Goal: Check status: Check status

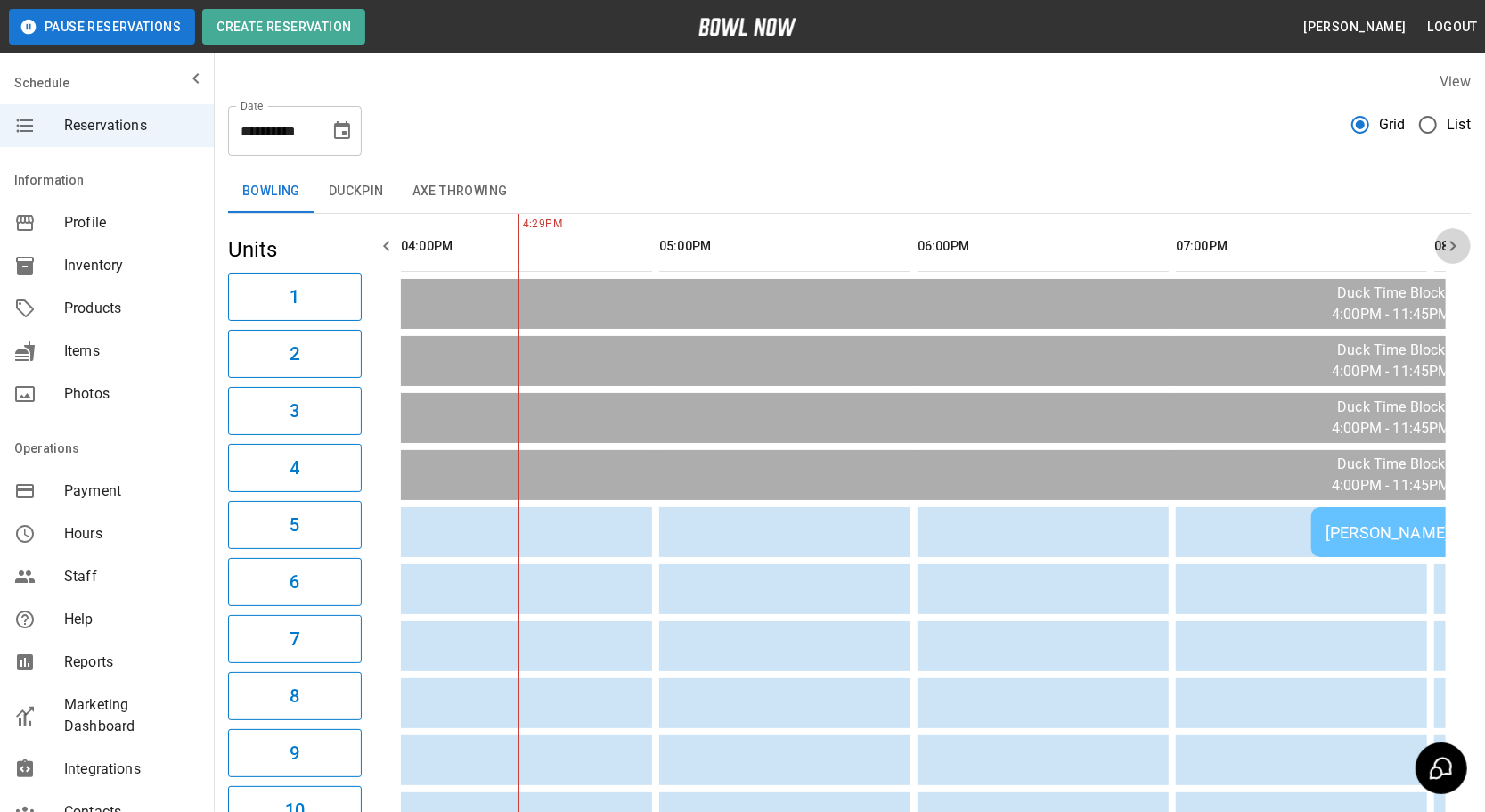
click at [1452, 254] on icon "button" at bounding box center [1453, 246] width 22 height 22
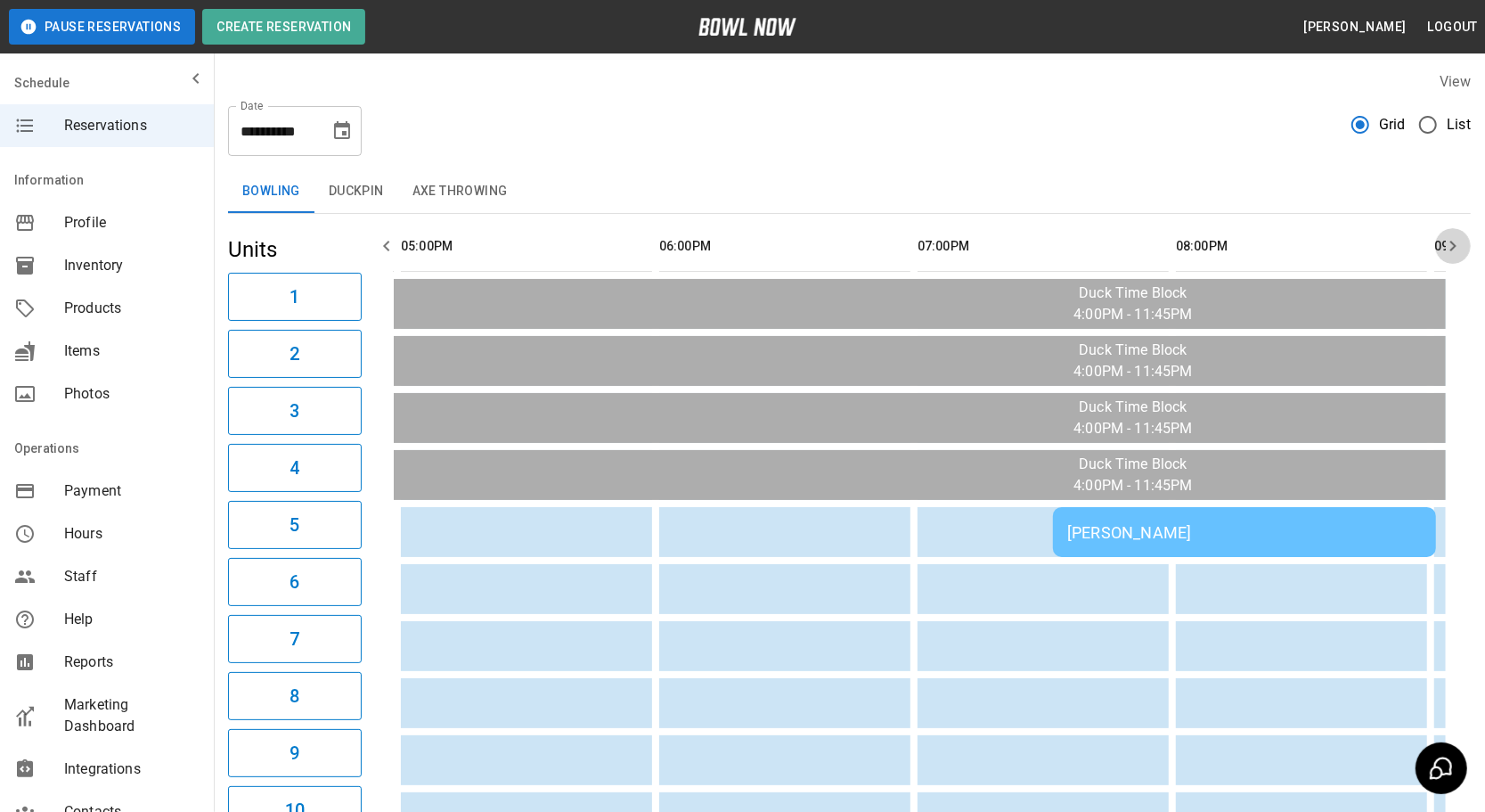
click at [1452, 254] on icon "button" at bounding box center [1453, 246] width 22 height 22
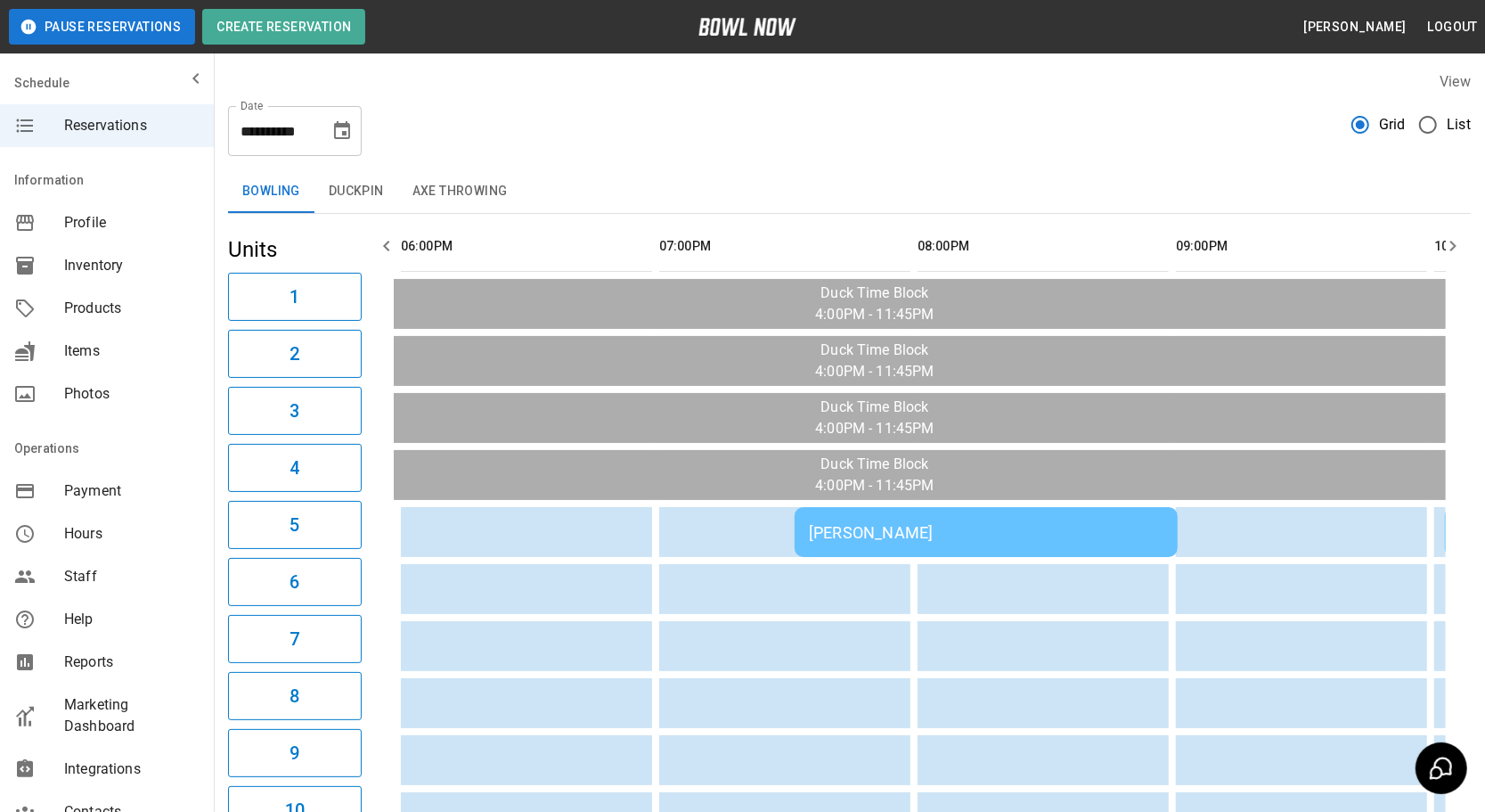
click at [1452, 254] on icon "button" at bounding box center [1453, 246] width 22 height 22
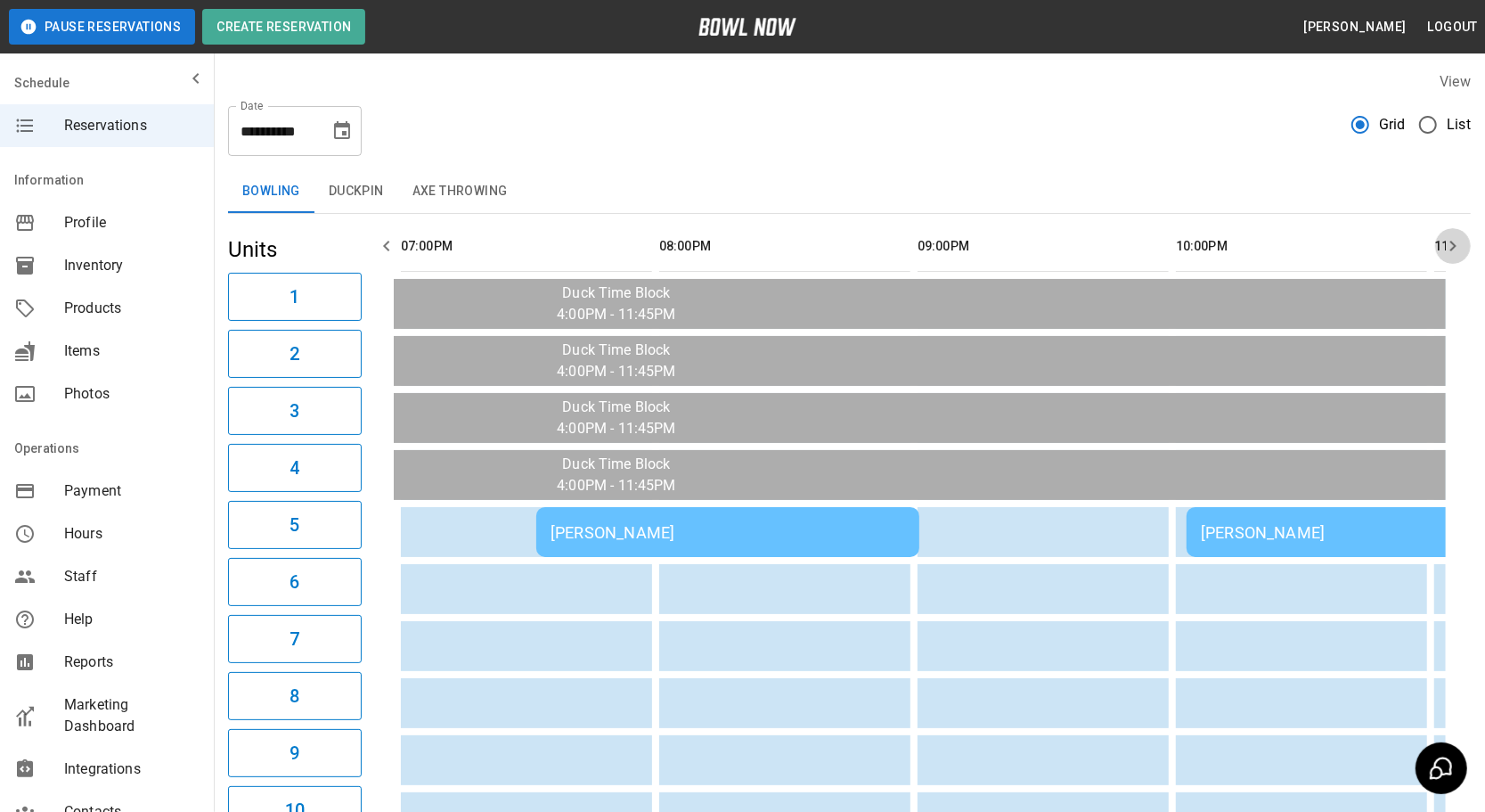
click at [1452, 254] on icon "button" at bounding box center [1453, 246] width 22 height 22
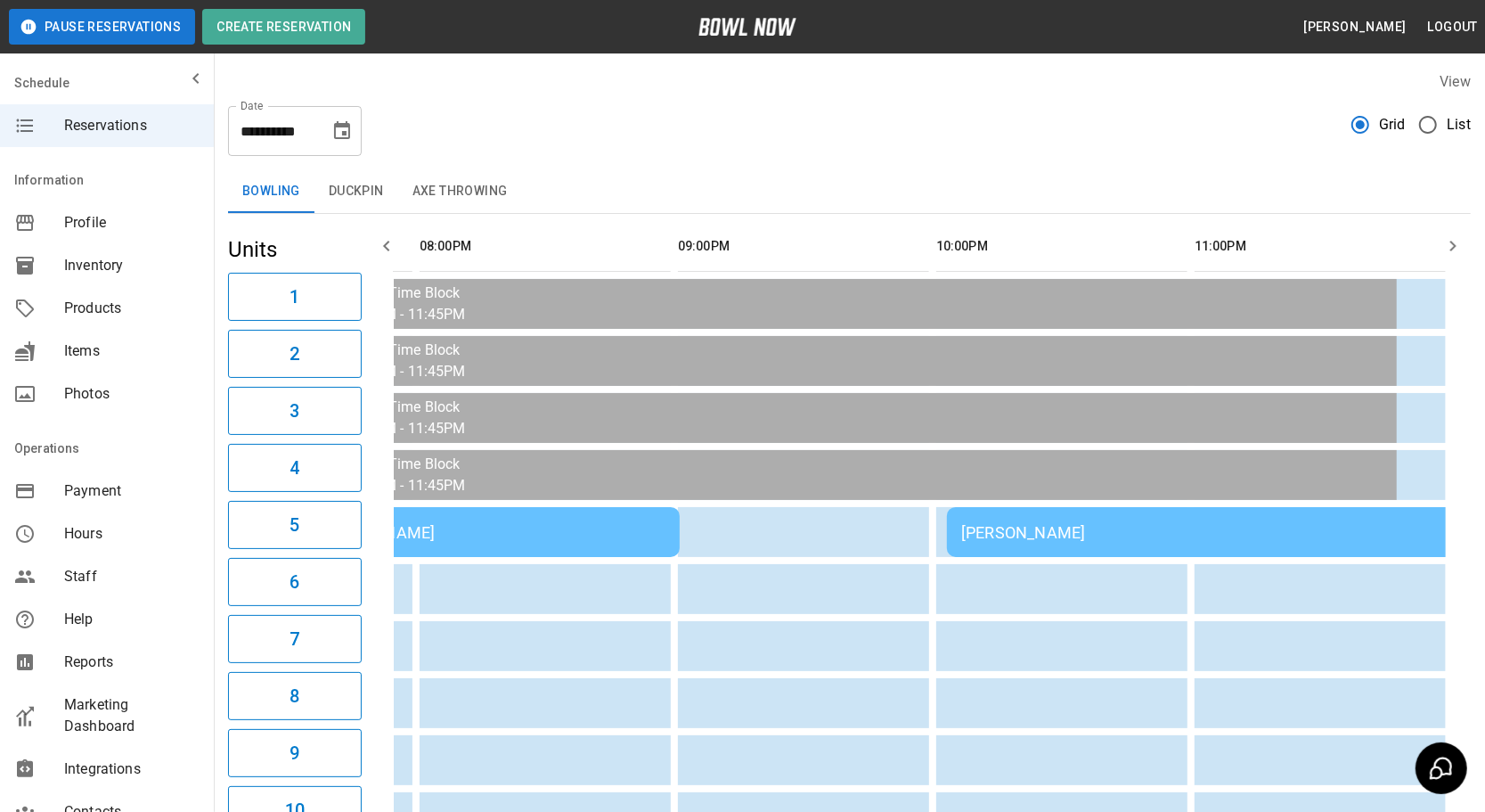
click at [1452, 254] on icon "button" at bounding box center [1453, 246] width 22 height 22
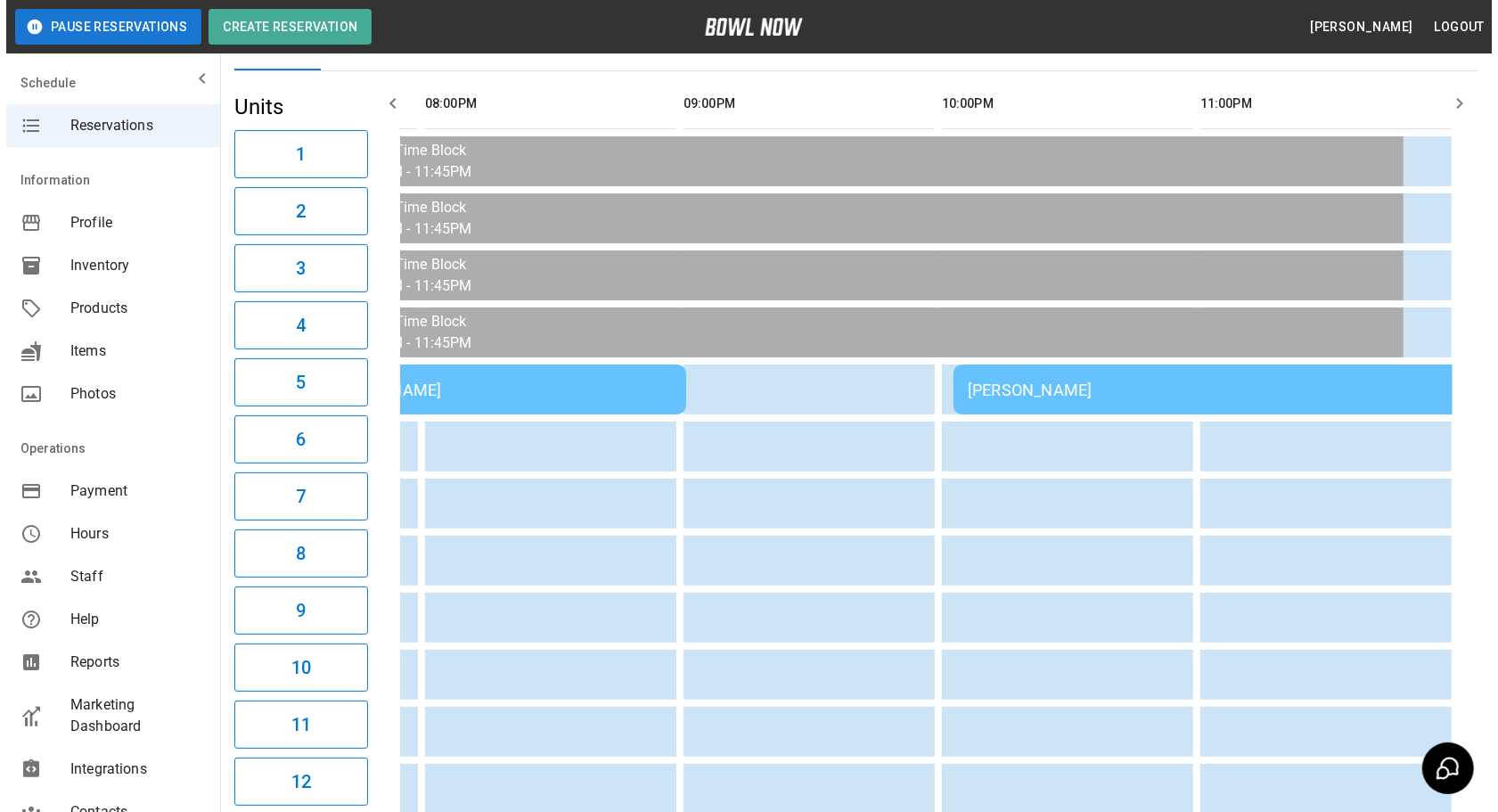
scroll to position [0, 0]
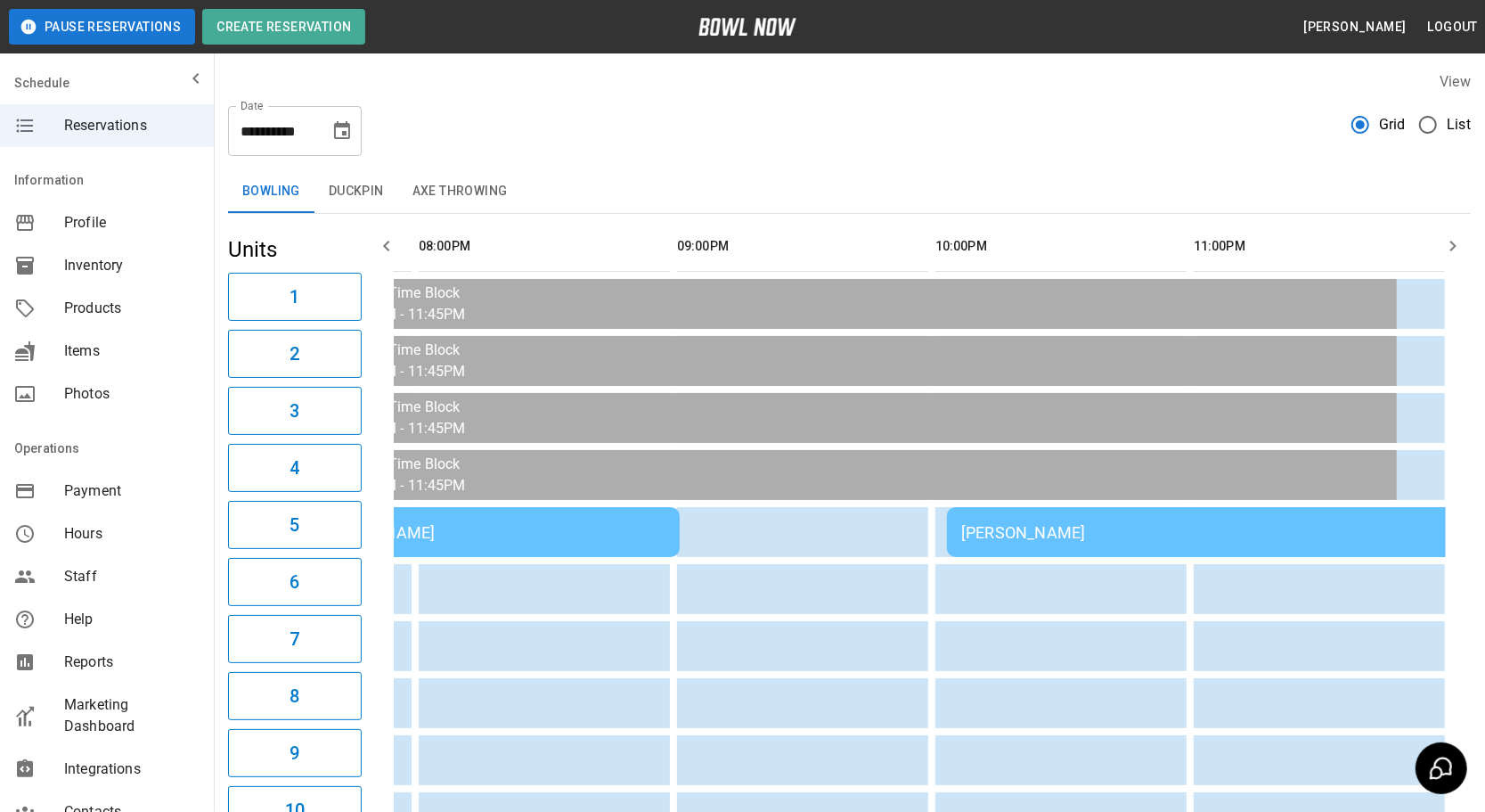
click at [366, 185] on button "Duckpin" at bounding box center [356, 191] width 84 height 42
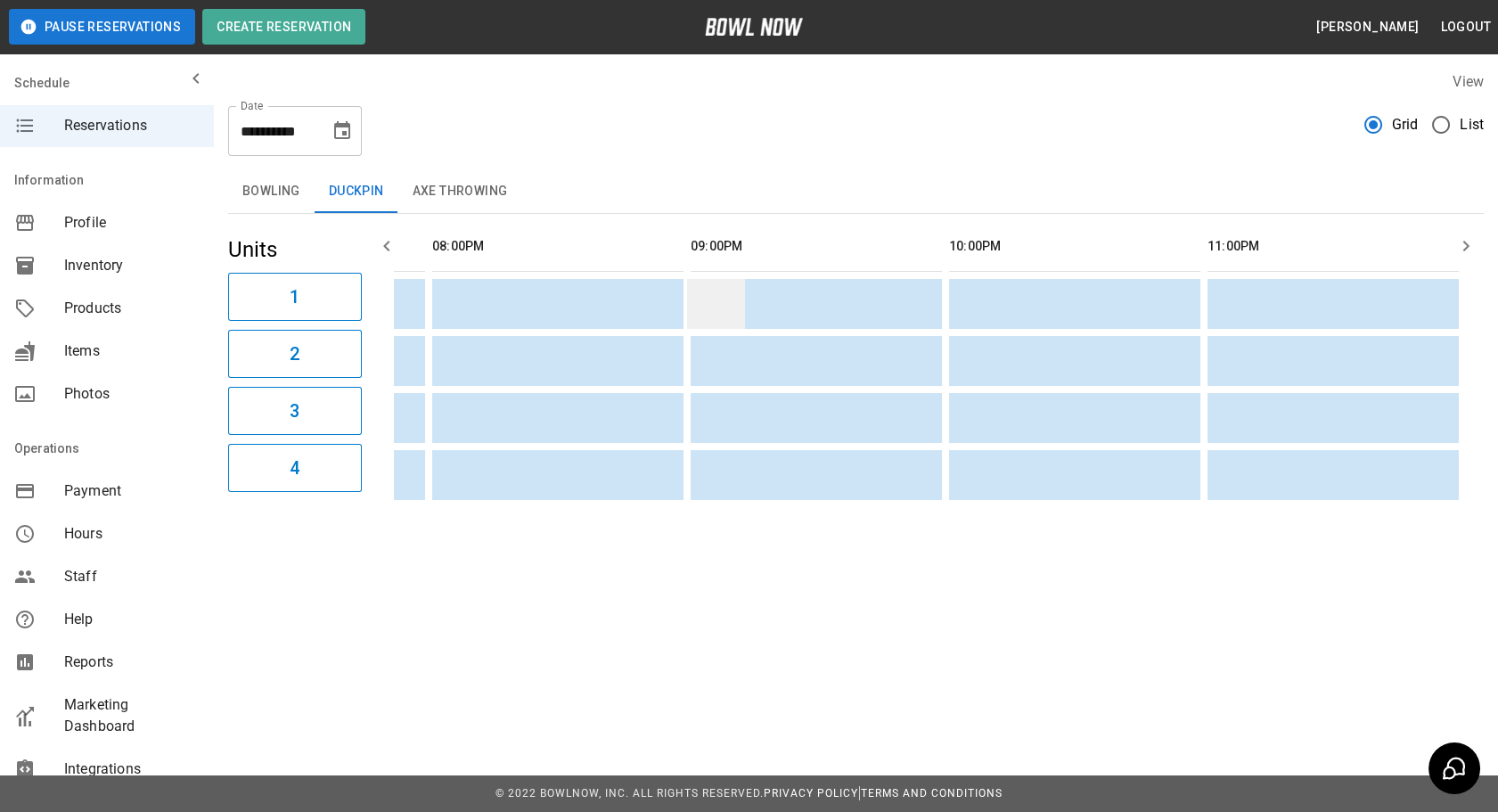
scroll to position [0, 1002]
click at [383, 239] on icon "button" at bounding box center [387, 246] width 22 height 22
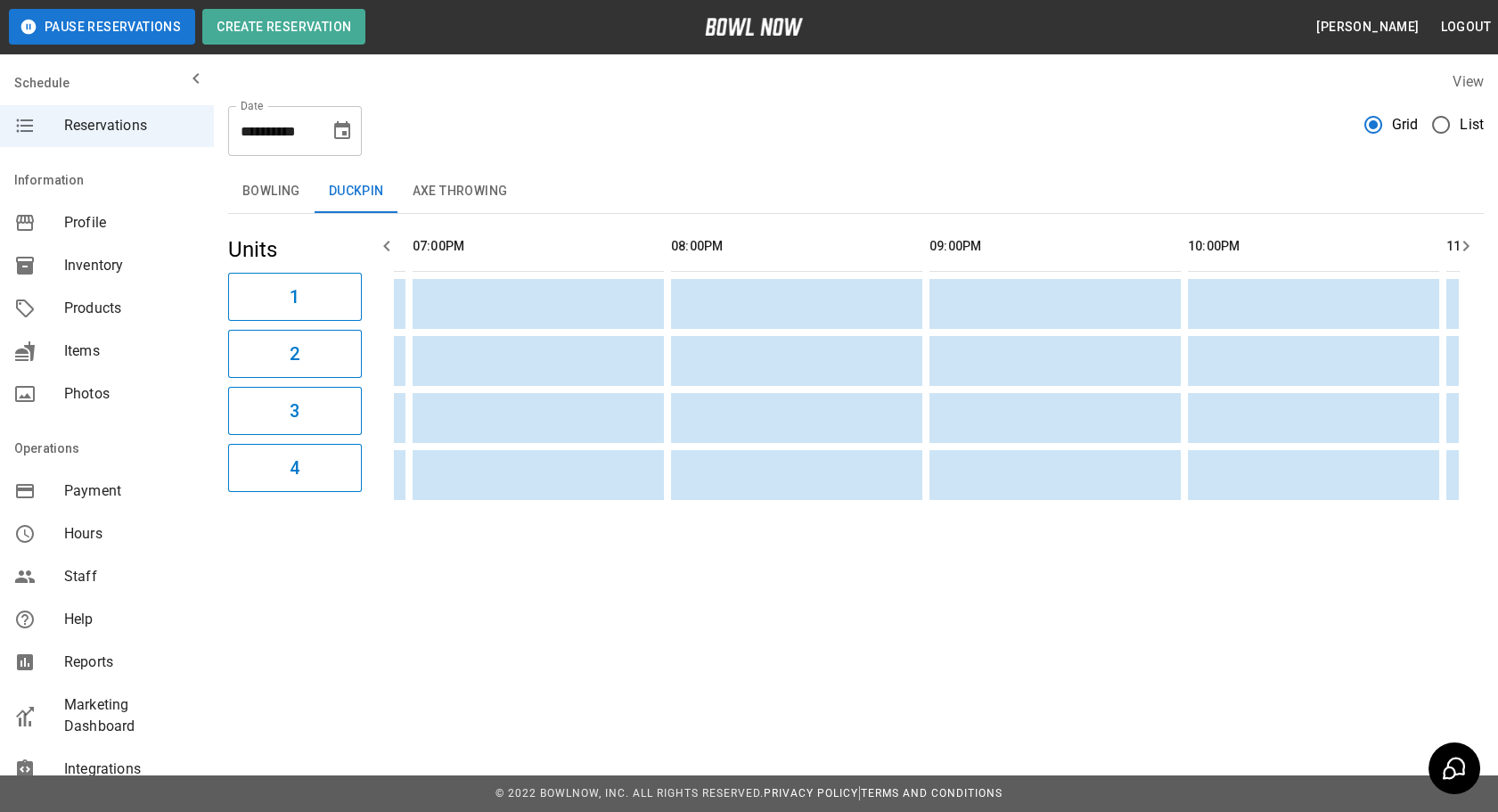
click at [383, 239] on icon "button" at bounding box center [387, 246] width 22 height 22
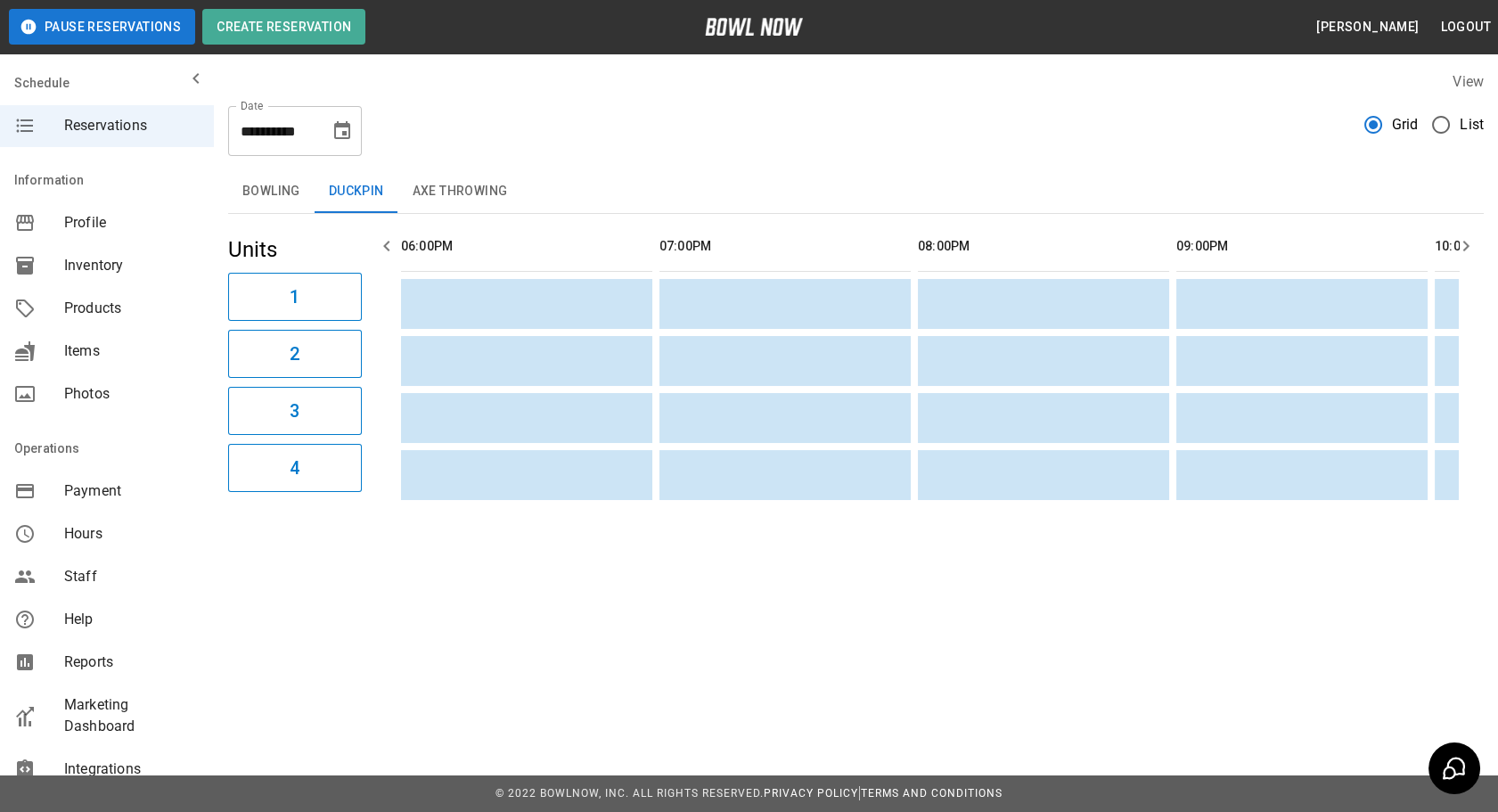
click at [383, 239] on icon "button" at bounding box center [387, 246] width 22 height 22
click at [508, 202] on button "Axe Throwing" at bounding box center [460, 191] width 124 height 42
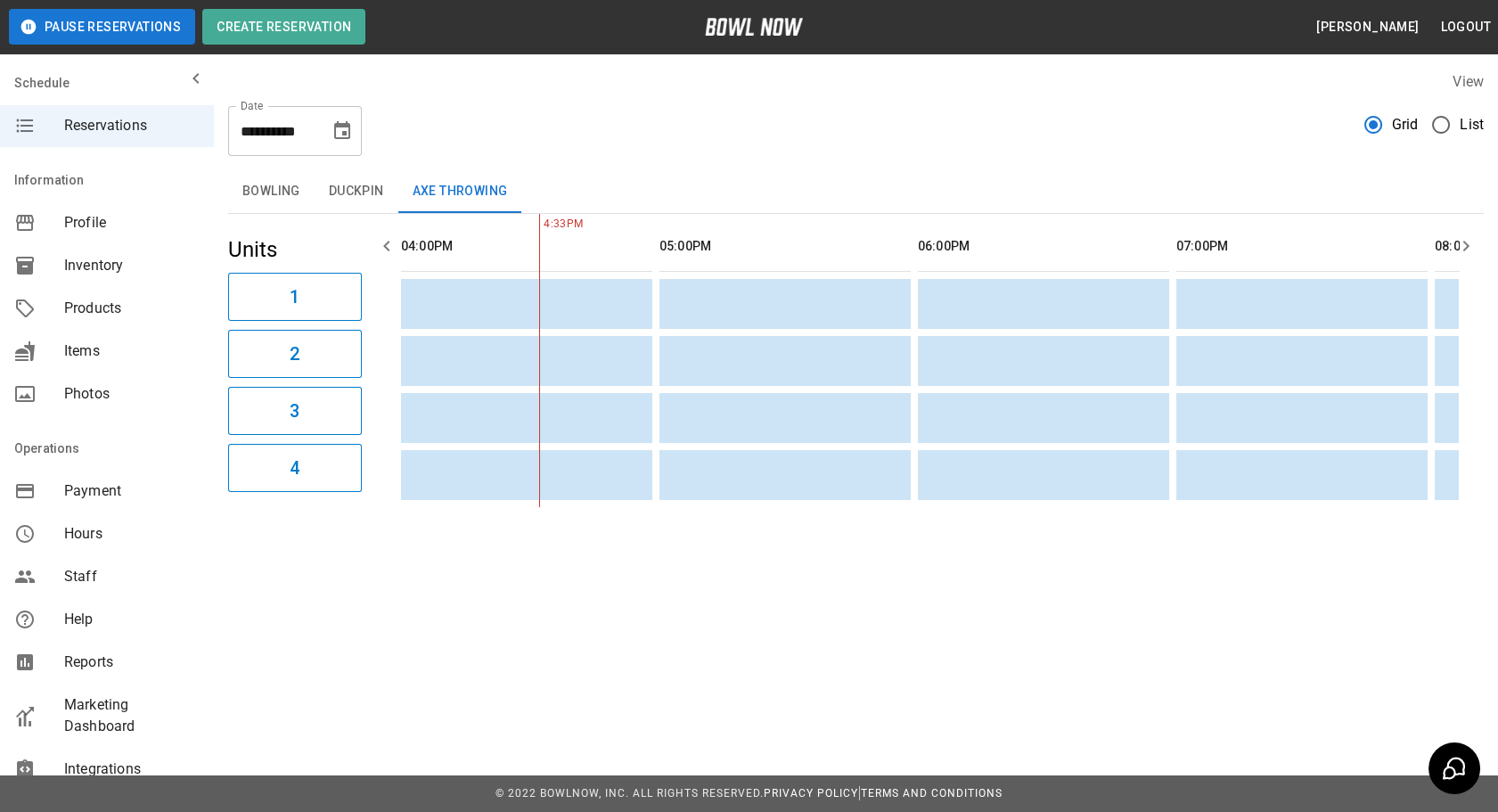
click at [1462, 251] on icon "button" at bounding box center [1466, 246] width 22 height 22
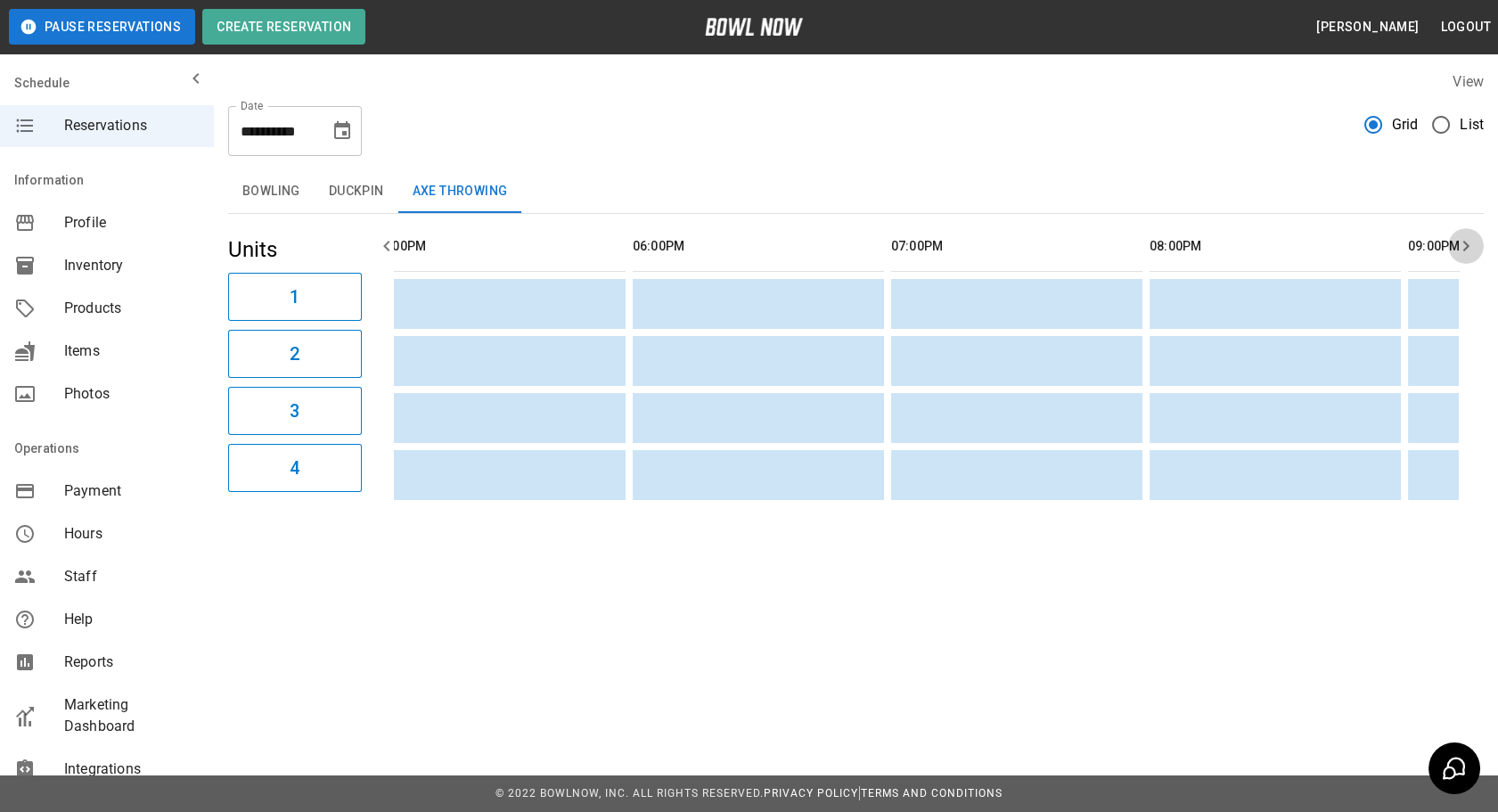
click at [1462, 251] on icon "button" at bounding box center [1466, 246] width 22 height 22
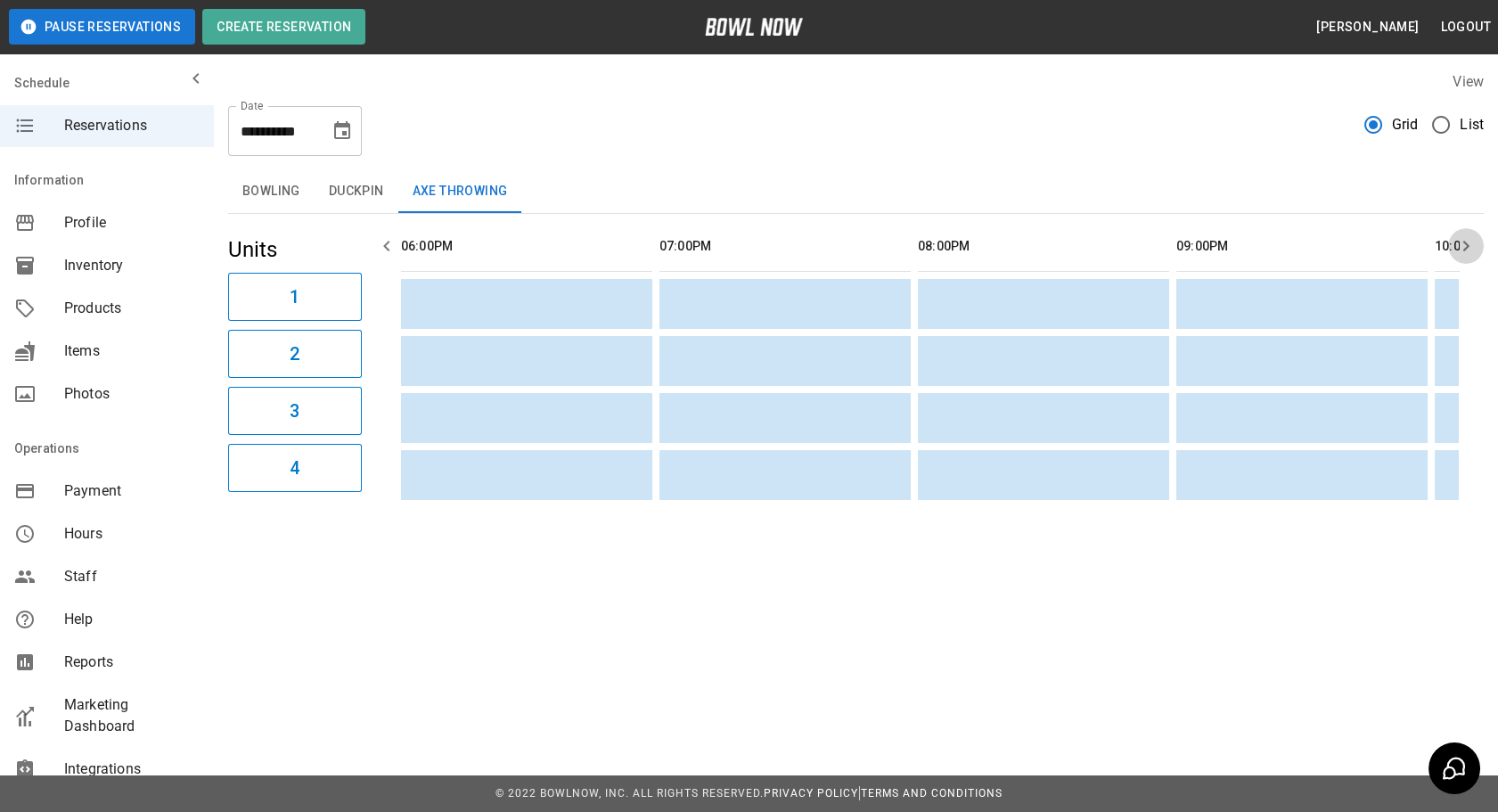
click at [1462, 251] on icon "button" at bounding box center [1466, 246] width 22 height 22
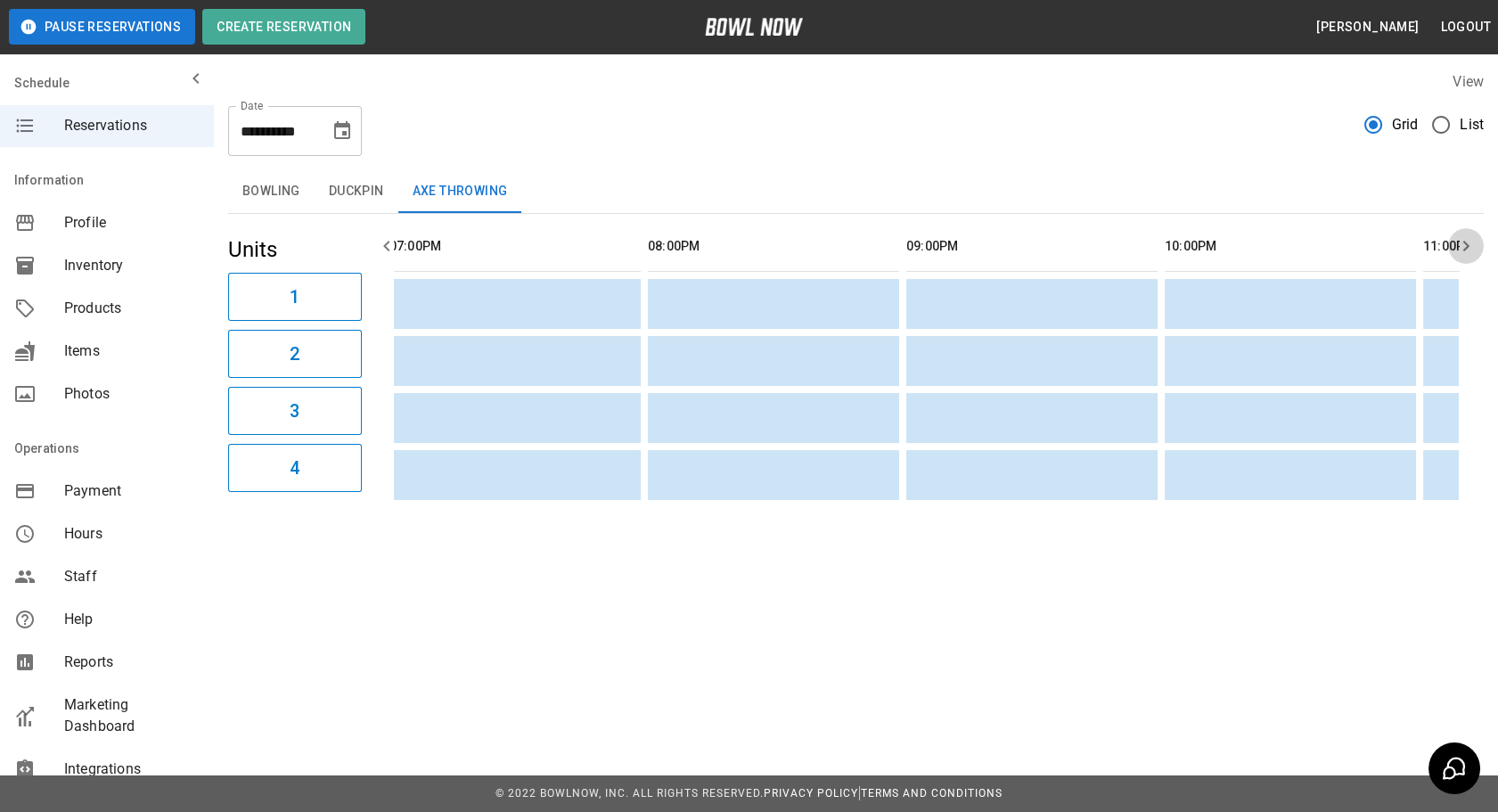
click at [1462, 251] on icon "button" at bounding box center [1466, 246] width 22 height 22
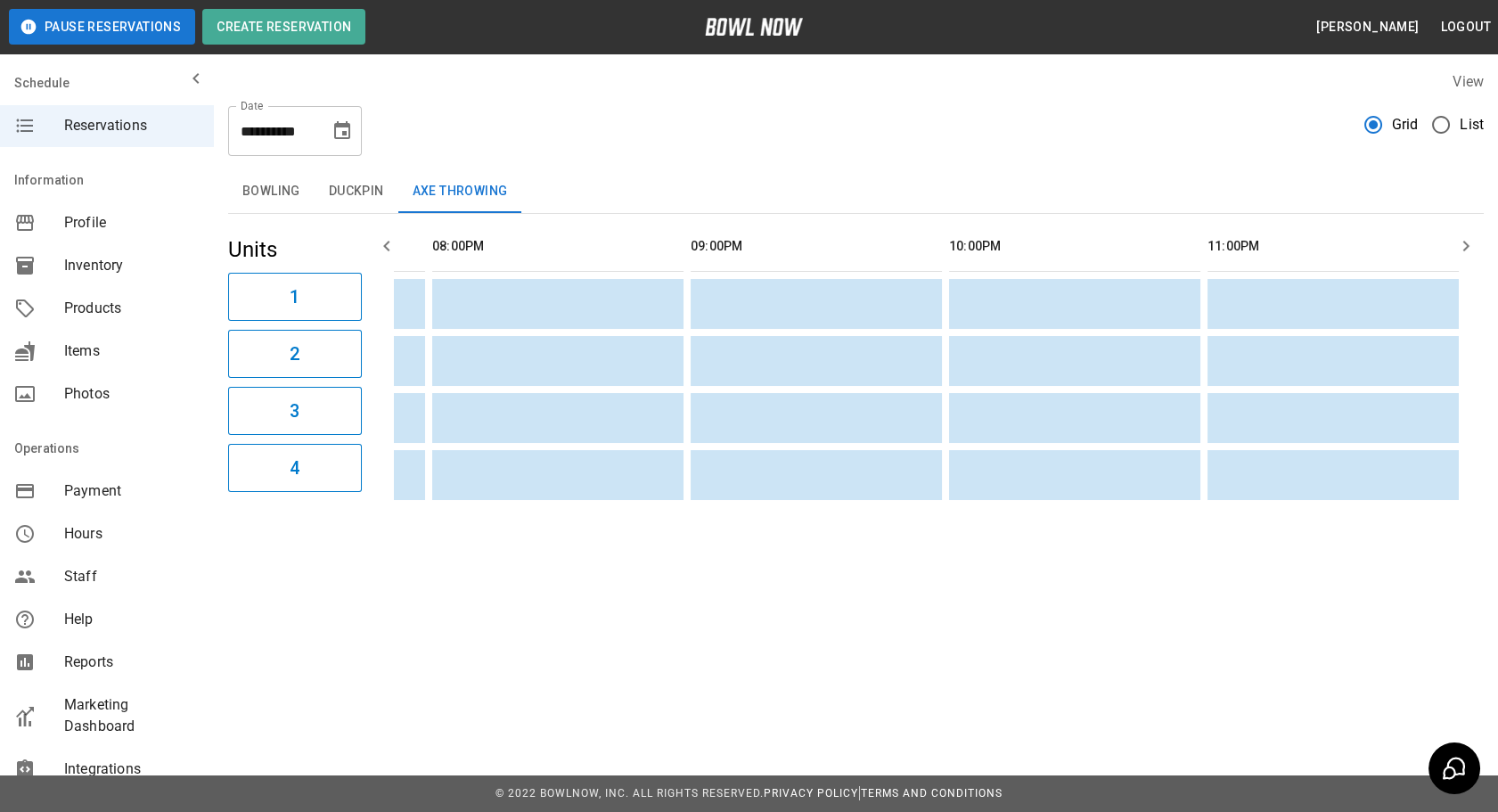
click at [350, 142] on button "Choose date, selected date is Sep 12, 2025" at bounding box center [342, 130] width 35 height 35
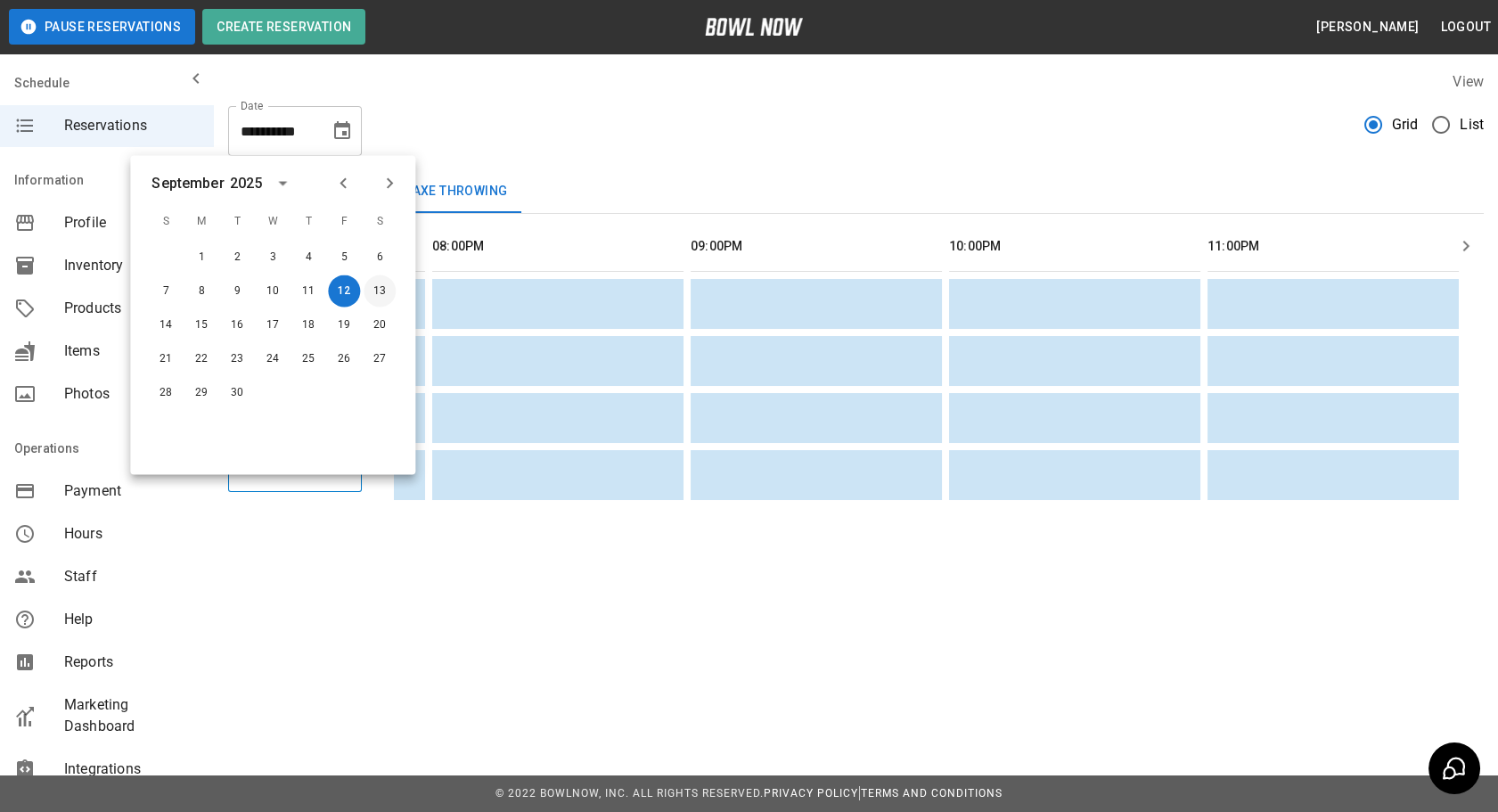
drag, startPoint x: 376, startPoint y: 285, endPoint x: 372, endPoint y: 295, distance: 10.8
click at [377, 286] on button "13" at bounding box center [379, 290] width 32 height 32
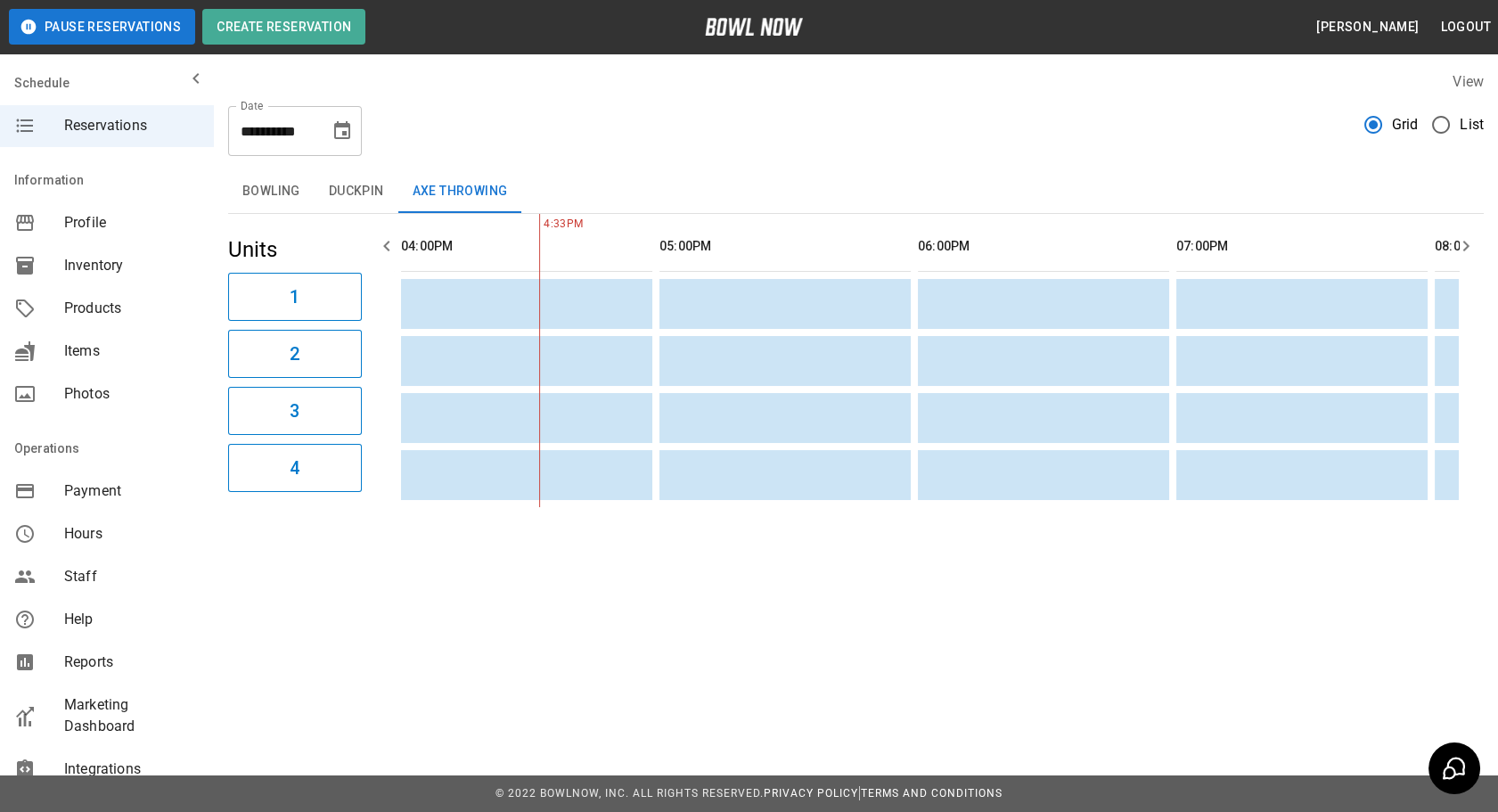
click at [414, 238] on th "sticky table" at bounding box center [439, 246] width 58 height 51
click at [341, 197] on button "Duckpin" at bounding box center [356, 191] width 84 height 42
click at [285, 183] on button "Bowling" at bounding box center [271, 191] width 87 height 42
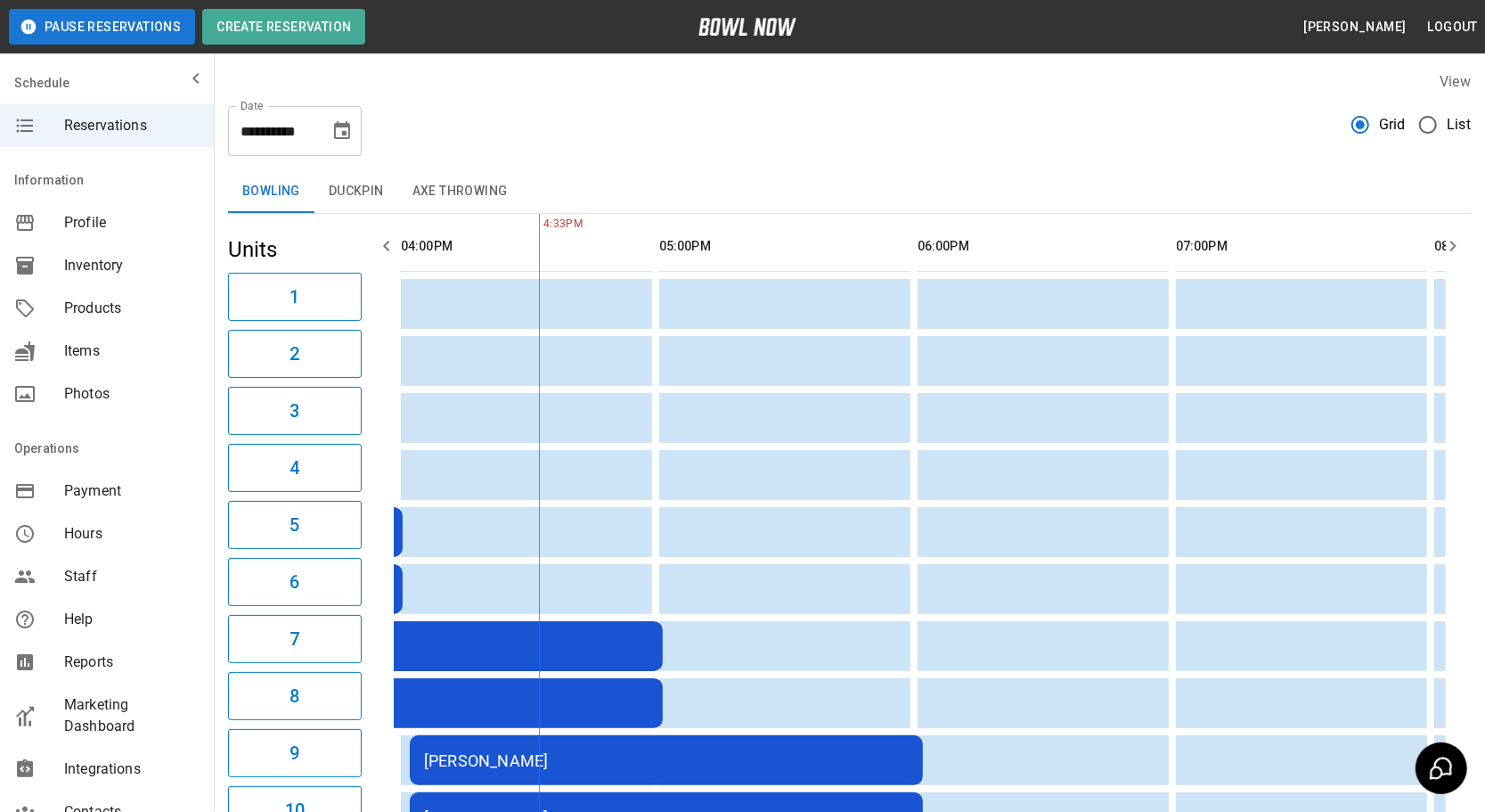
click at [390, 250] on icon "button" at bounding box center [387, 246] width 22 height 22
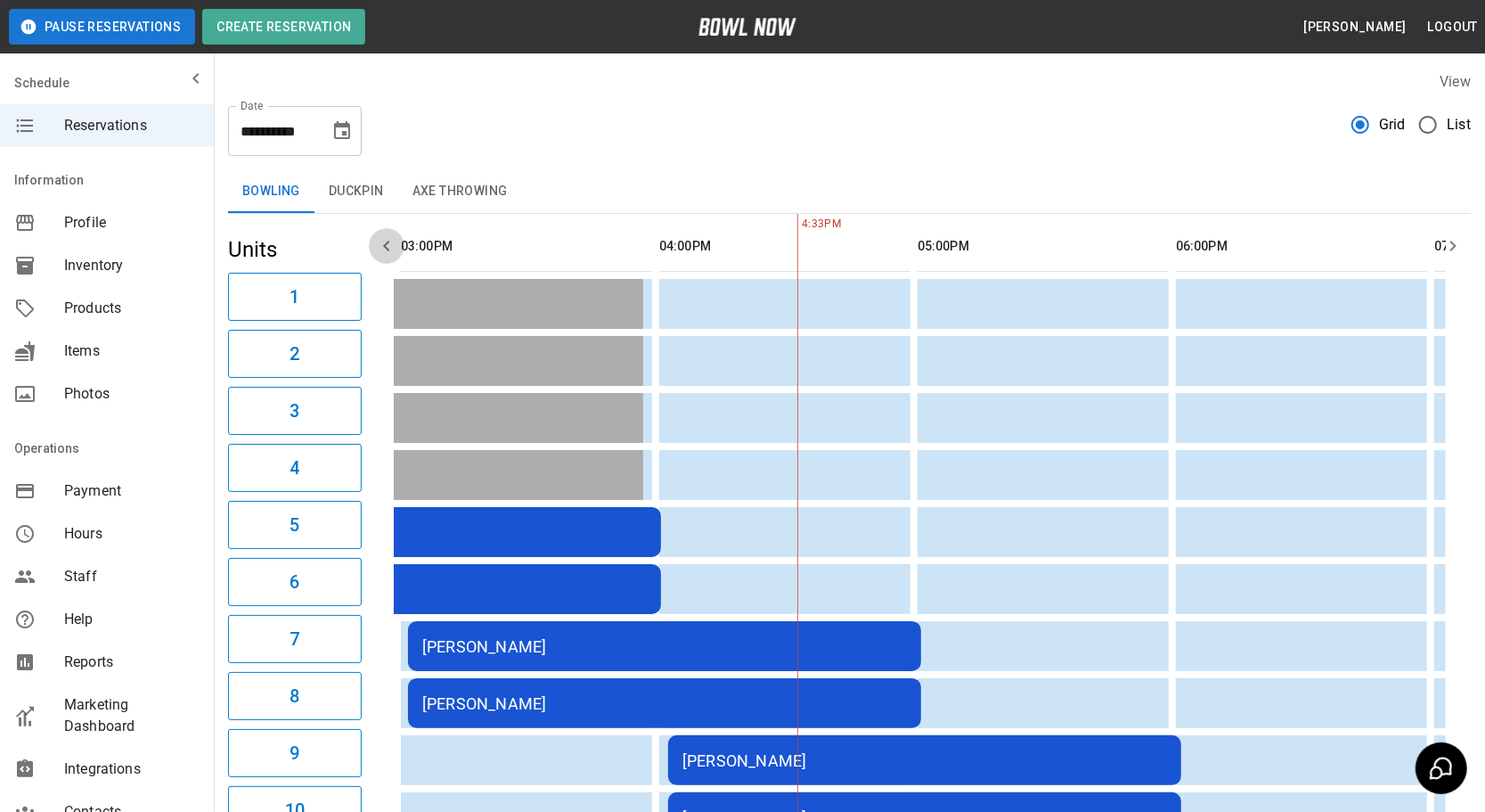
click at [390, 250] on icon "button" at bounding box center [387, 246] width 22 height 22
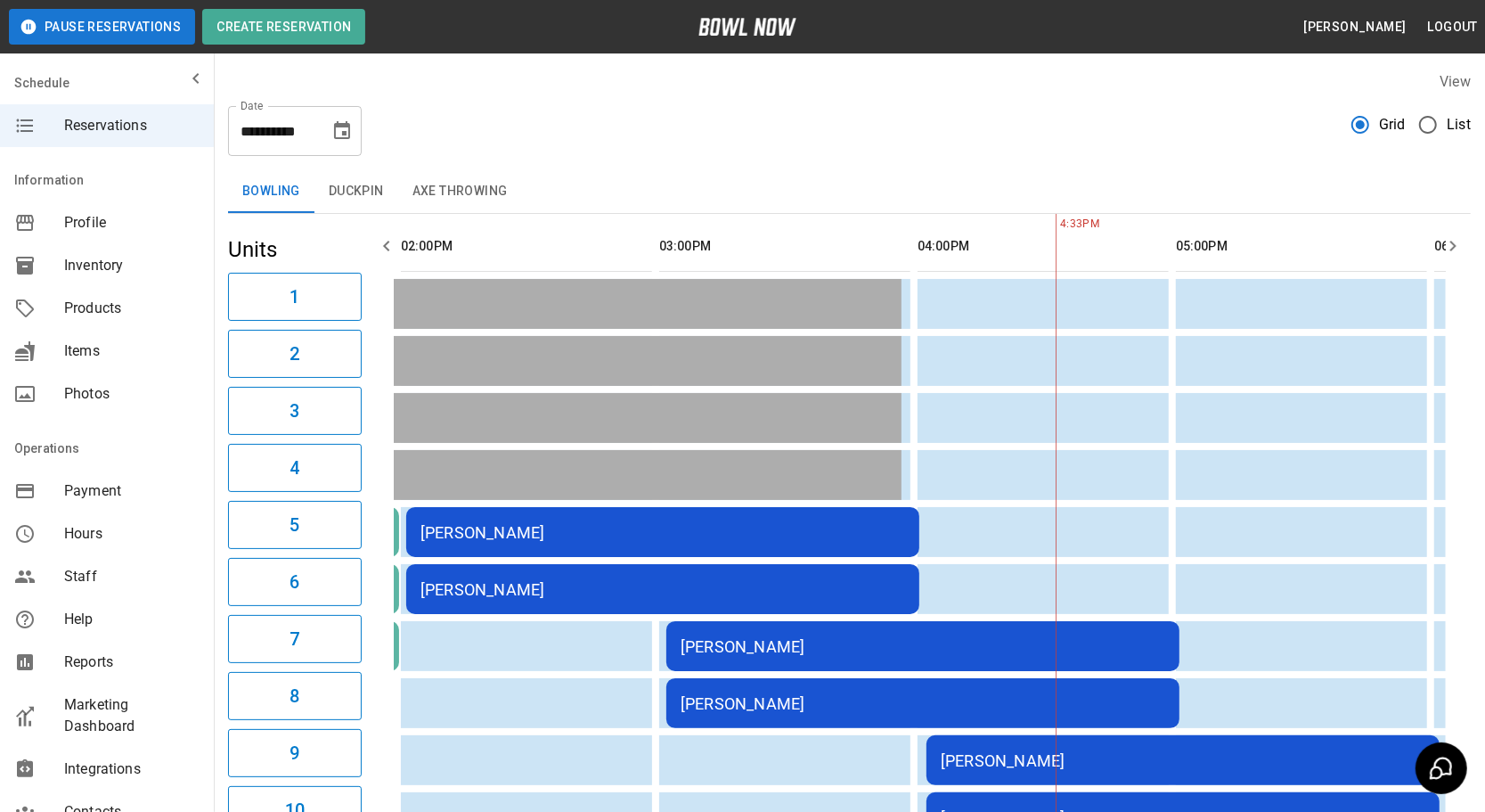
click at [390, 250] on icon "button" at bounding box center [387, 246] width 22 height 22
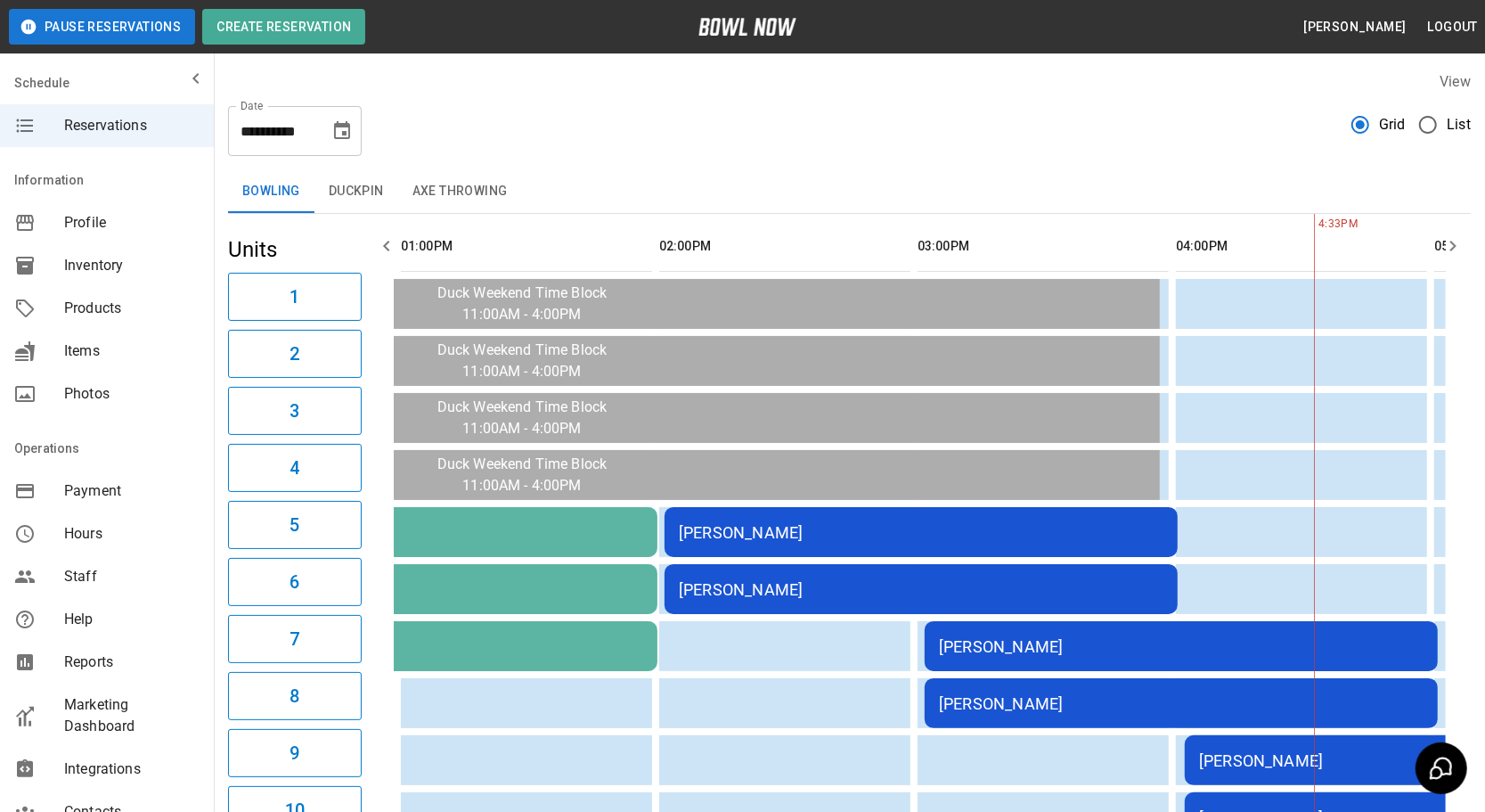
click at [390, 250] on icon "button" at bounding box center [387, 246] width 22 height 22
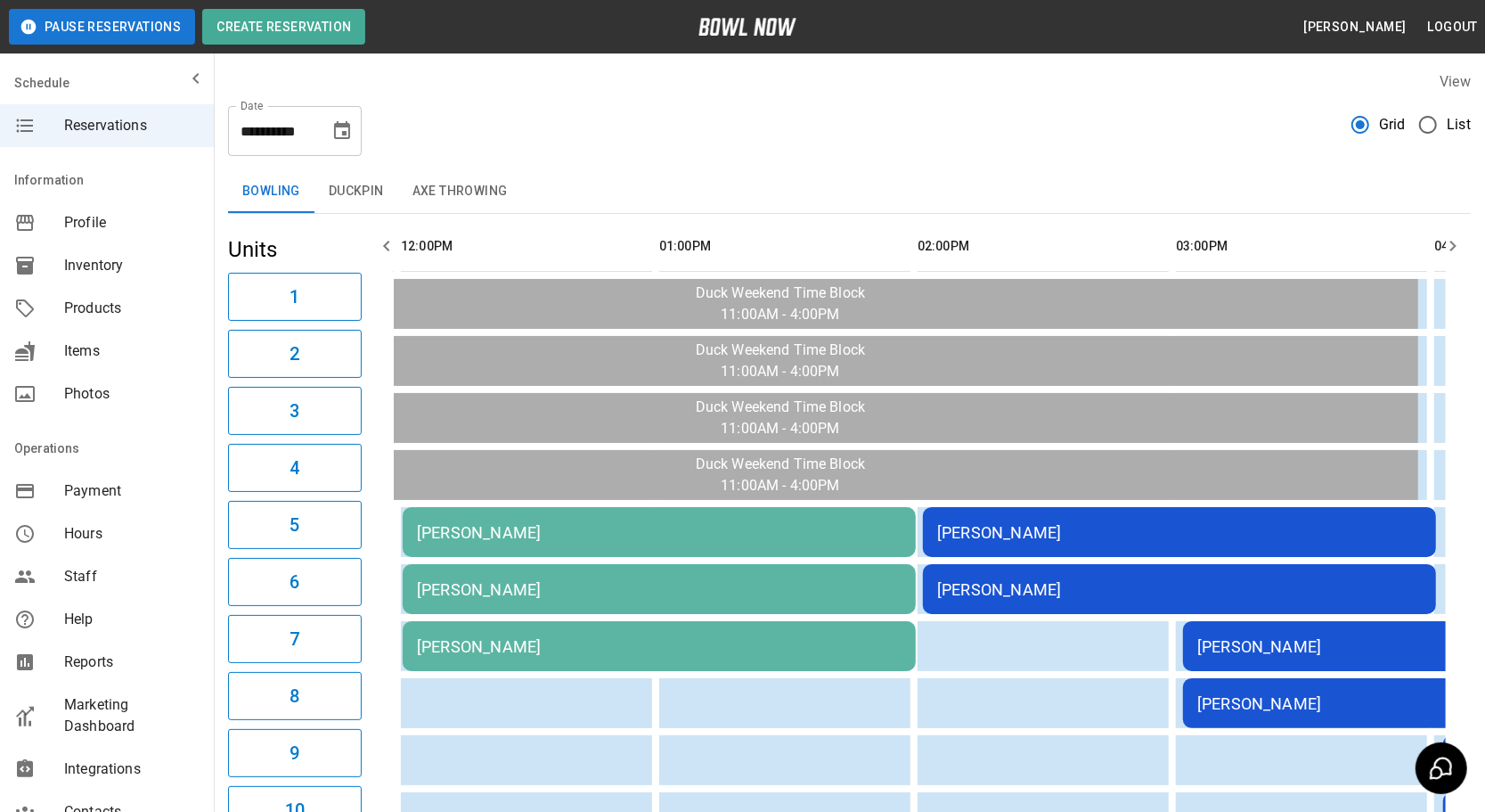
click at [390, 250] on icon "button" at bounding box center [387, 246] width 22 height 22
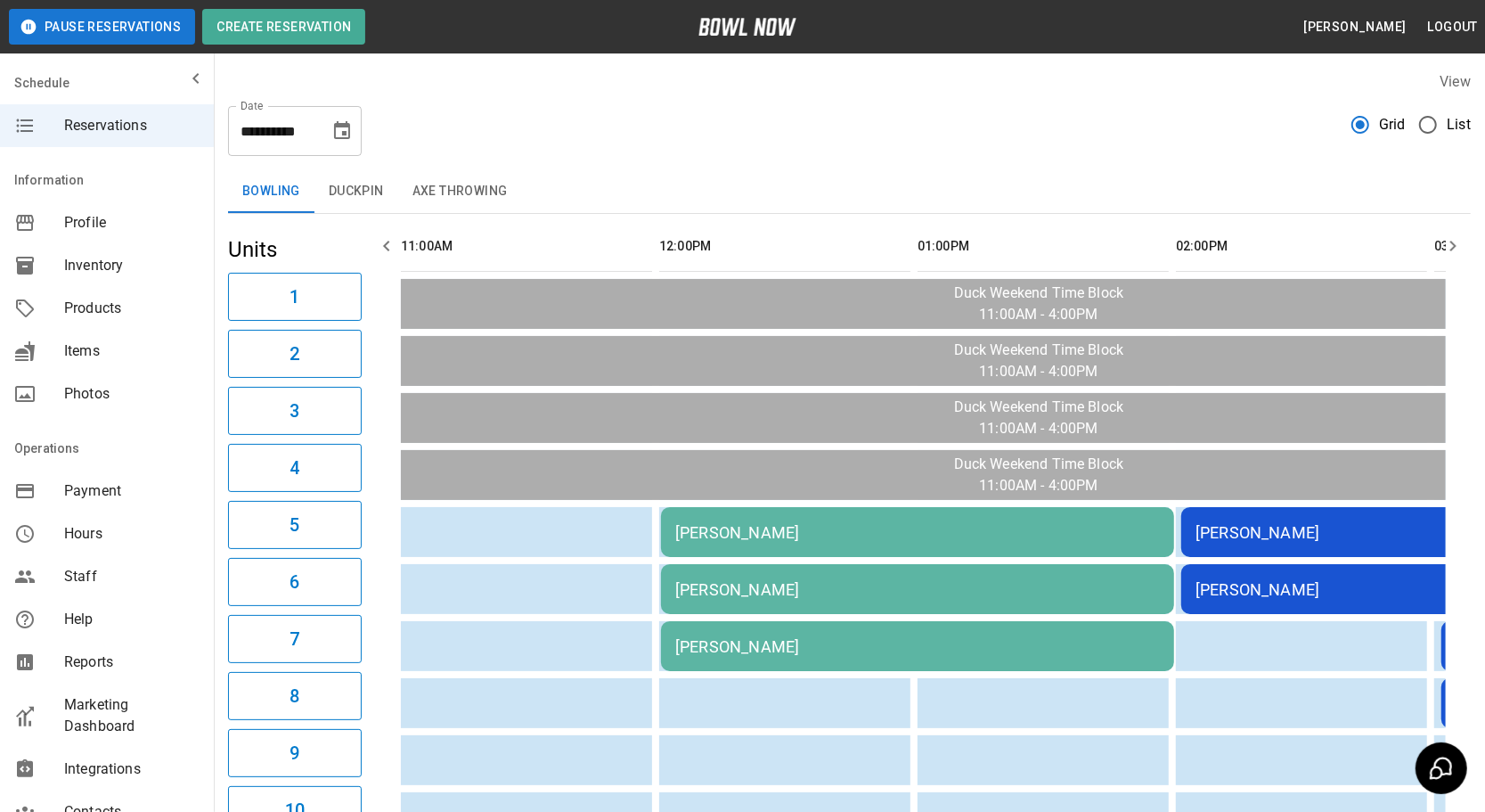
click at [390, 250] on icon "button" at bounding box center [387, 246] width 22 height 22
click at [389, 250] on icon "button" at bounding box center [387, 246] width 22 height 22
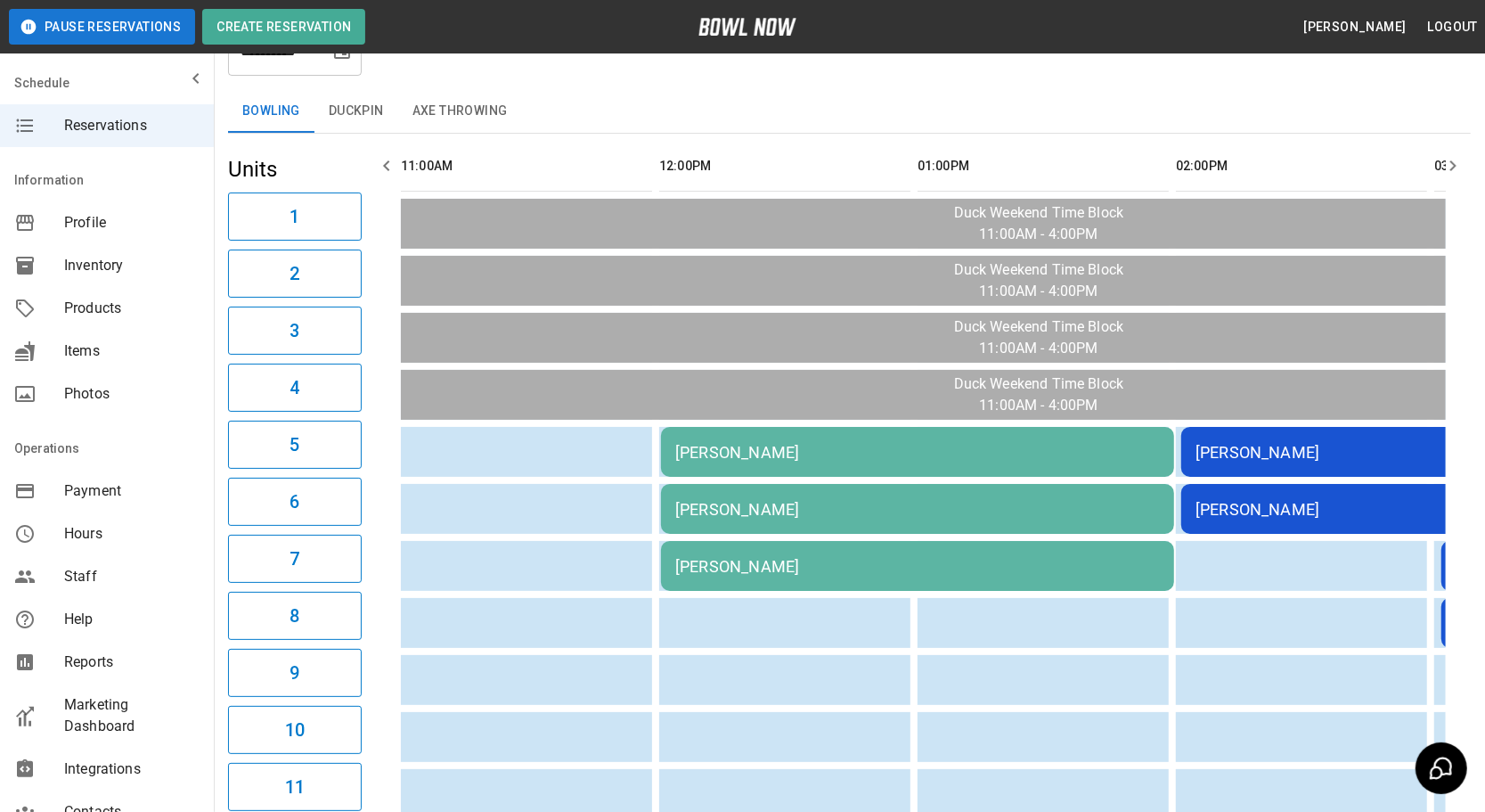
click at [937, 449] on div "[PERSON_NAME]" at bounding box center [918, 452] width 485 height 19
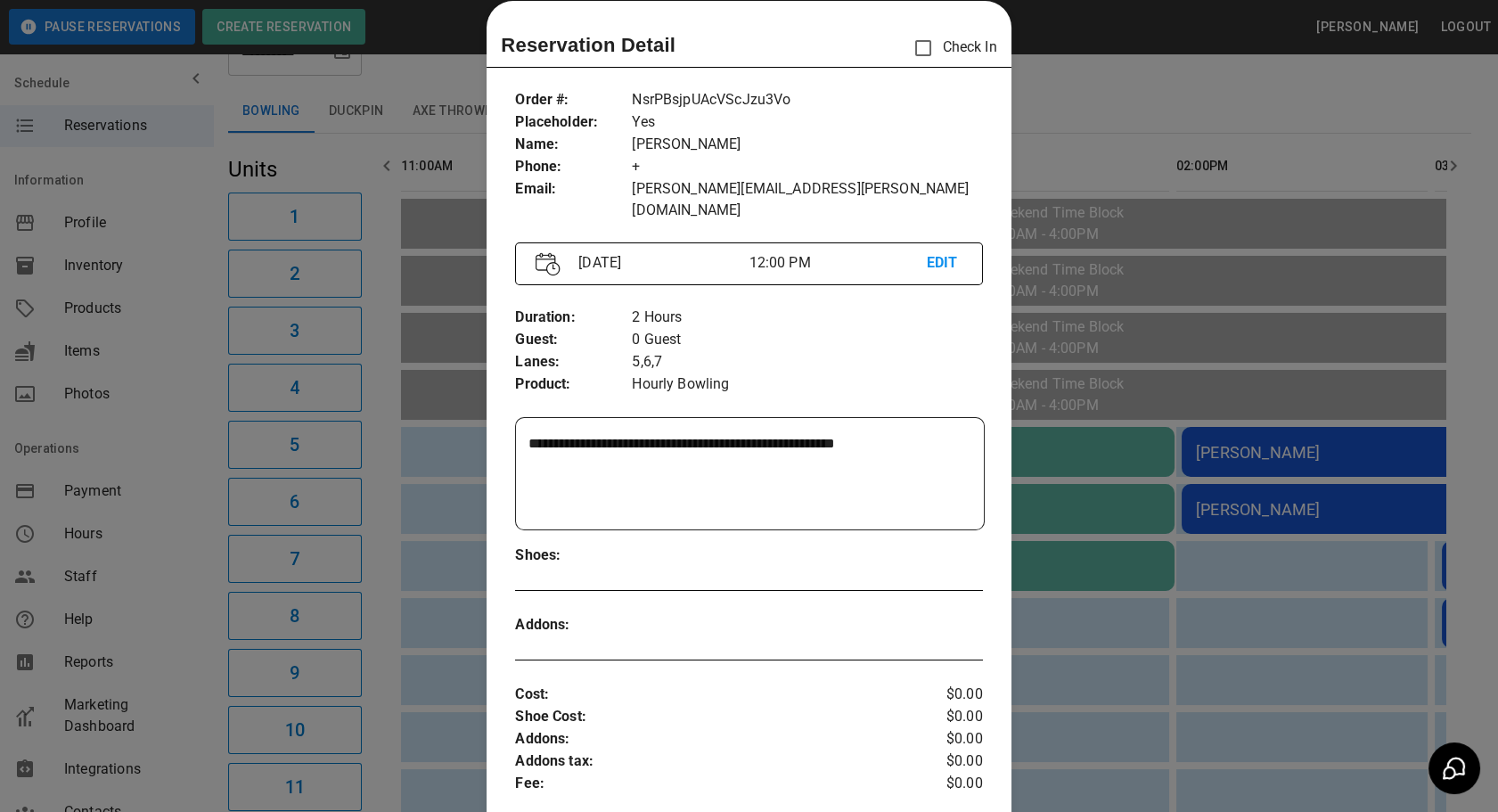
click at [1050, 328] on div at bounding box center [749, 406] width 1498 height 812
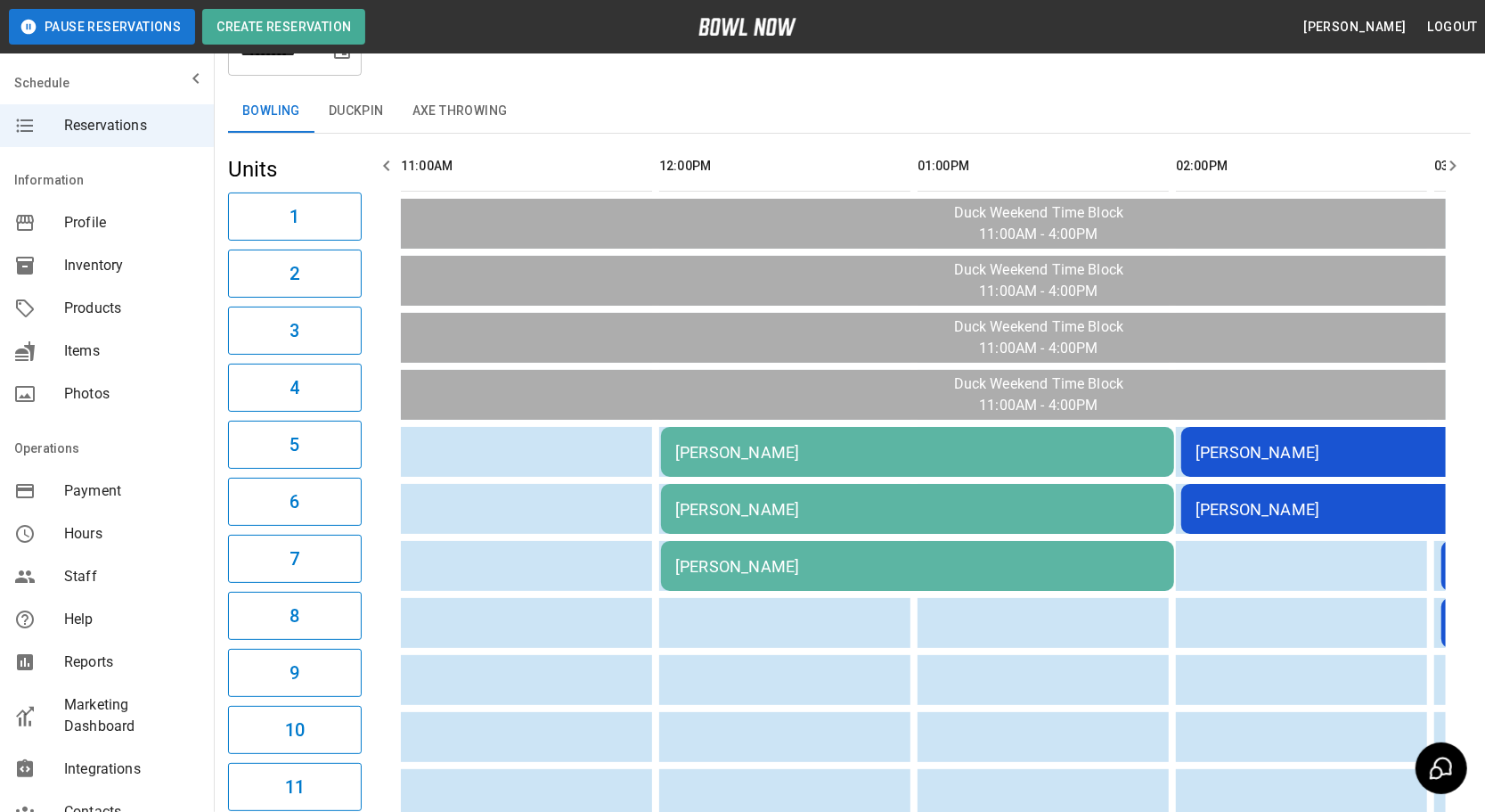
click at [1296, 471] on td "[PERSON_NAME]" at bounding box center [1437, 451] width 513 height 50
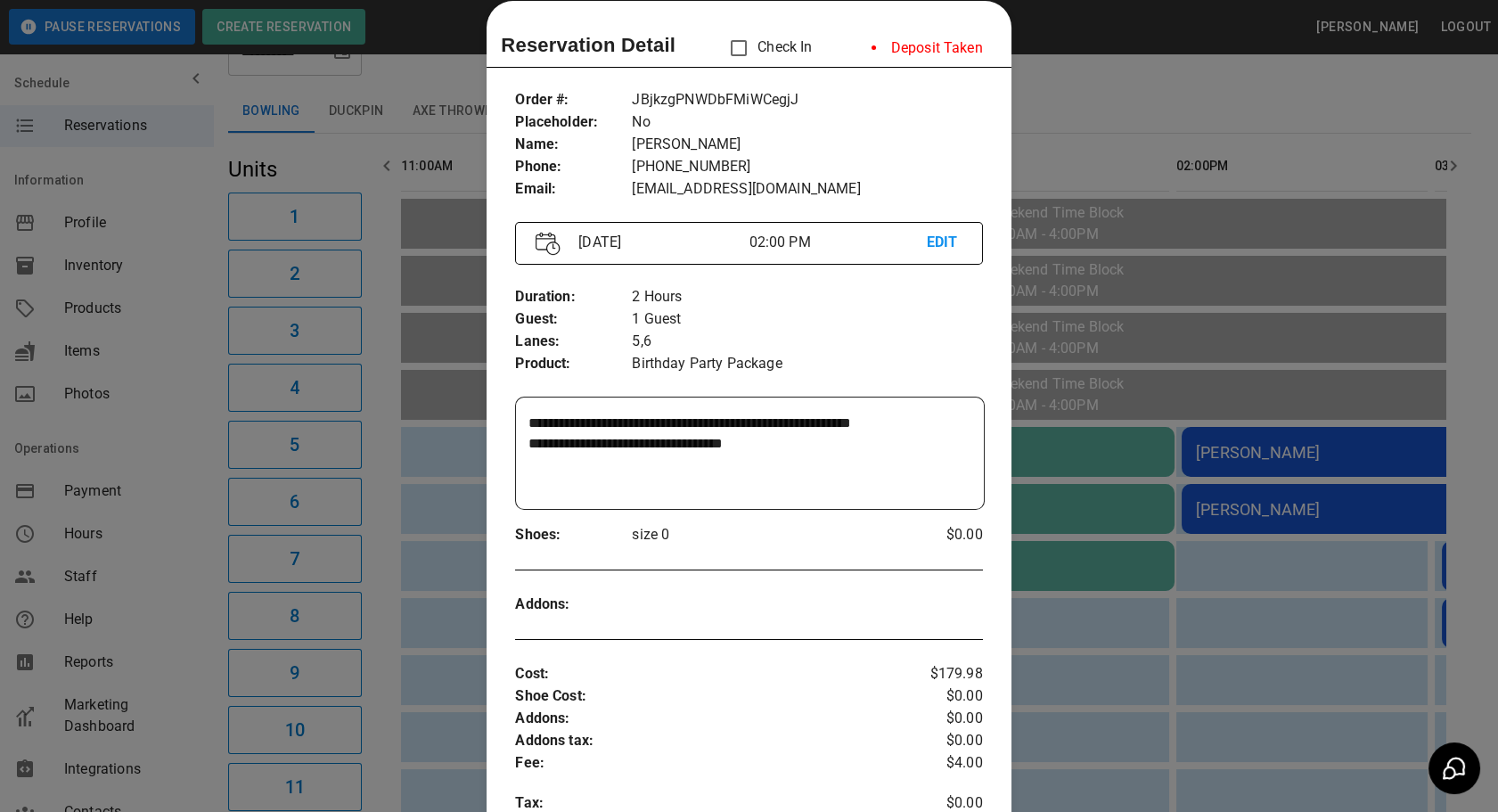
click at [1095, 74] on div at bounding box center [749, 406] width 1498 height 812
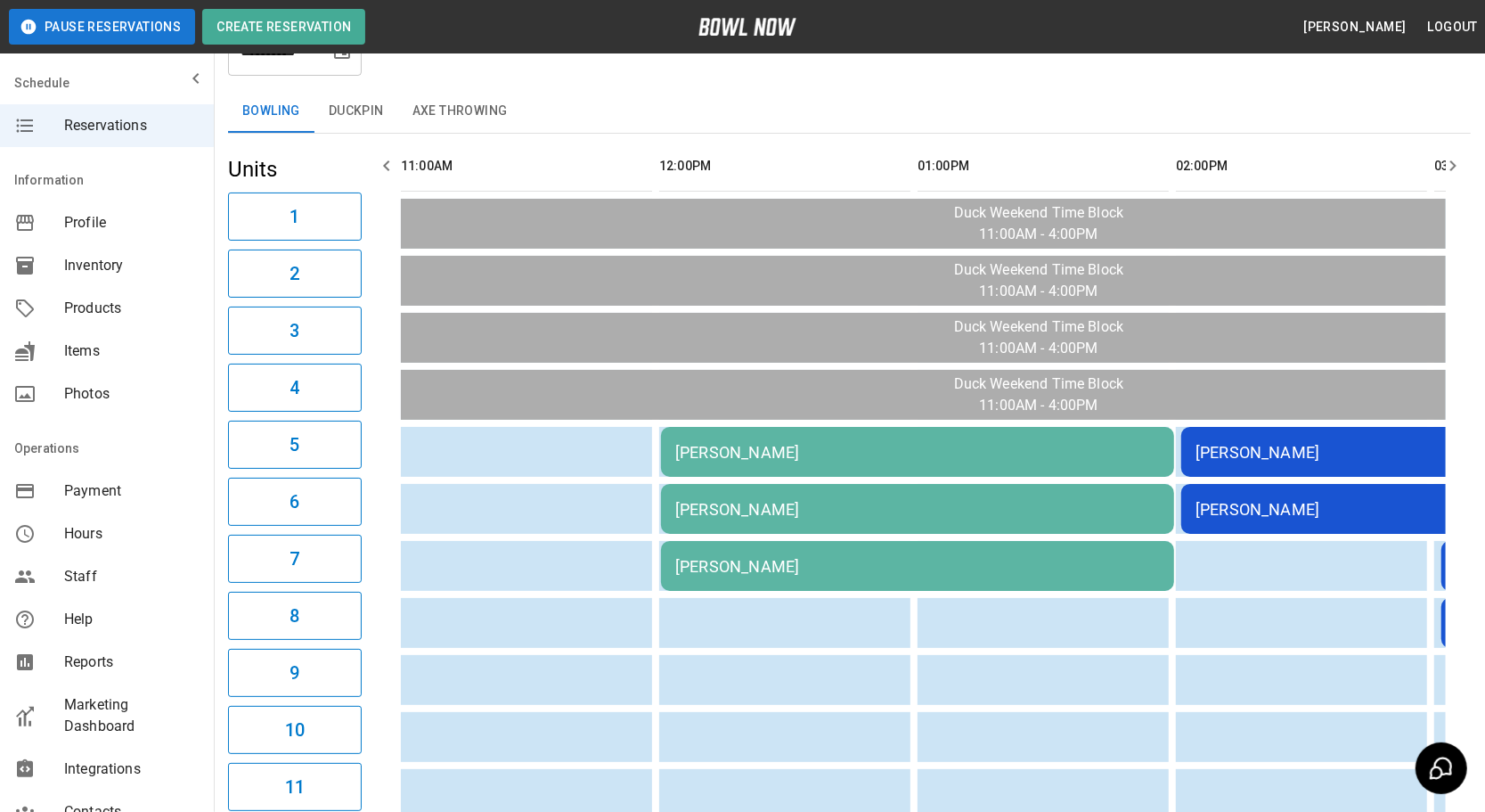
click at [1443, 178] on button "button" at bounding box center [1452, 165] width 35 height 35
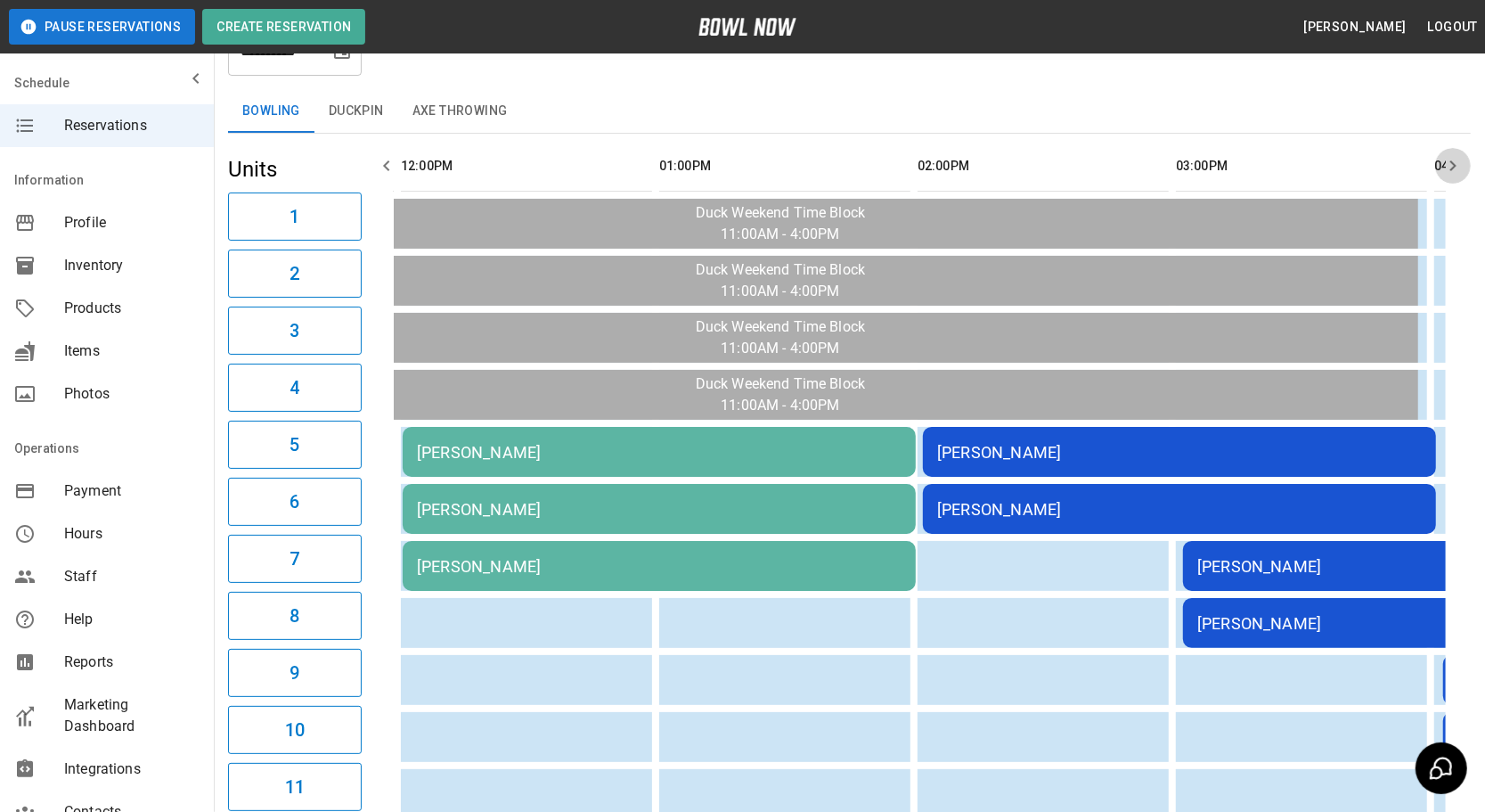
click at [1443, 178] on button "button" at bounding box center [1452, 165] width 35 height 35
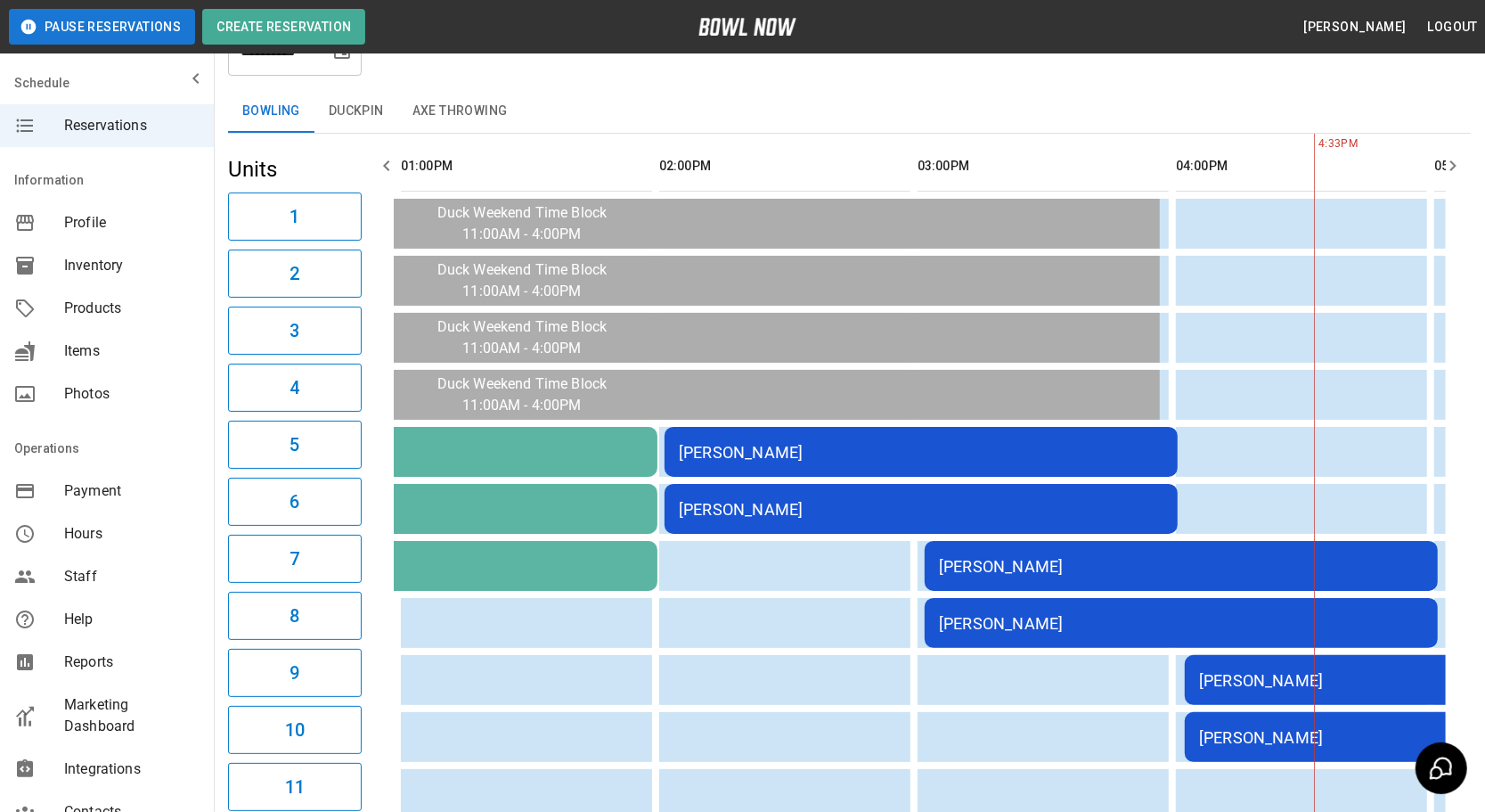
click at [1443, 178] on button "button" at bounding box center [1452, 165] width 35 height 35
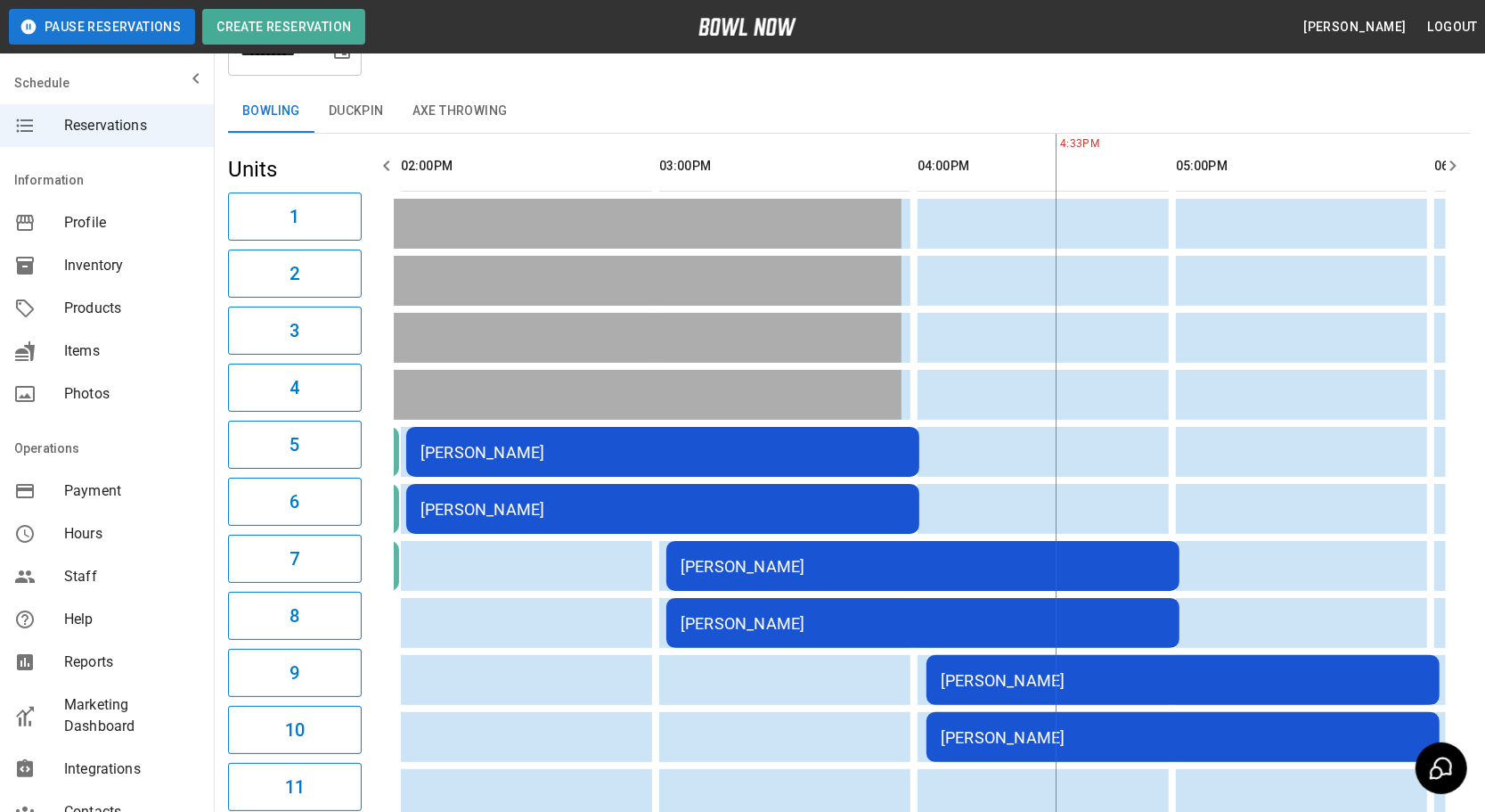
click at [974, 560] on div "[PERSON_NAME]" at bounding box center [923, 566] width 485 height 19
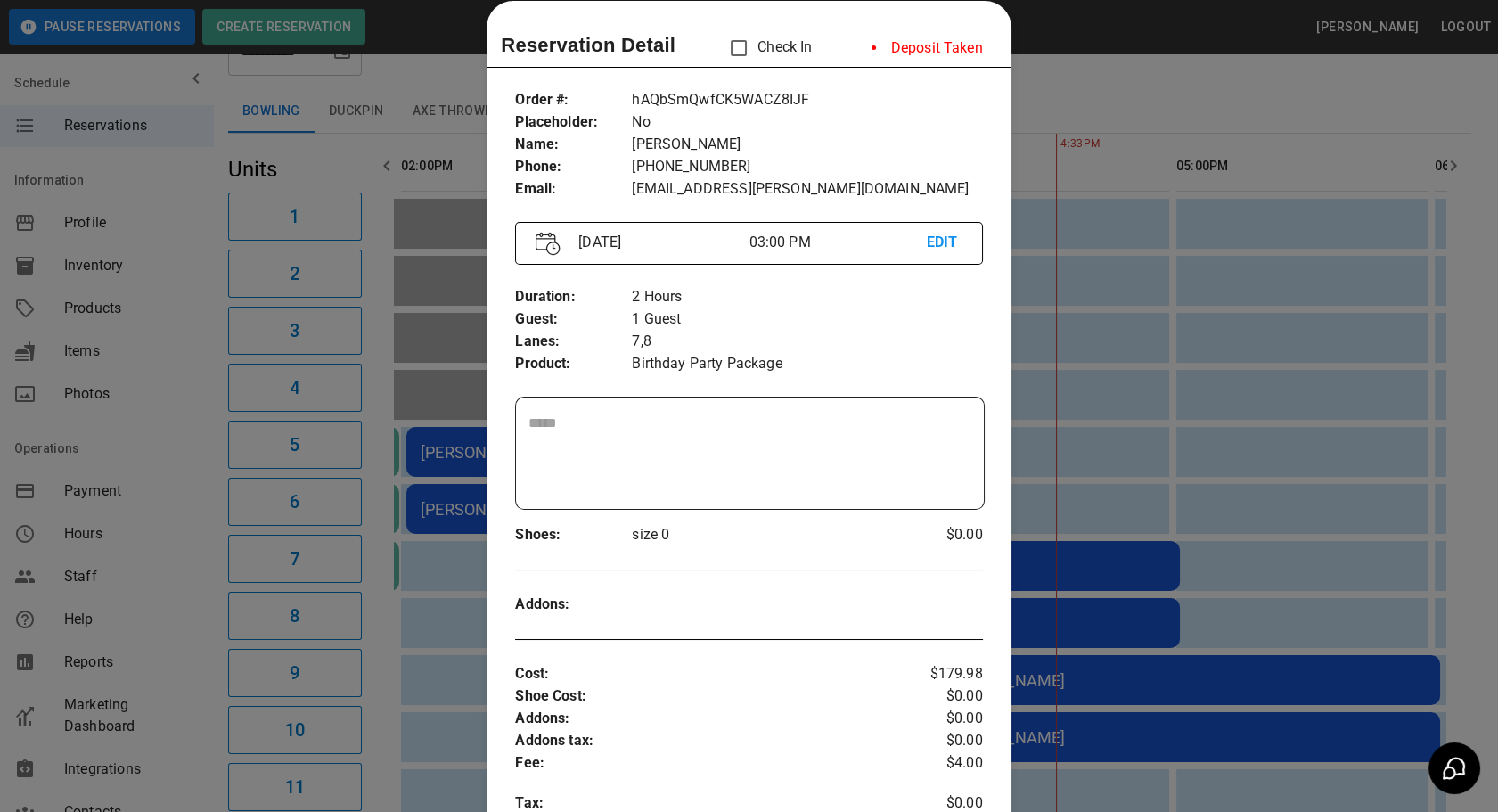
click at [1109, 120] on div at bounding box center [749, 406] width 1498 height 812
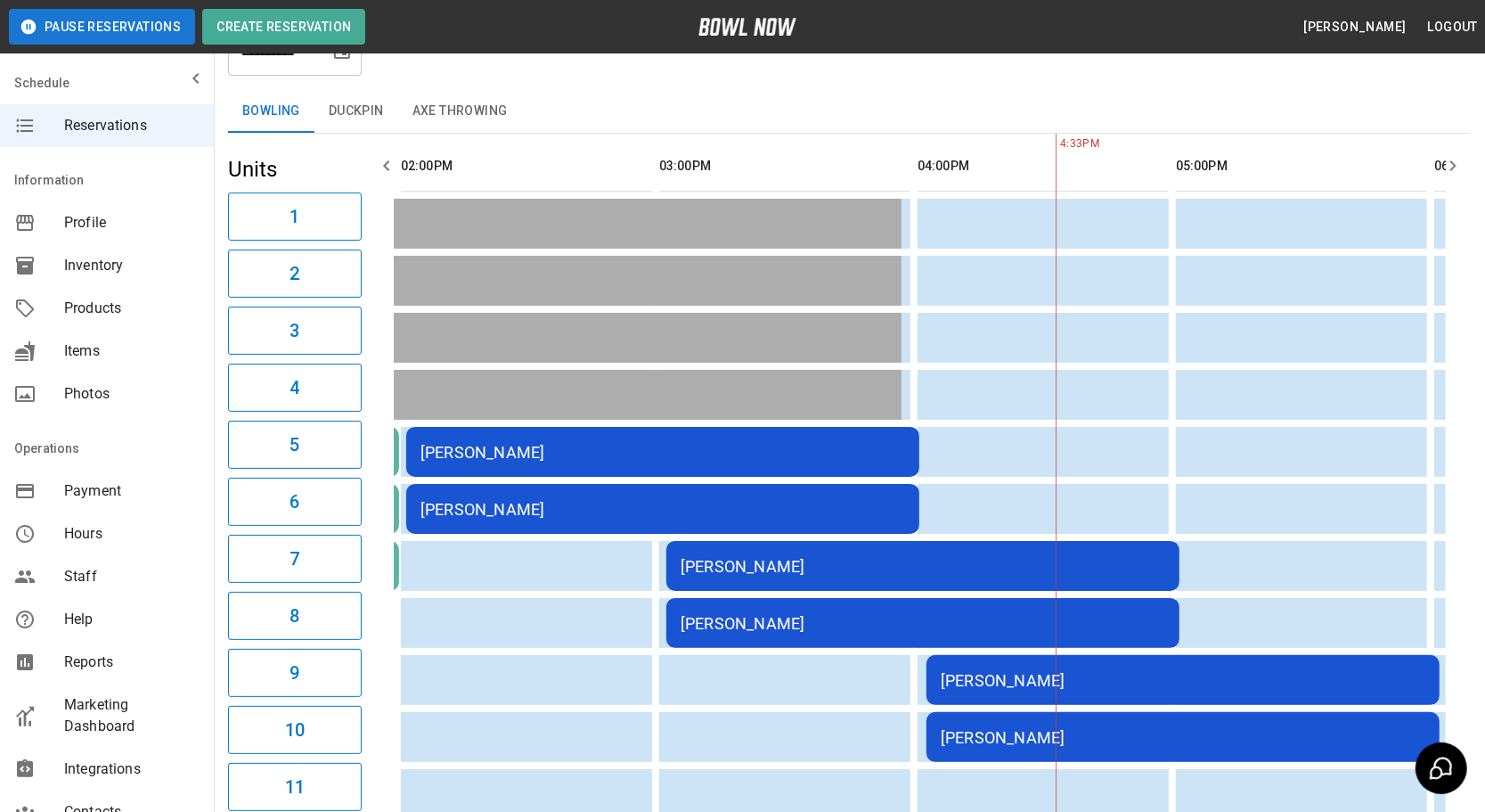
click at [1215, 671] on div "[PERSON_NAME]" at bounding box center [1183, 680] width 485 height 19
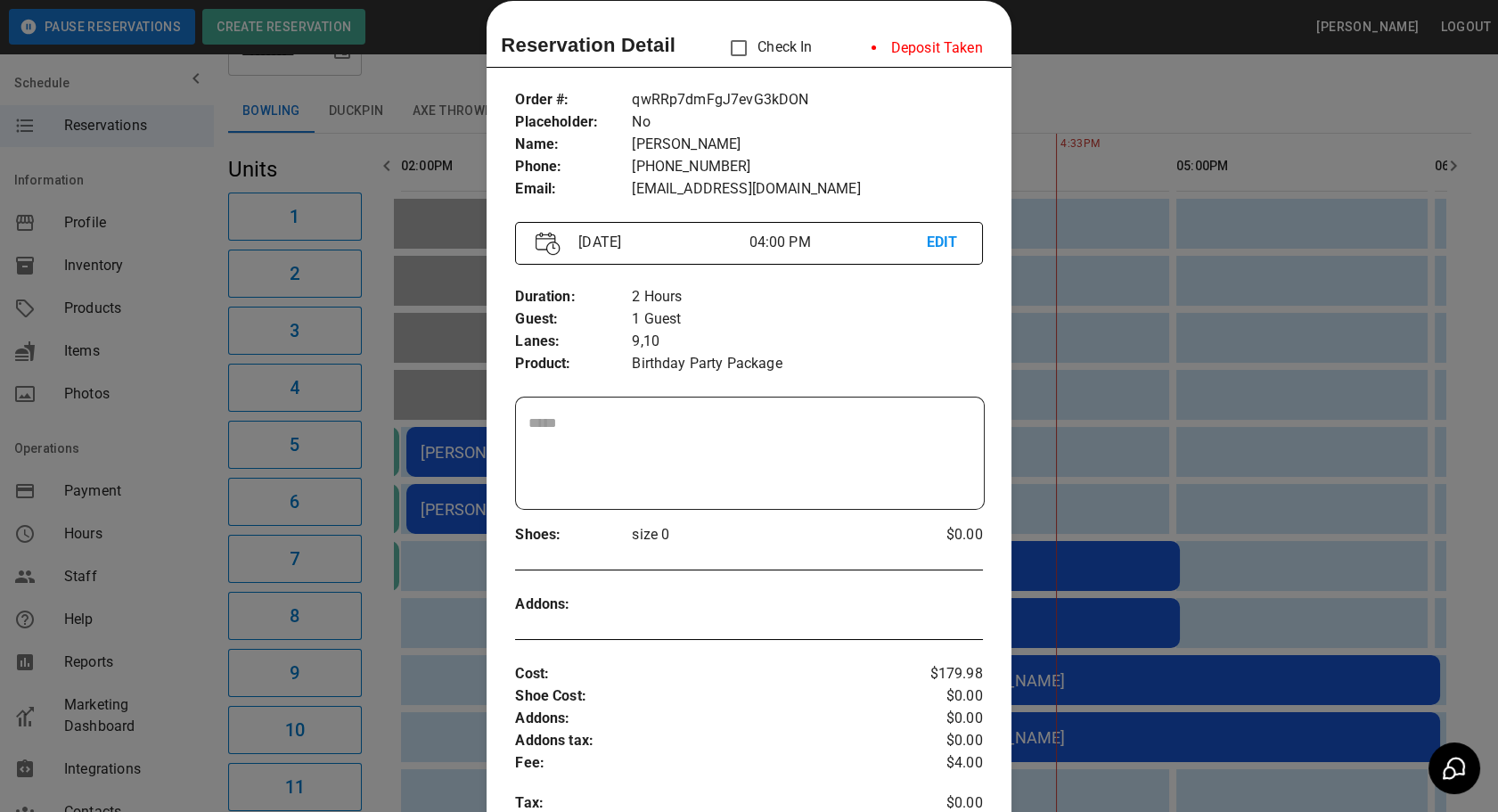
click at [1125, 104] on div at bounding box center [749, 406] width 1498 height 812
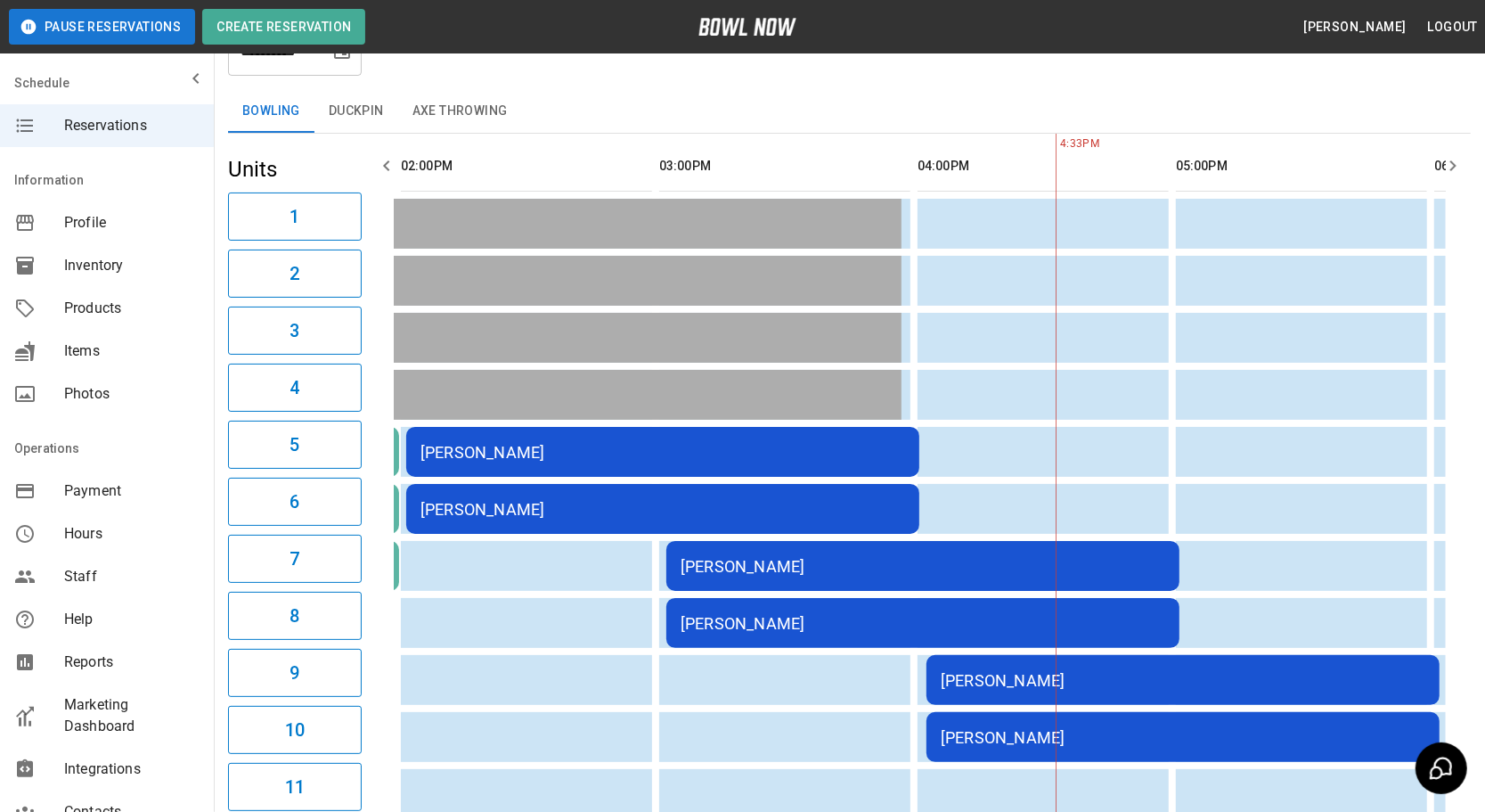
click at [374, 162] on button "button" at bounding box center [386, 165] width 35 height 35
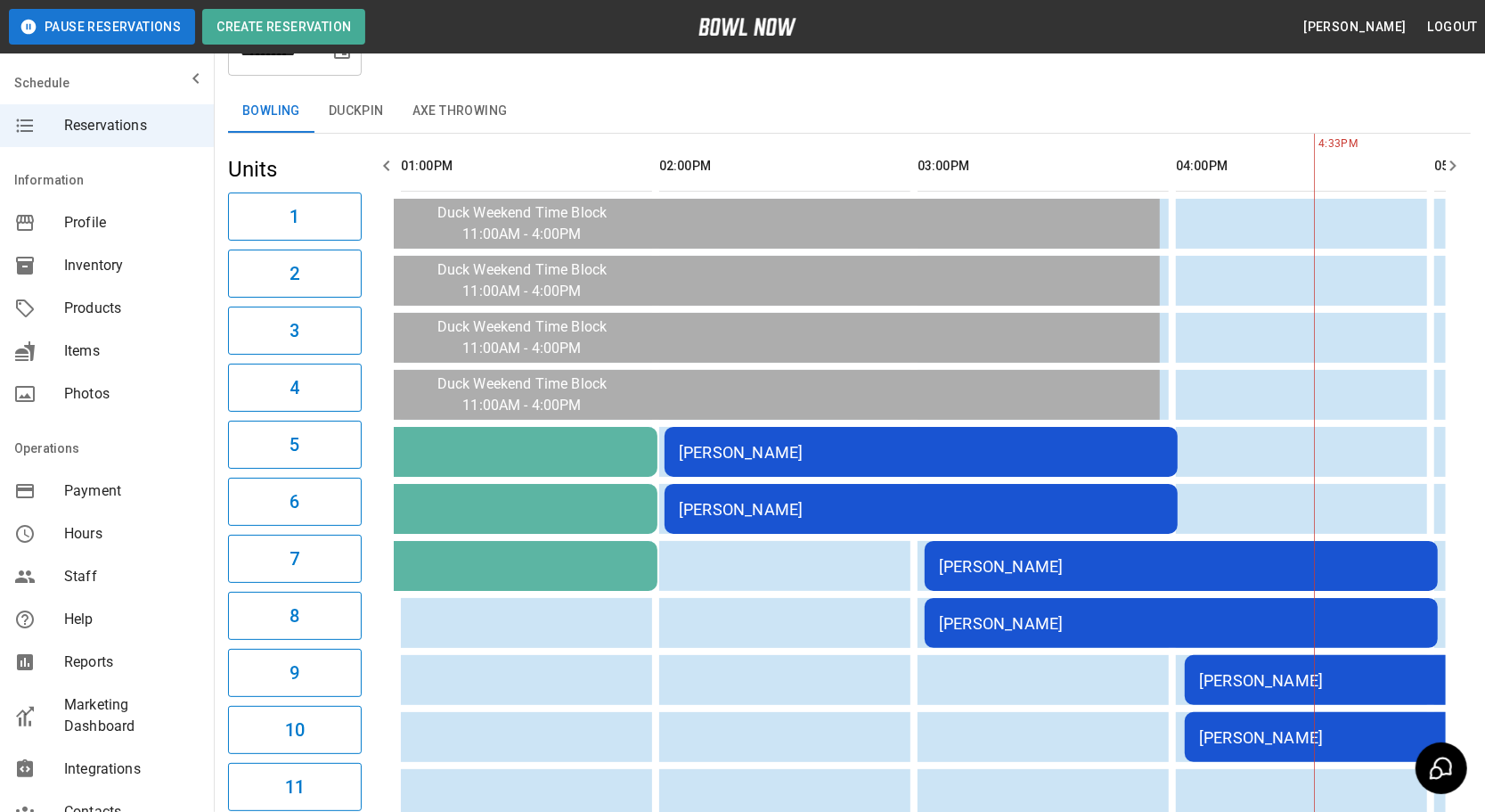
click at [374, 162] on button "button" at bounding box center [386, 165] width 35 height 35
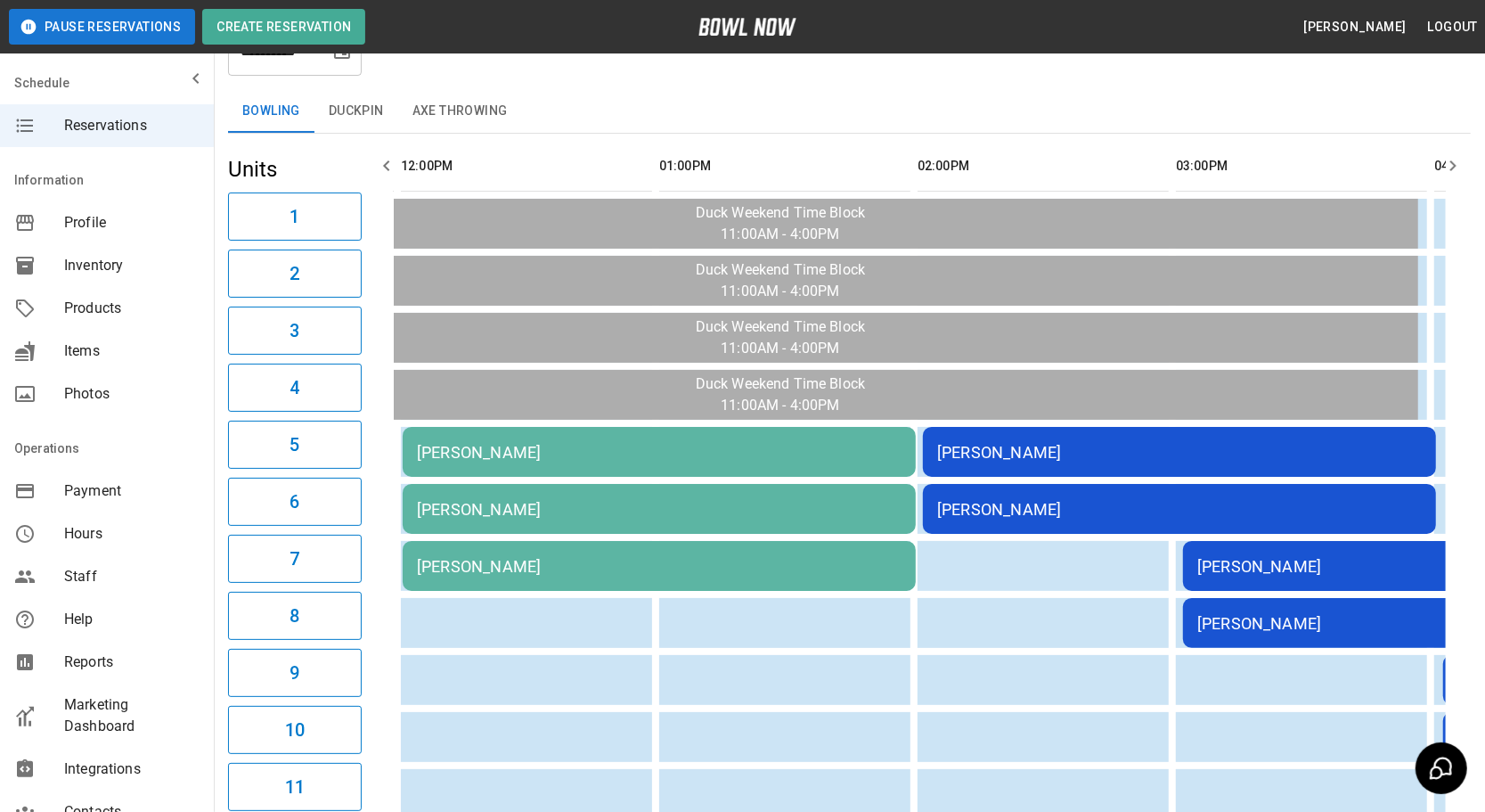
click at [374, 162] on button "button" at bounding box center [386, 165] width 35 height 35
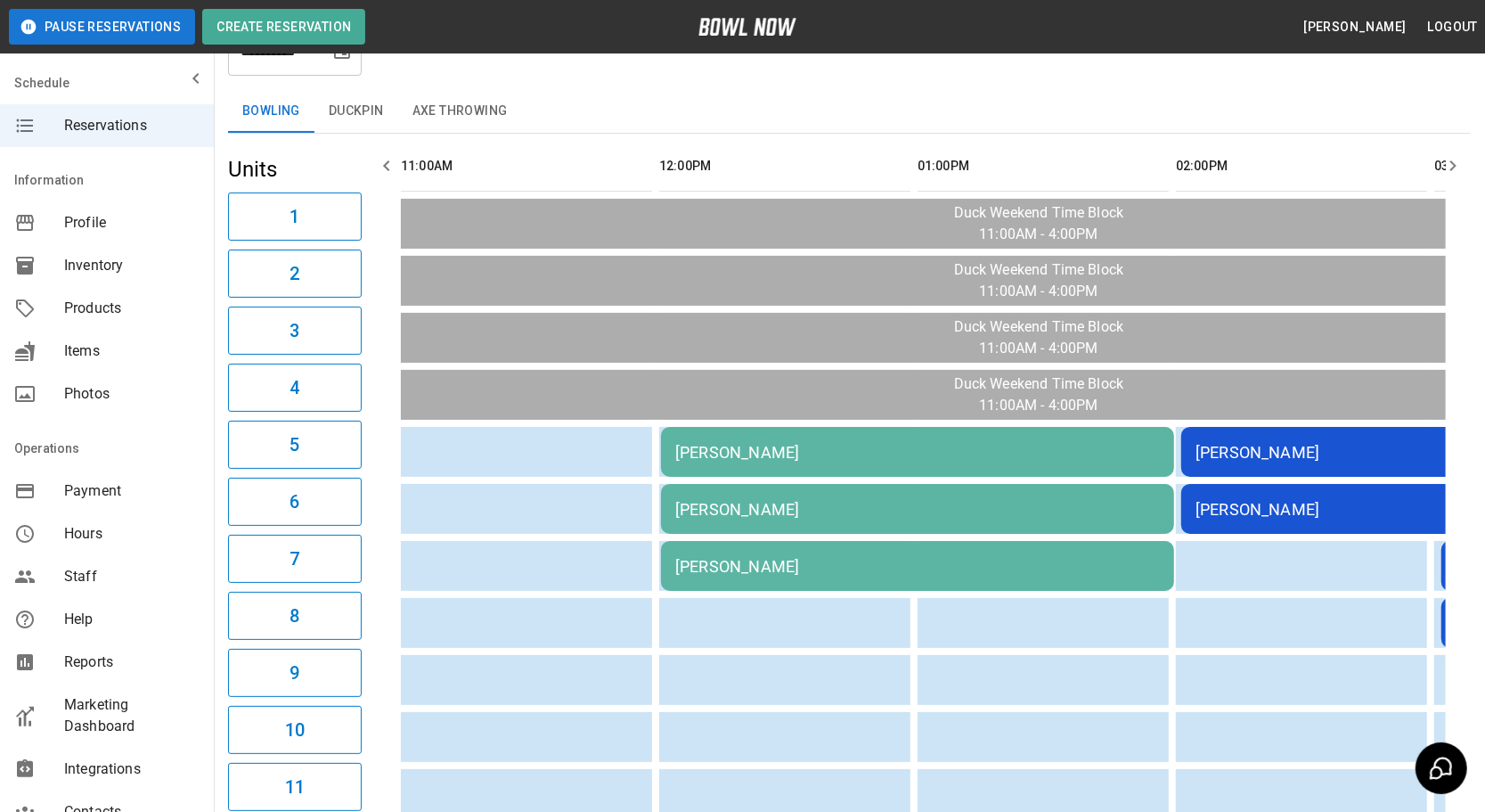
click at [374, 162] on button "button" at bounding box center [386, 165] width 35 height 35
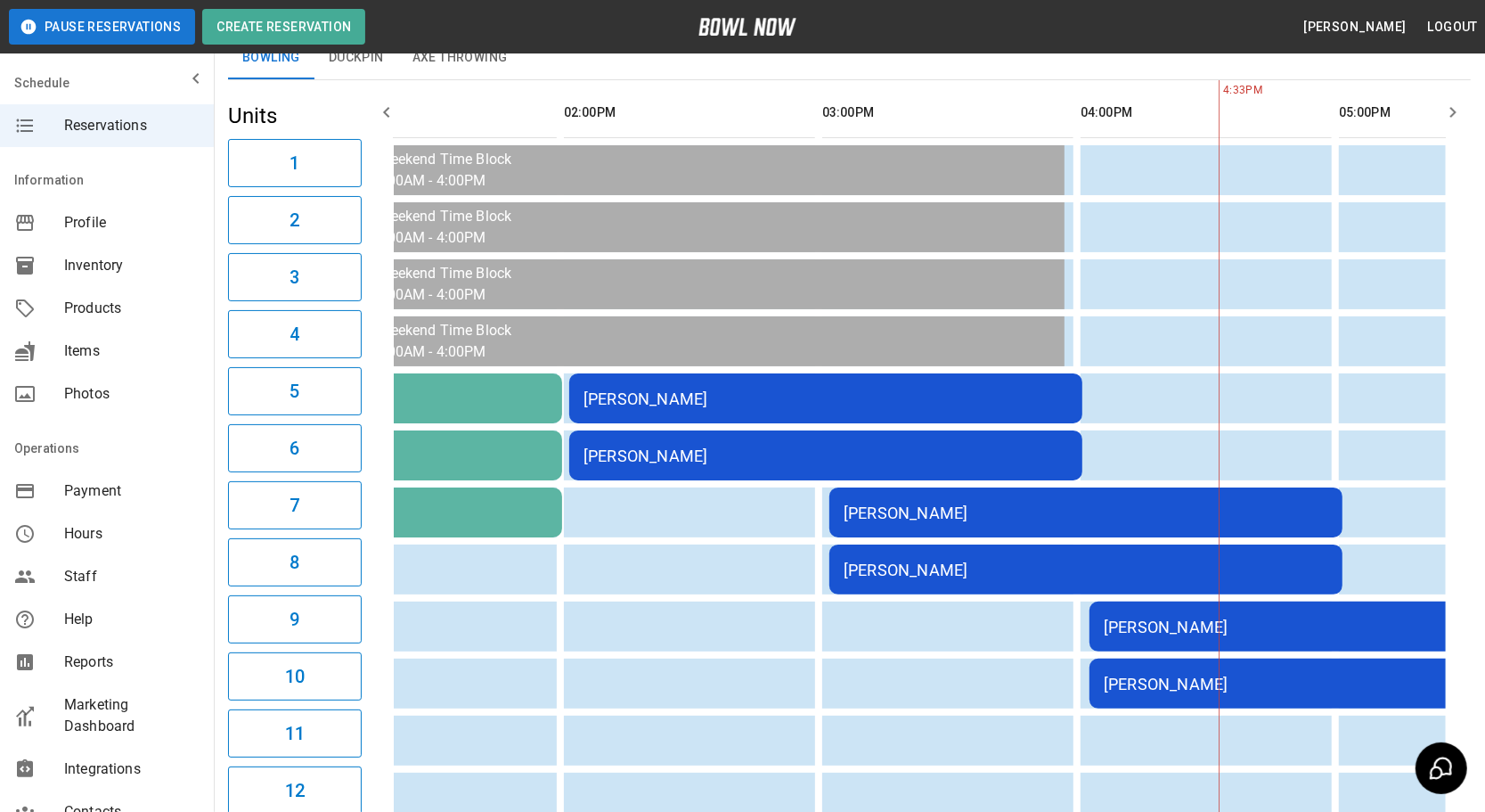
scroll to position [0, 659]
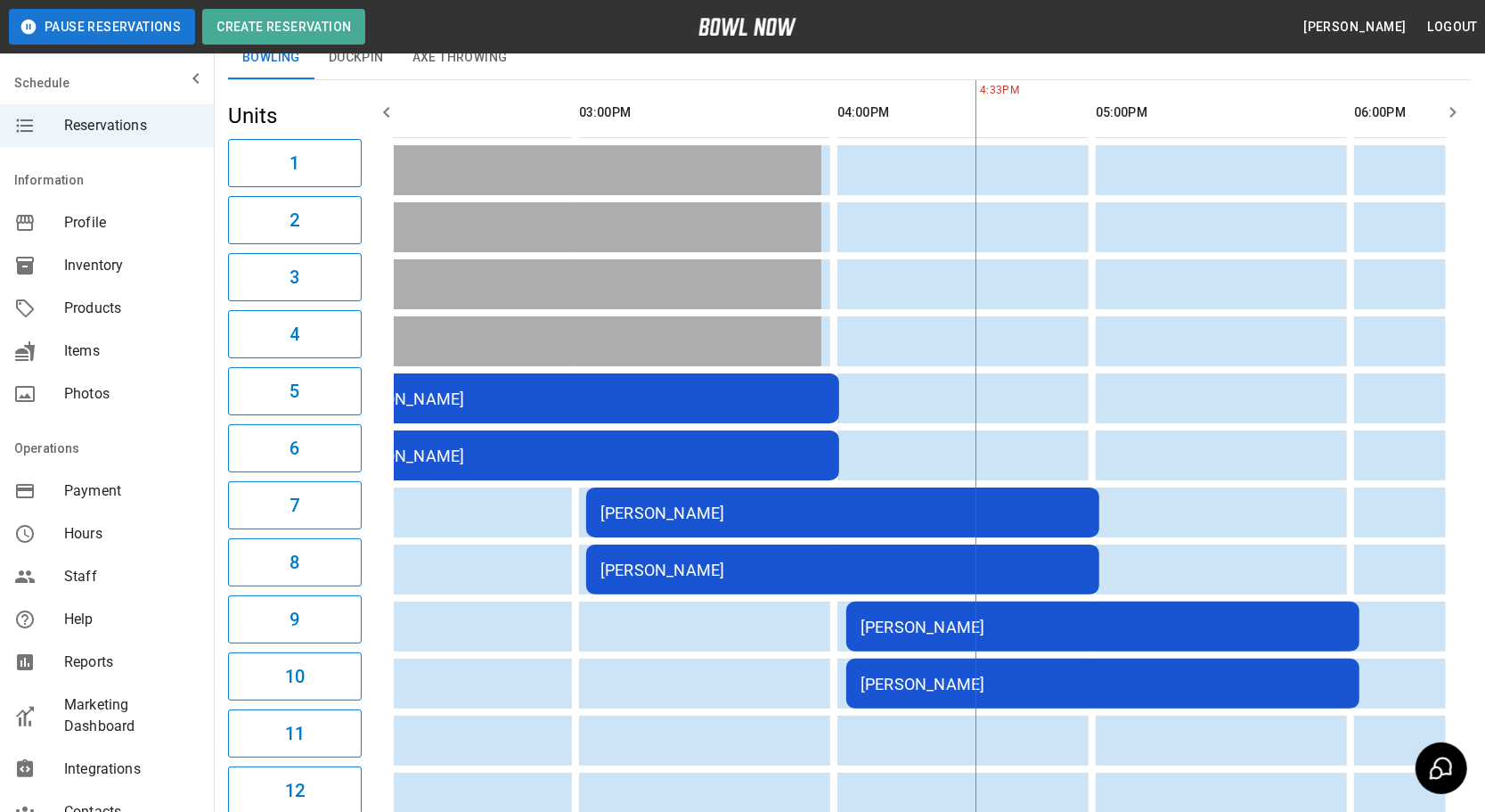
click at [876, 524] on td "[PERSON_NAME]" at bounding box center [842, 512] width 513 height 50
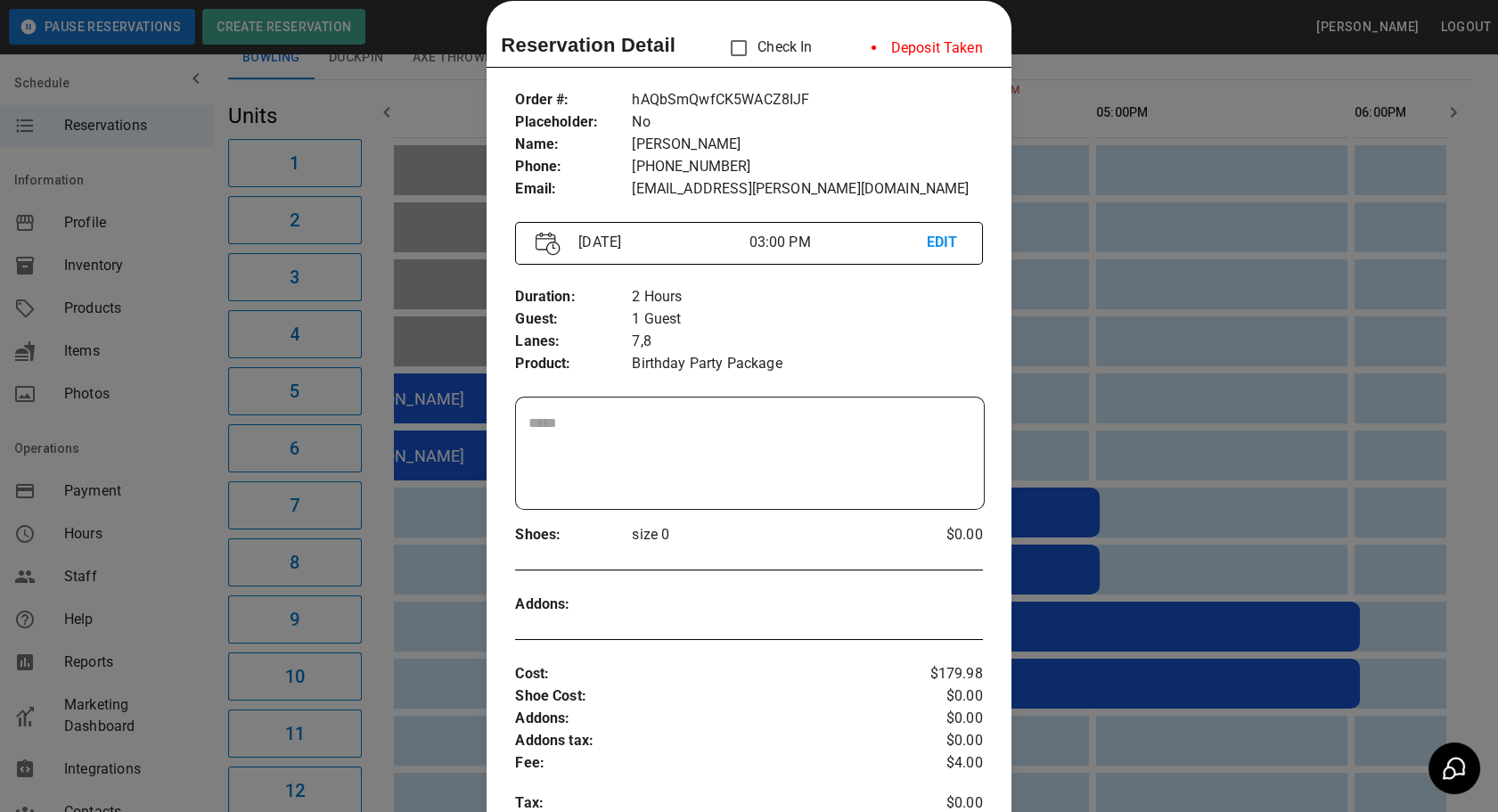
click at [1171, 523] on div at bounding box center [749, 406] width 1498 height 812
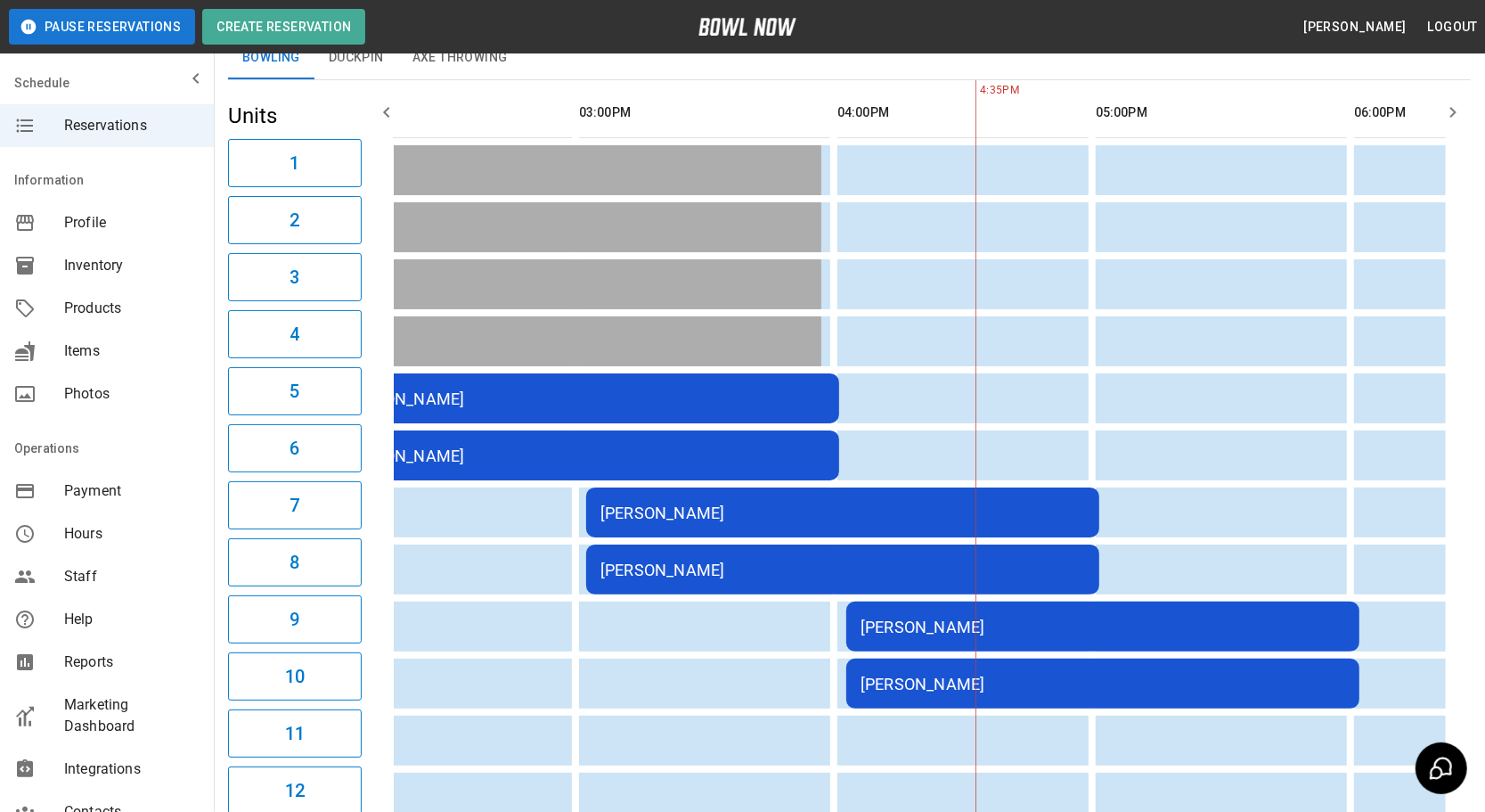
click at [1090, 624] on div "[PERSON_NAME]" at bounding box center [1103, 627] width 485 height 19
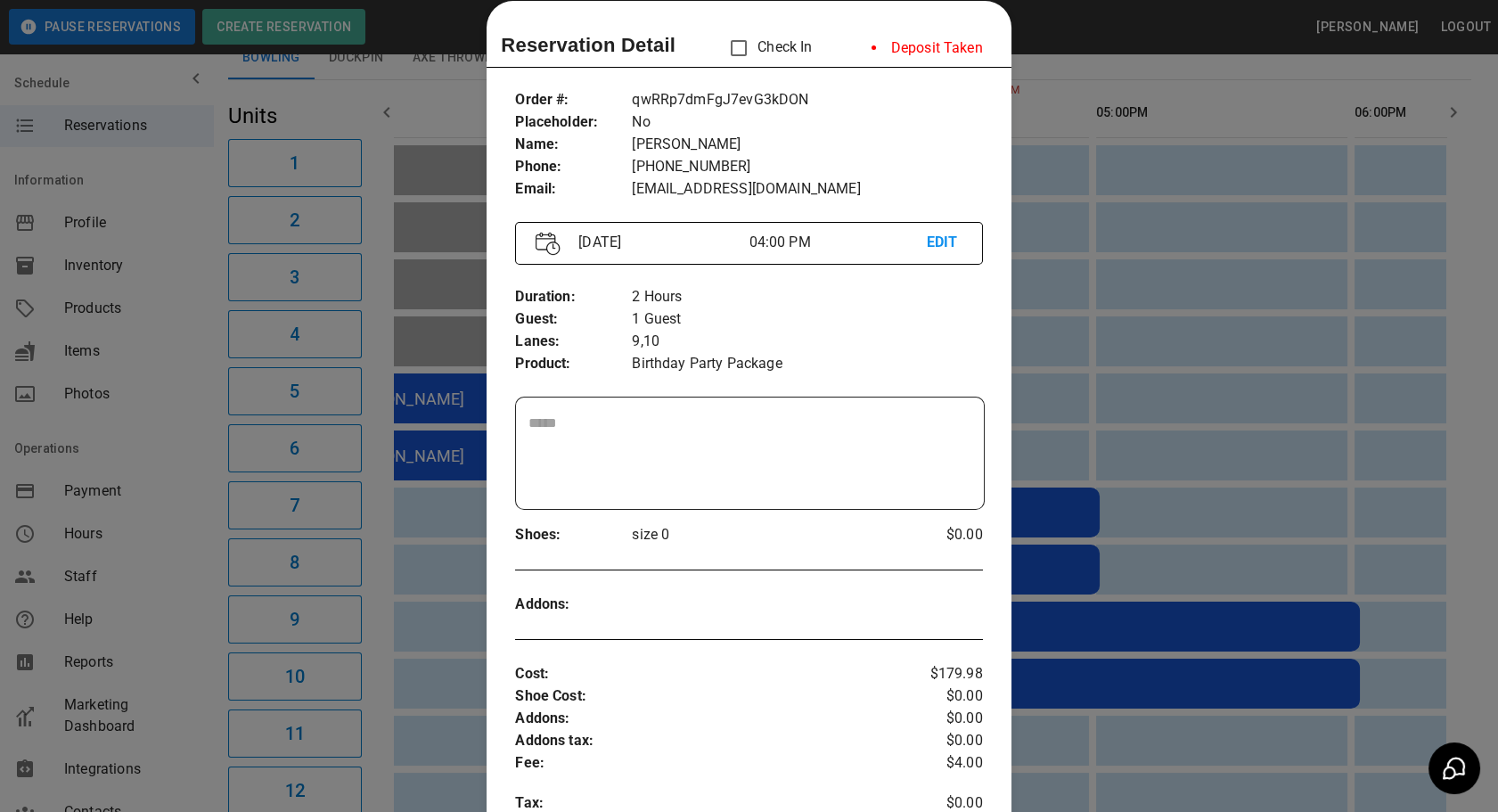
click at [1225, 509] on div at bounding box center [749, 406] width 1498 height 812
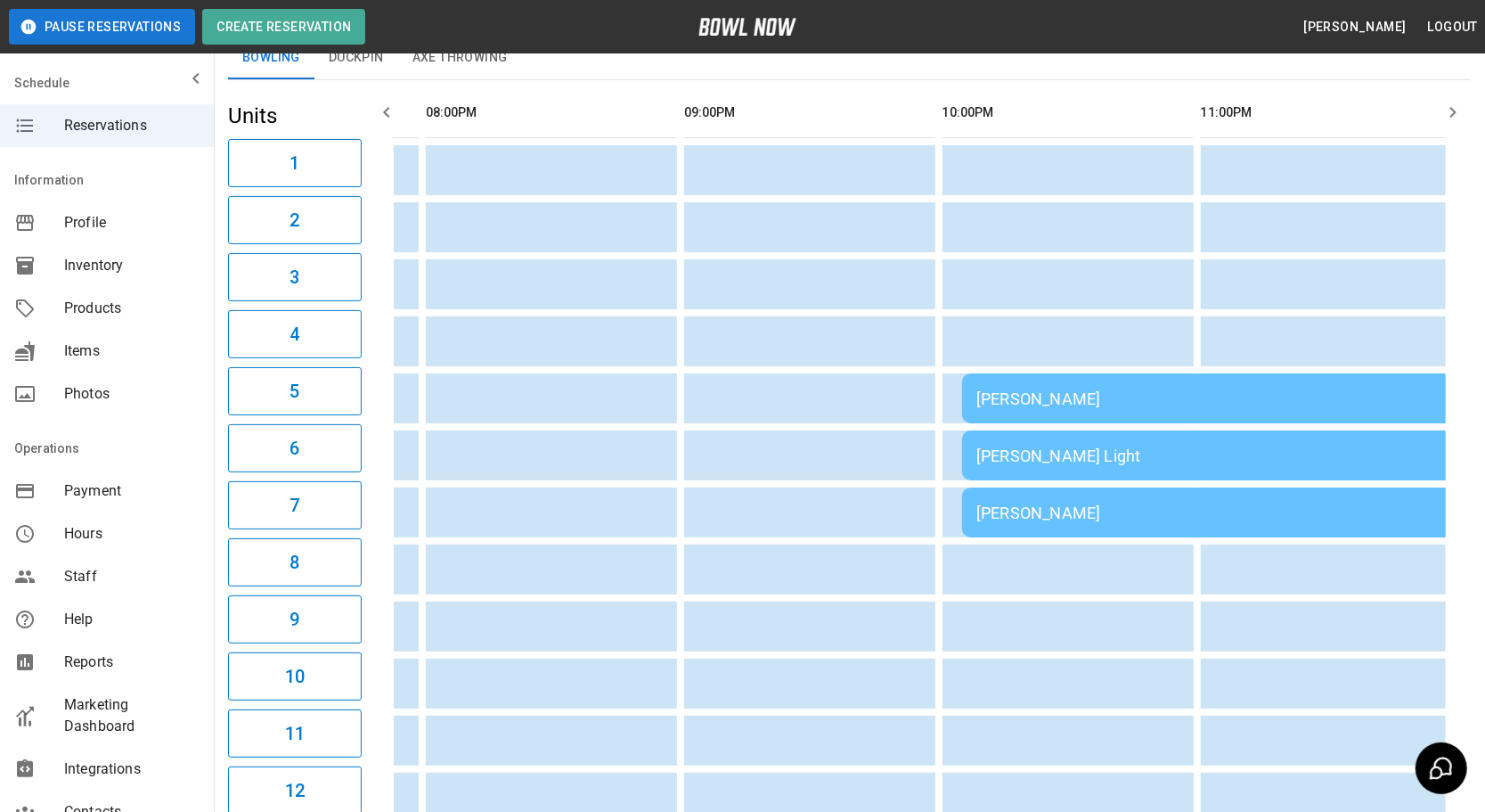
click at [1024, 516] on td "[PERSON_NAME]" at bounding box center [1218, 512] width 513 height 50
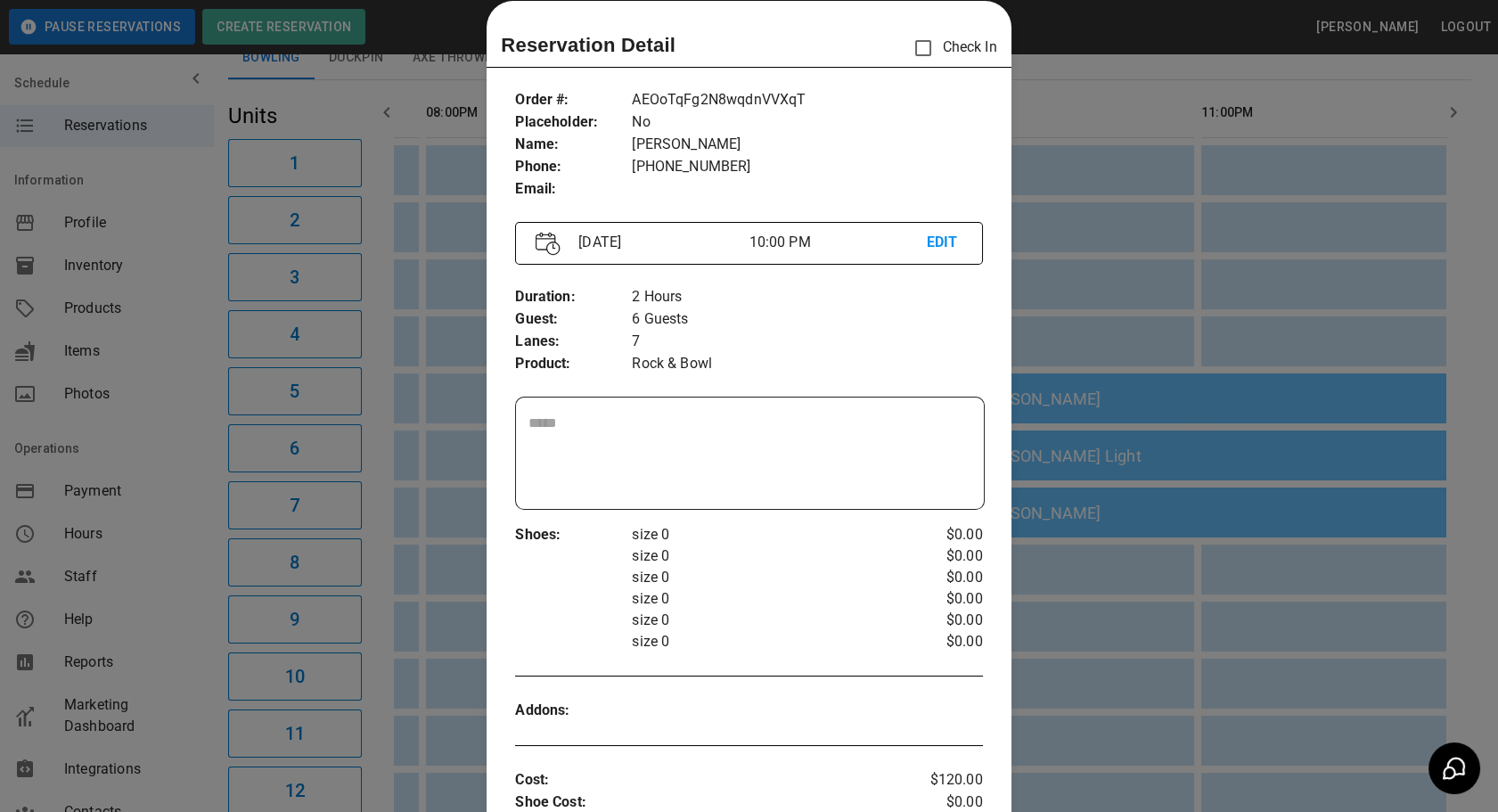
click at [1091, 622] on div at bounding box center [749, 406] width 1498 height 812
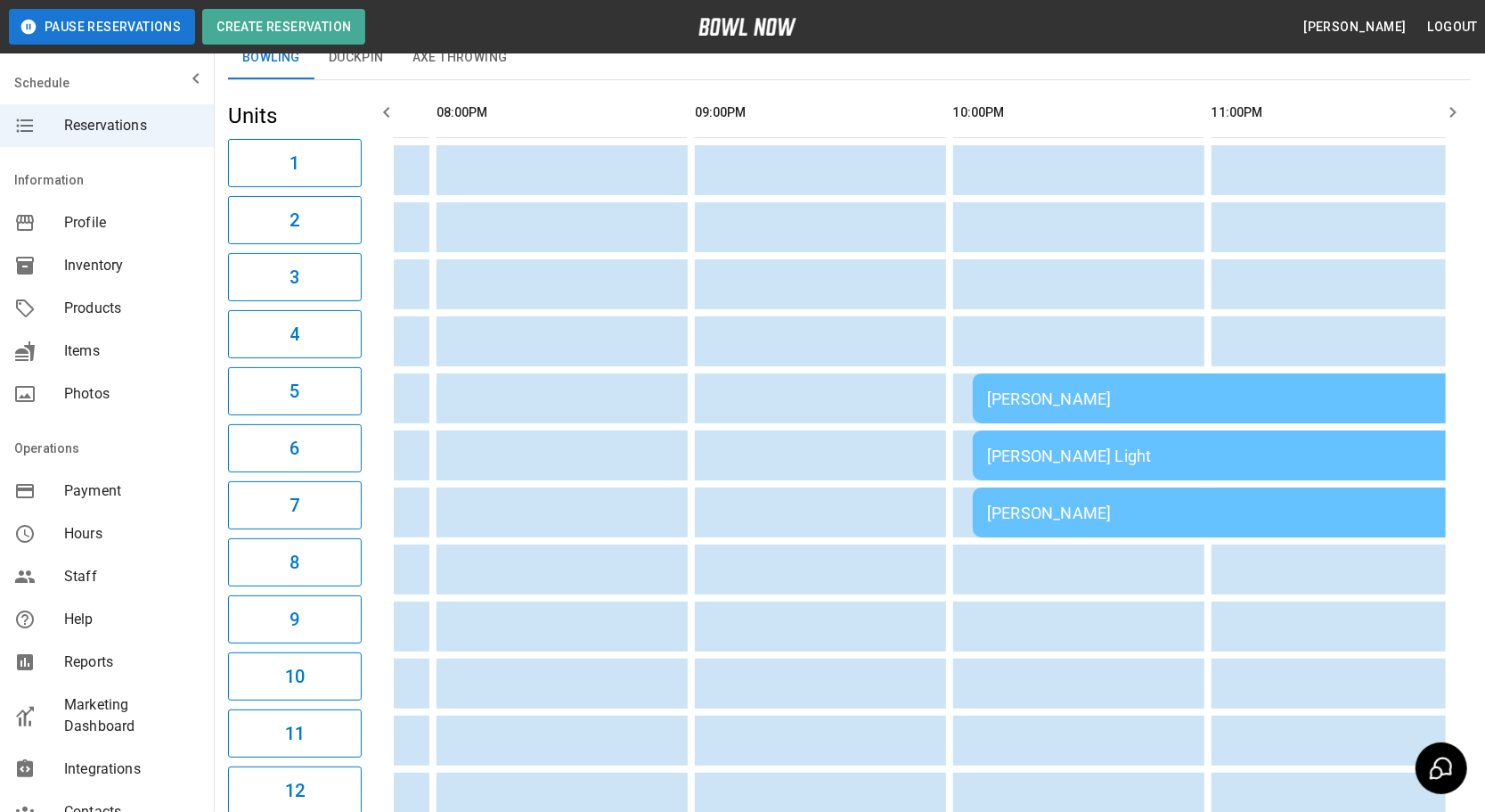
click at [1049, 472] on td "[PERSON_NAME] Light" at bounding box center [1229, 455] width 513 height 50
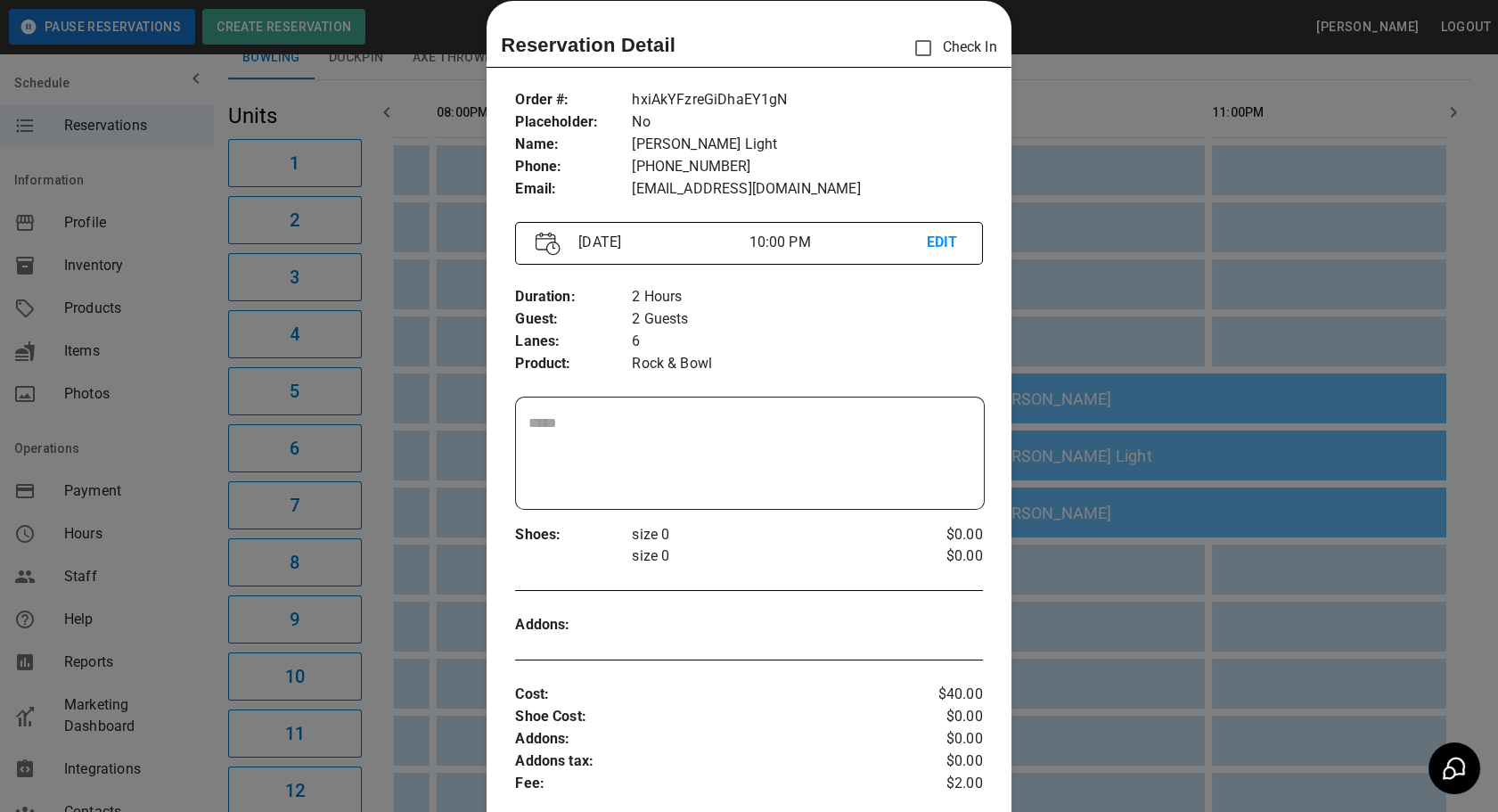
click at [1098, 648] on div at bounding box center [749, 406] width 1498 height 812
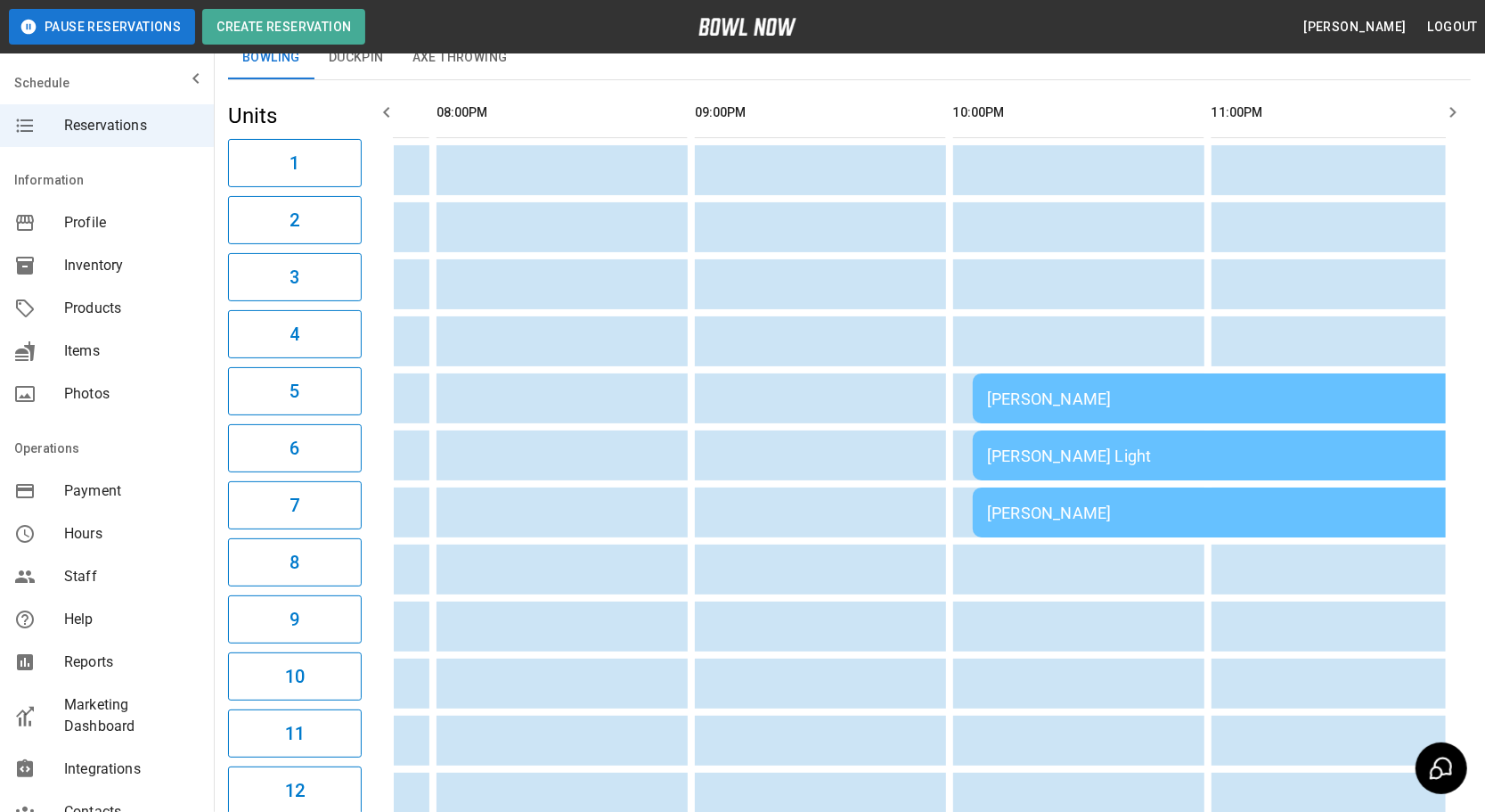
click at [1027, 417] on td "[PERSON_NAME]" at bounding box center [1229, 398] width 513 height 50
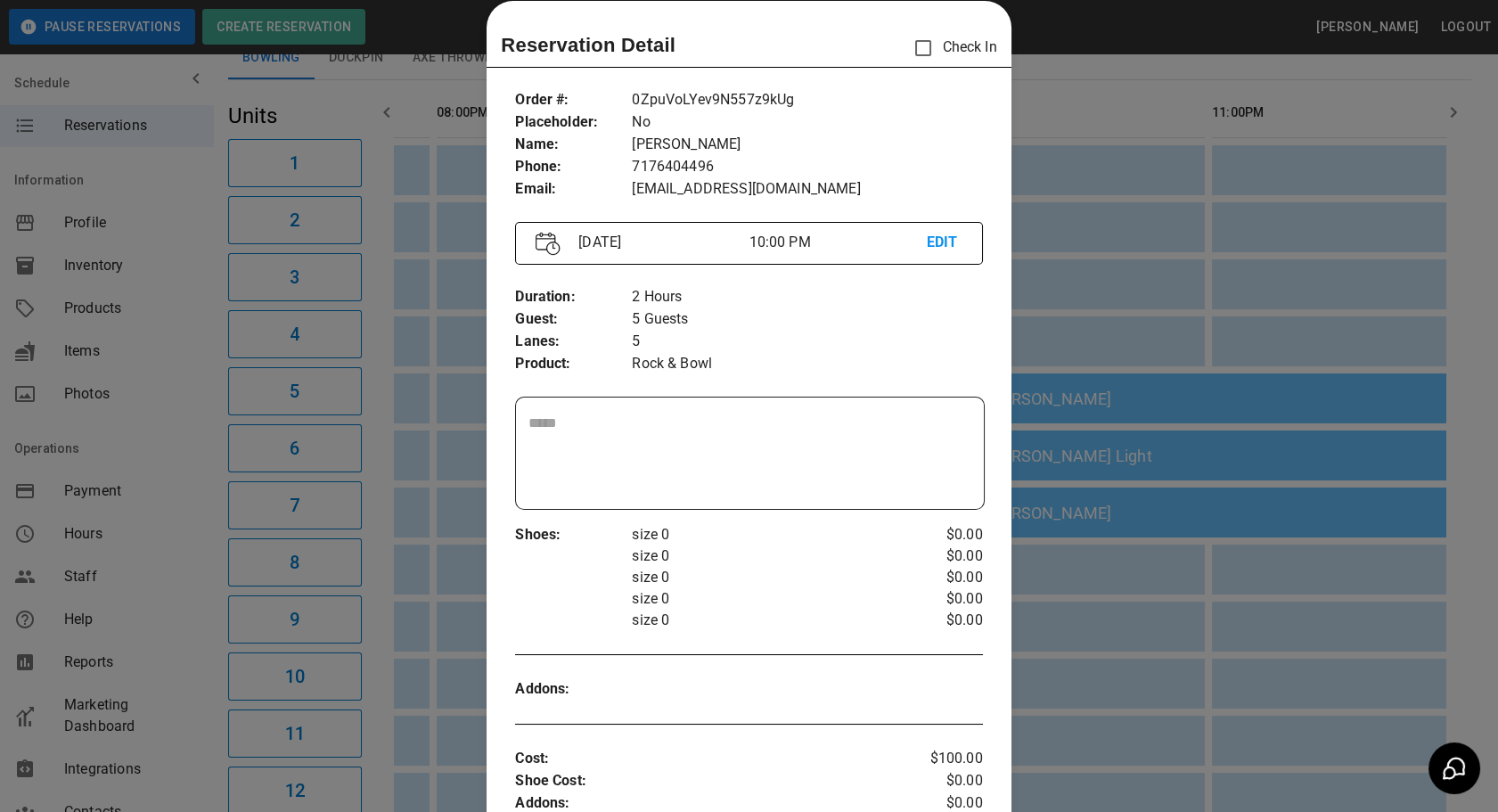
click at [1096, 628] on div at bounding box center [749, 406] width 1498 height 812
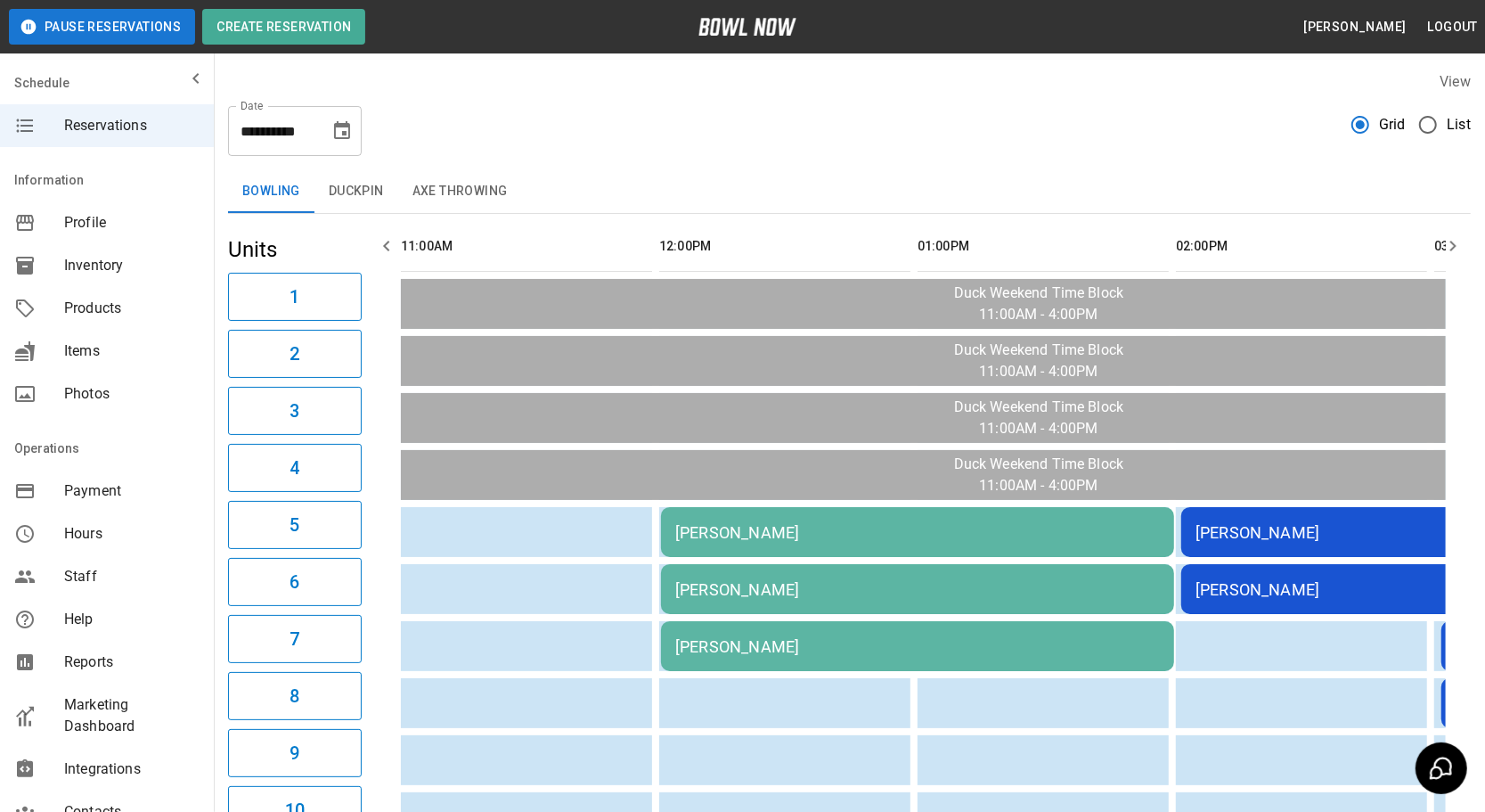
click at [371, 177] on button "Duckpin" at bounding box center [356, 191] width 84 height 42
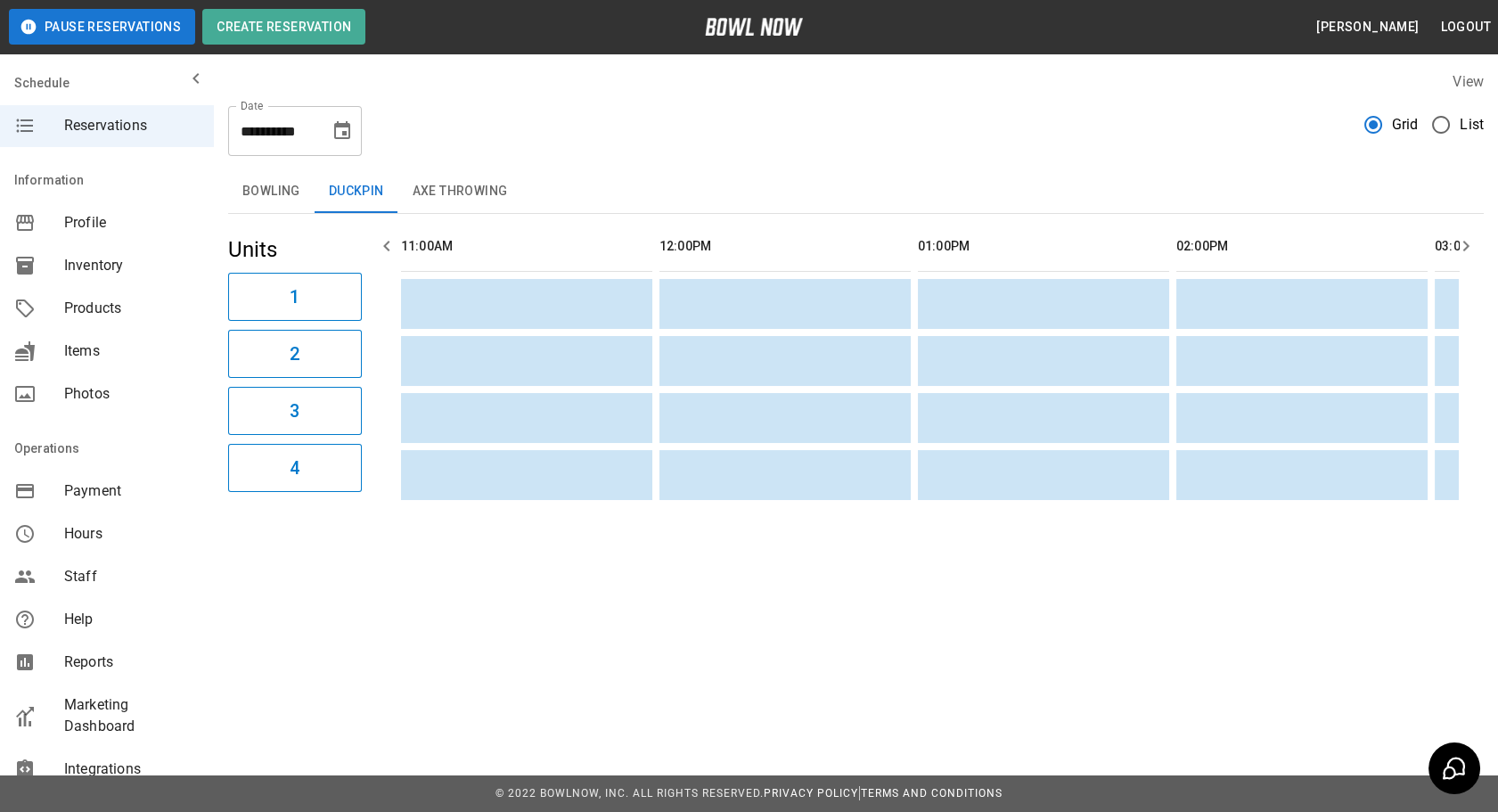
click at [349, 196] on button "Duckpin" at bounding box center [356, 191] width 84 height 42
click at [468, 186] on button "Axe Throwing" at bounding box center [460, 191] width 124 height 42
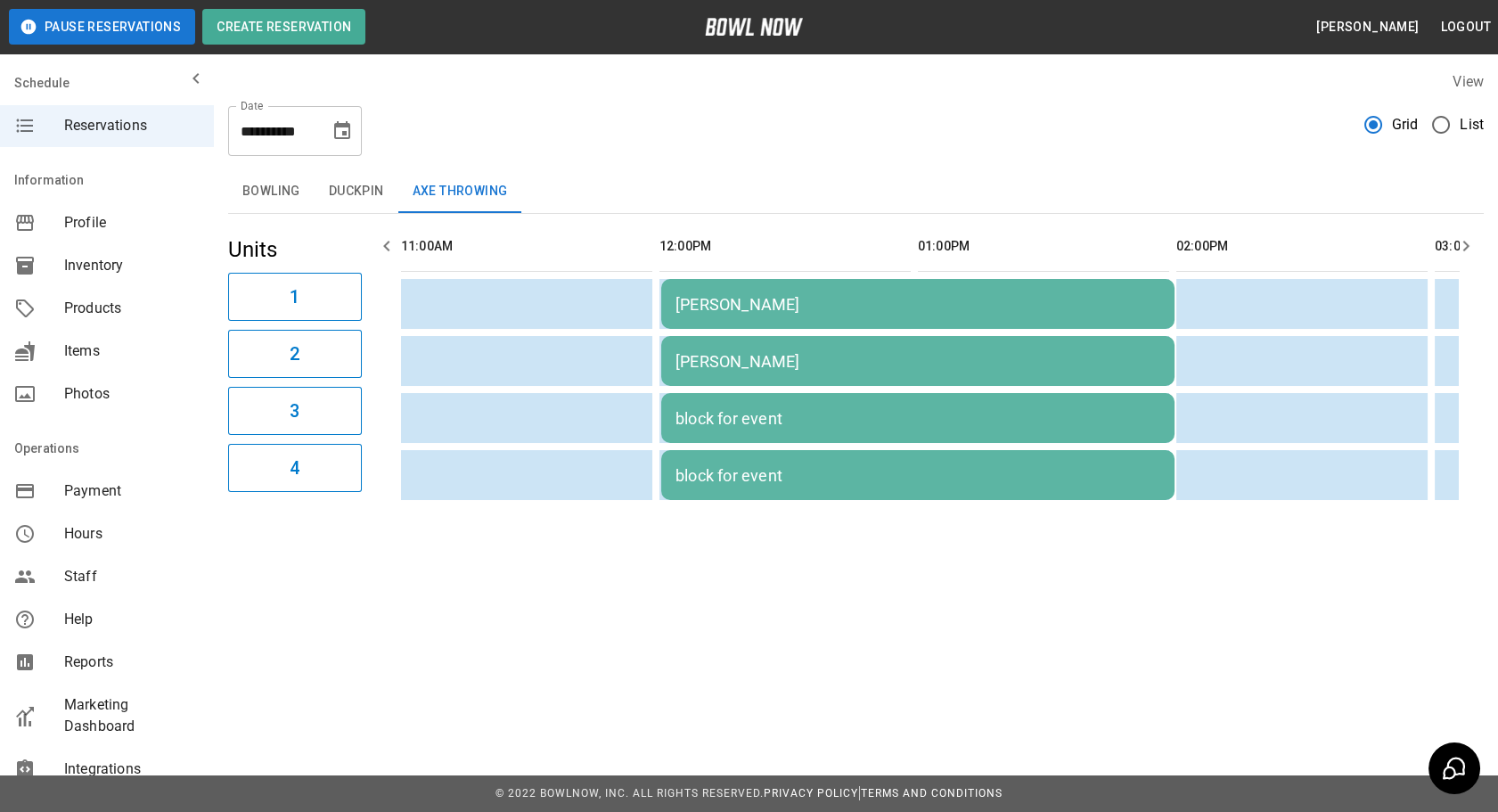
click at [722, 368] on td "[PERSON_NAME]" at bounding box center [917, 360] width 513 height 50
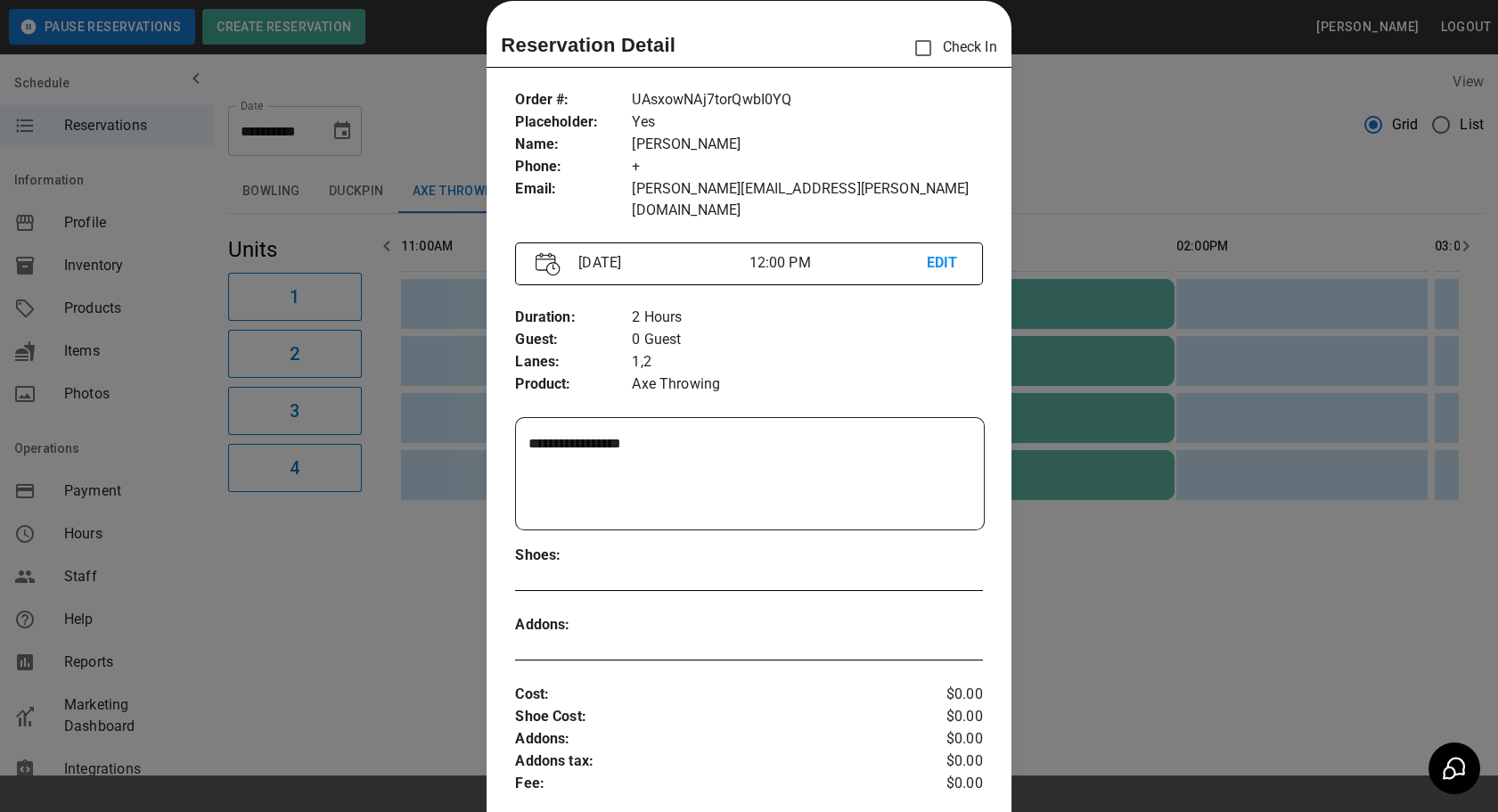
click at [1242, 396] on div at bounding box center [749, 406] width 1498 height 812
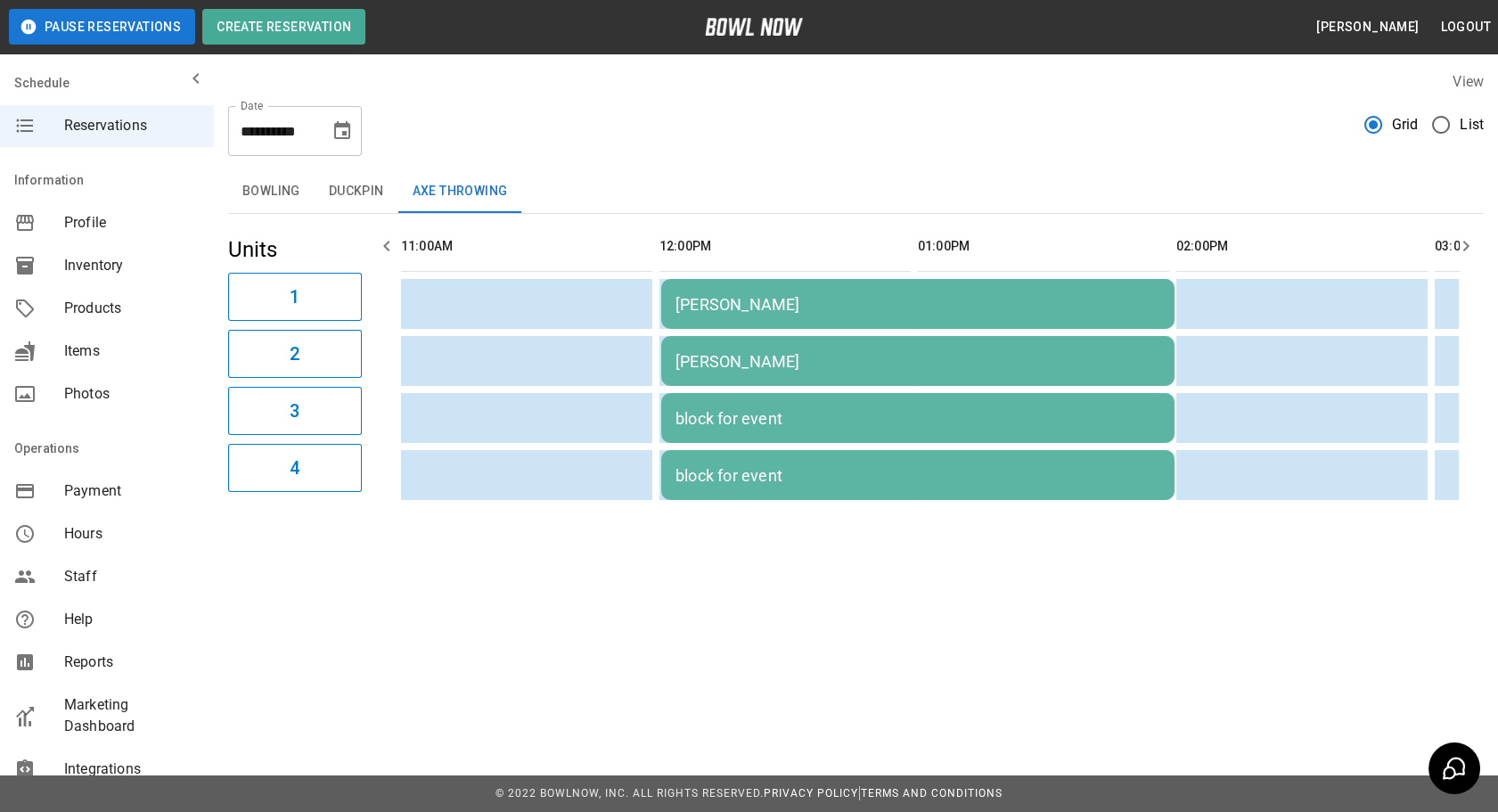
click at [268, 197] on button "Bowling" at bounding box center [271, 191] width 87 height 42
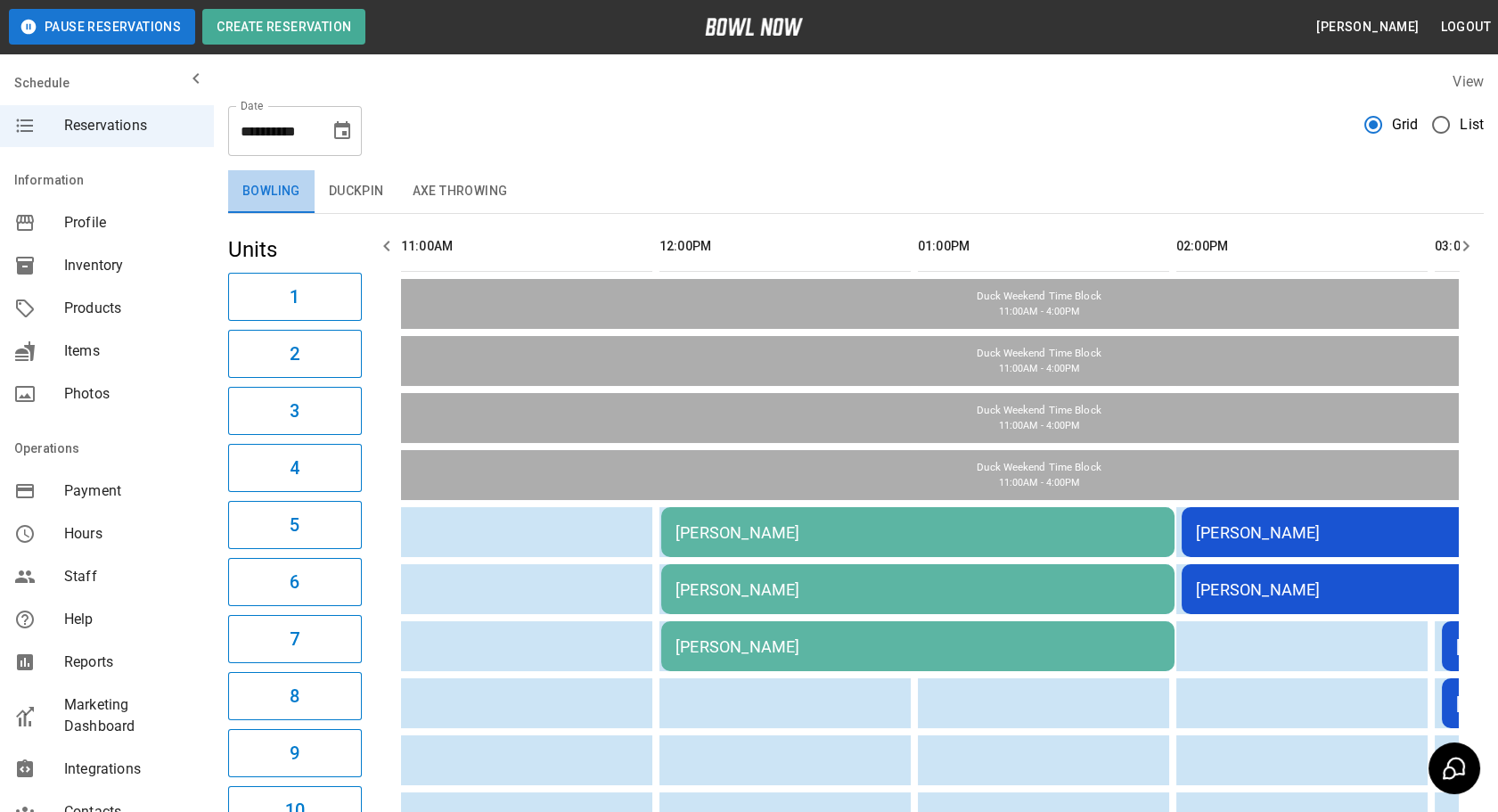
click at [252, 204] on button "Bowling" at bounding box center [271, 191] width 87 height 42
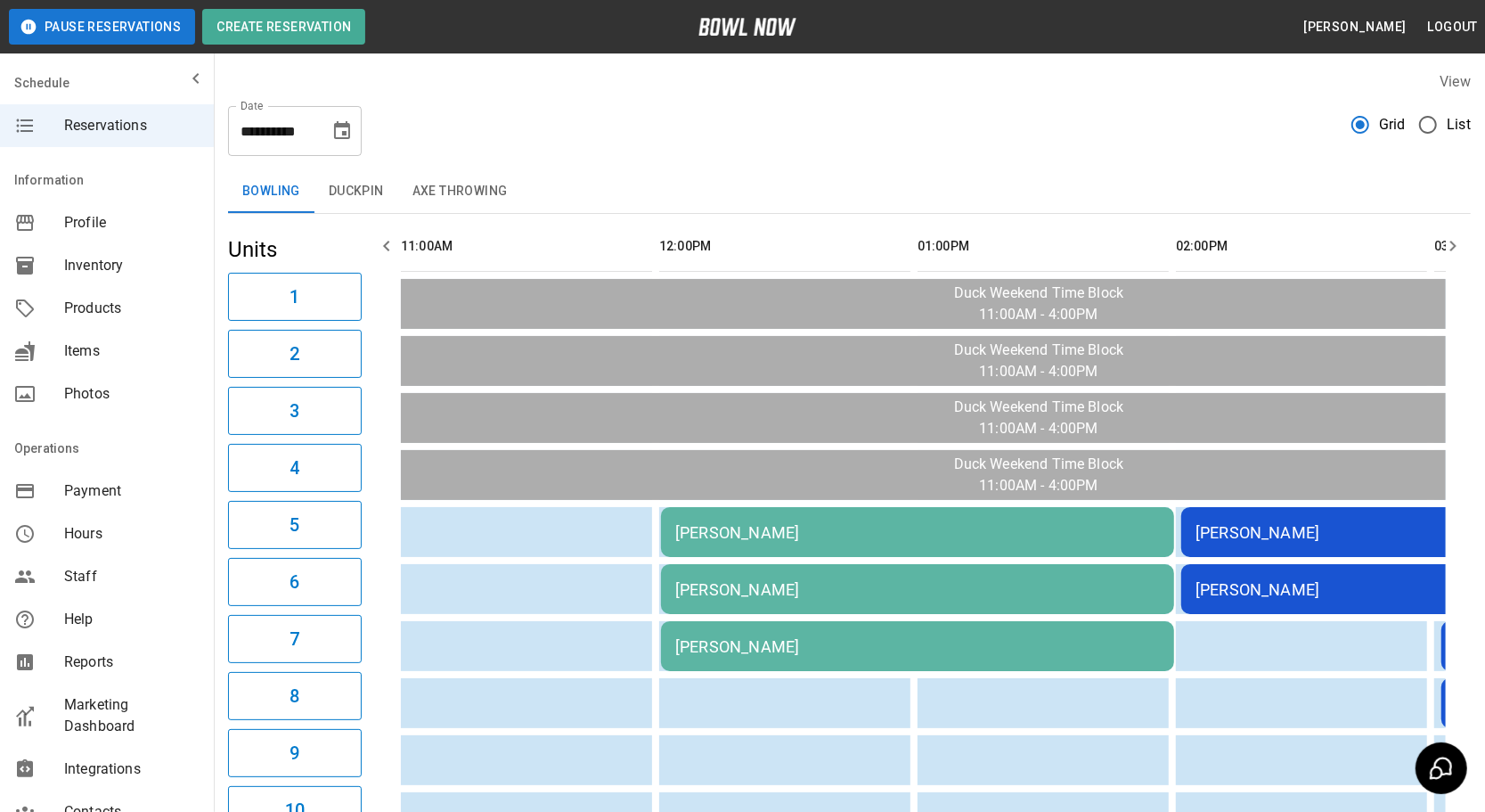
click at [345, 135] on icon "Choose date, selected date is Sep 13, 2025" at bounding box center [342, 130] width 16 height 18
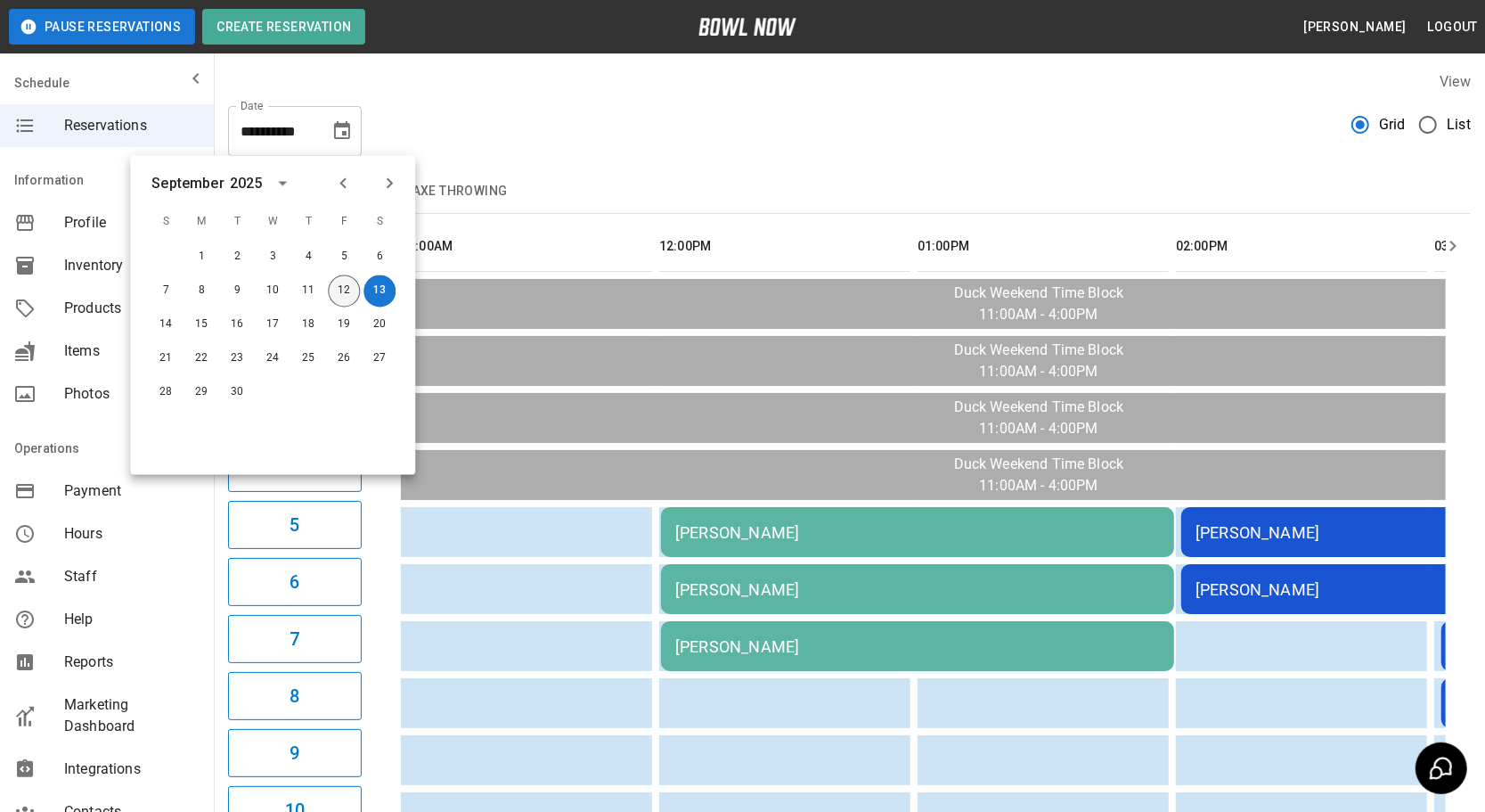
click at [340, 288] on button "12" at bounding box center [344, 290] width 32 height 32
click at [342, 290] on button "12" at bounding box center [344, 290] width 32 height 32
type input "**********"
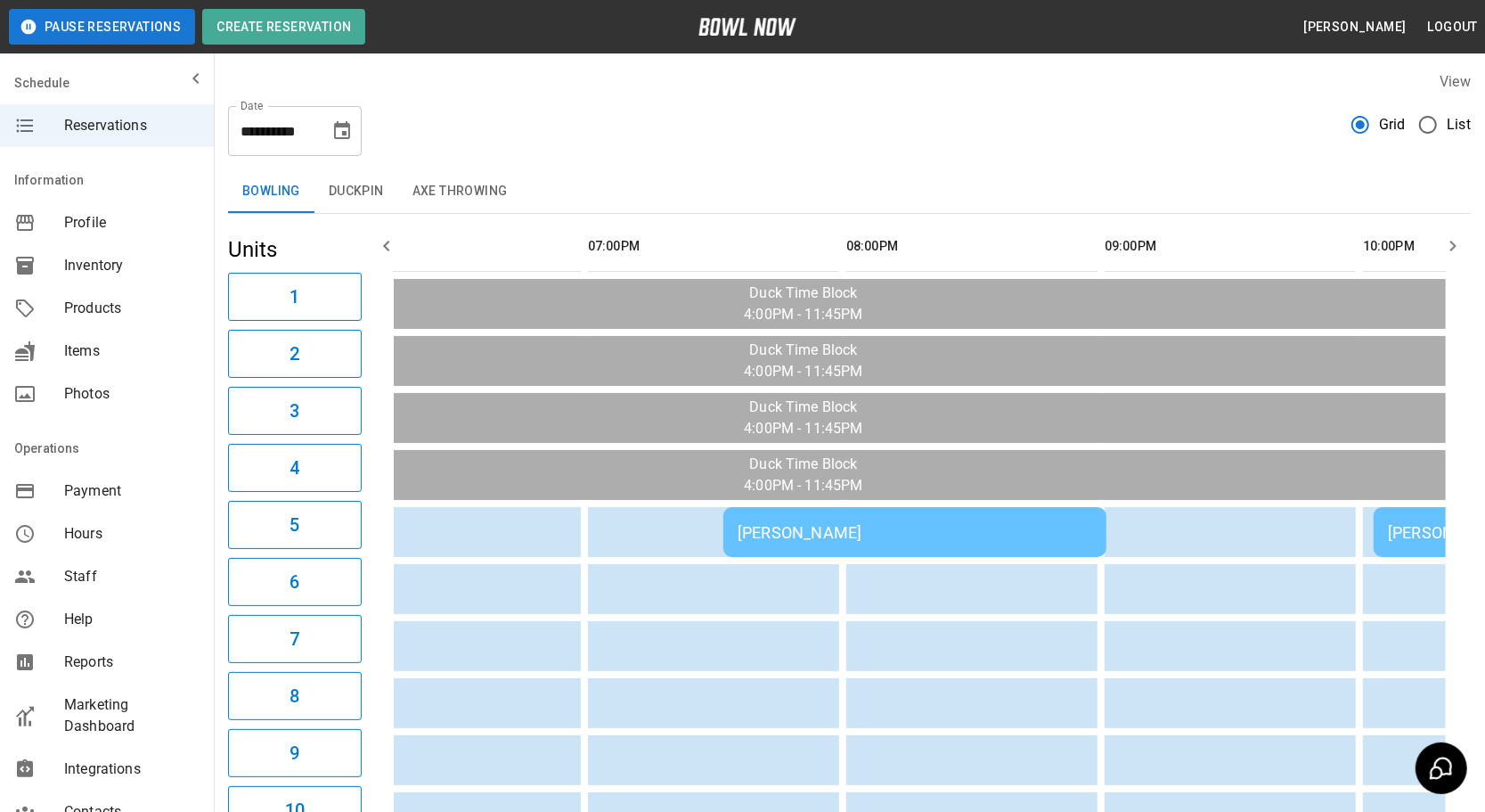
click at [897, 547] on td "[PERSON_NAME]" at bounding box center [915, 532] width 383 height 50
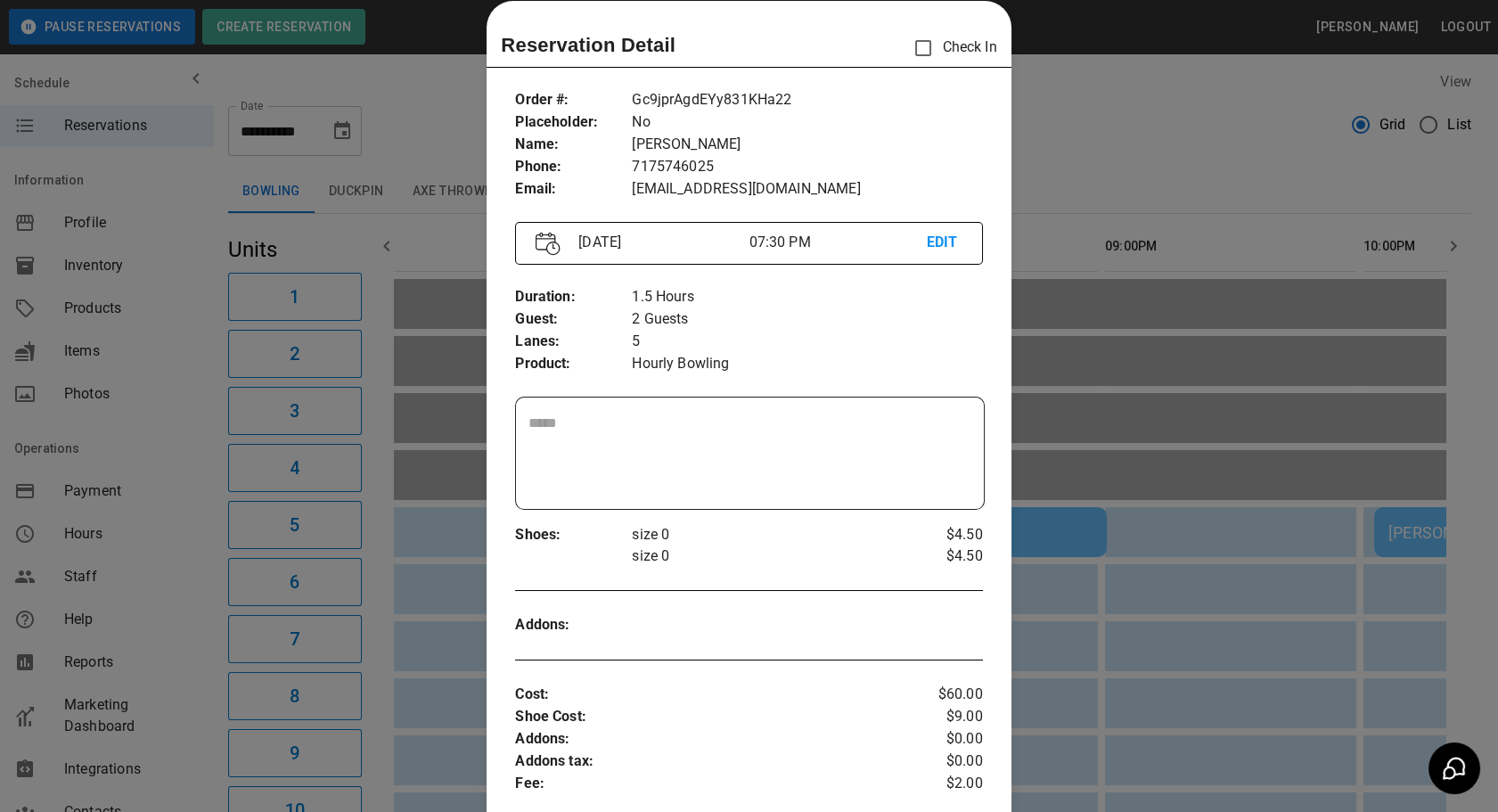
click at [1185, 669] on div at bounding box center [749, 406] width 1498 height 812
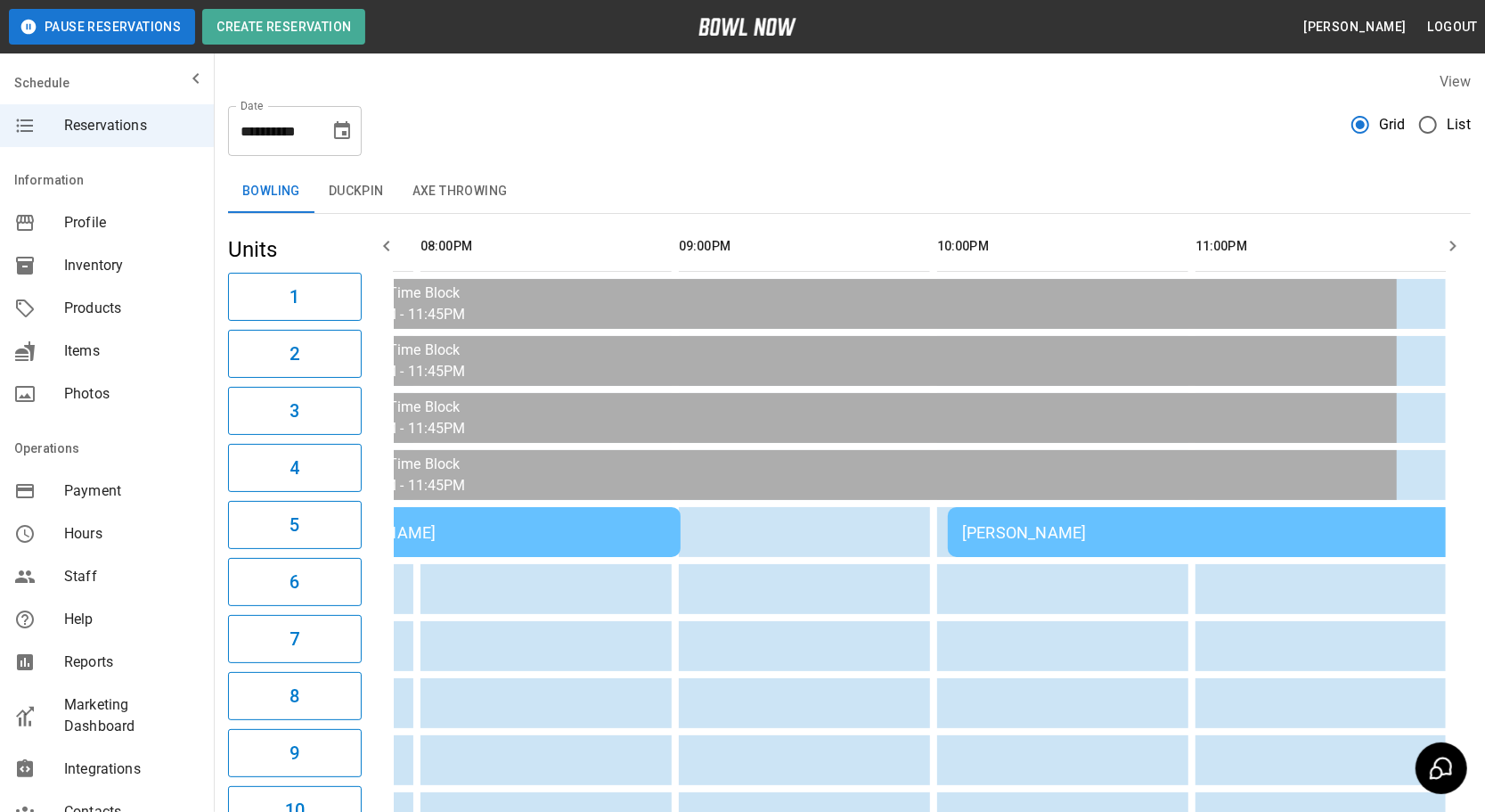
click at [1042, 528] on div "[PERSON_NAME]" at bounding box center [1205, 532] width 485 height 19
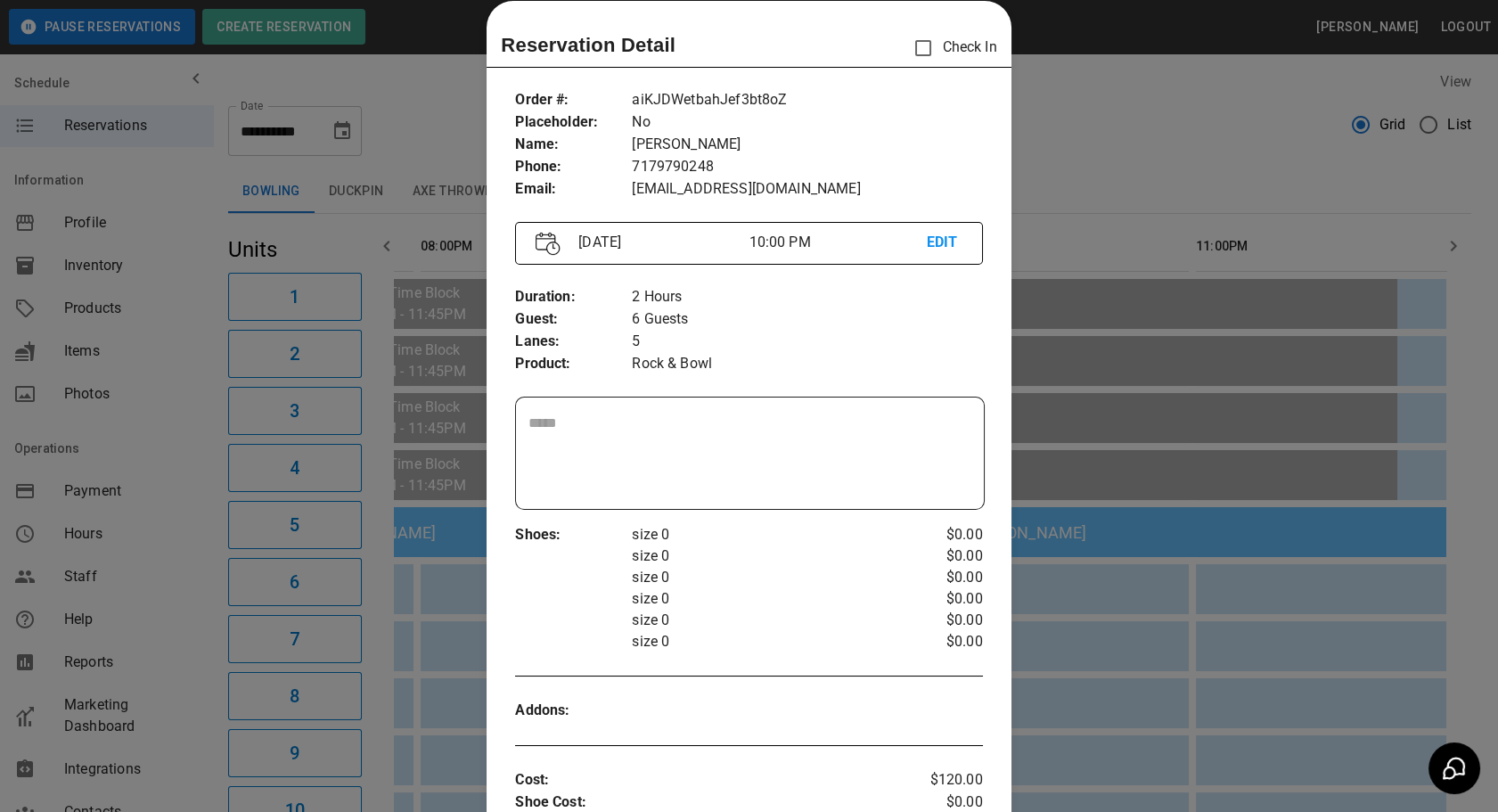
click at [1198, 642] on div at bounding box center [749, 406] width 1498 height 812
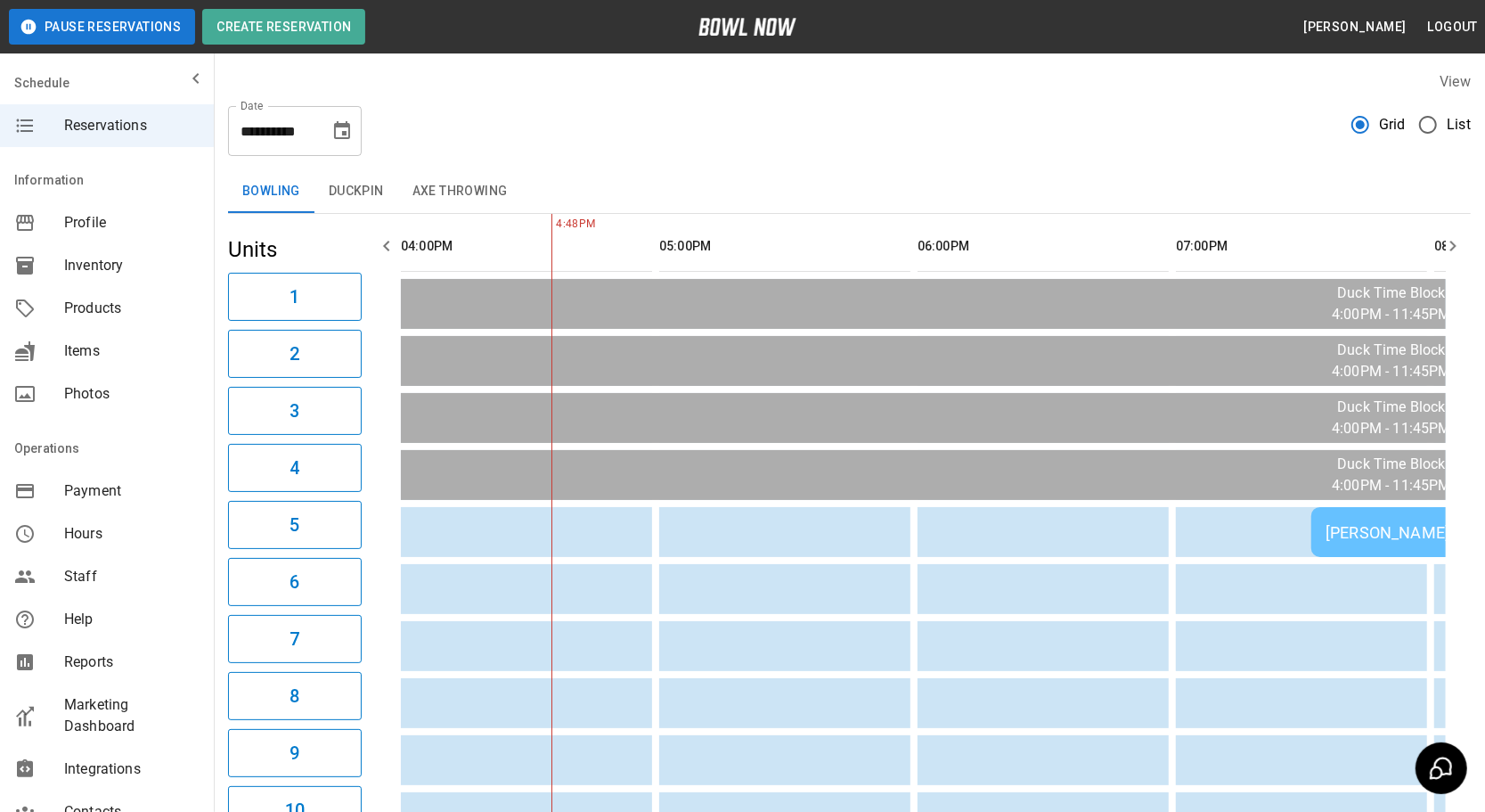
click at [1461, 251] on icon "button" at bounding box center [1453, 246] width 22 height 22
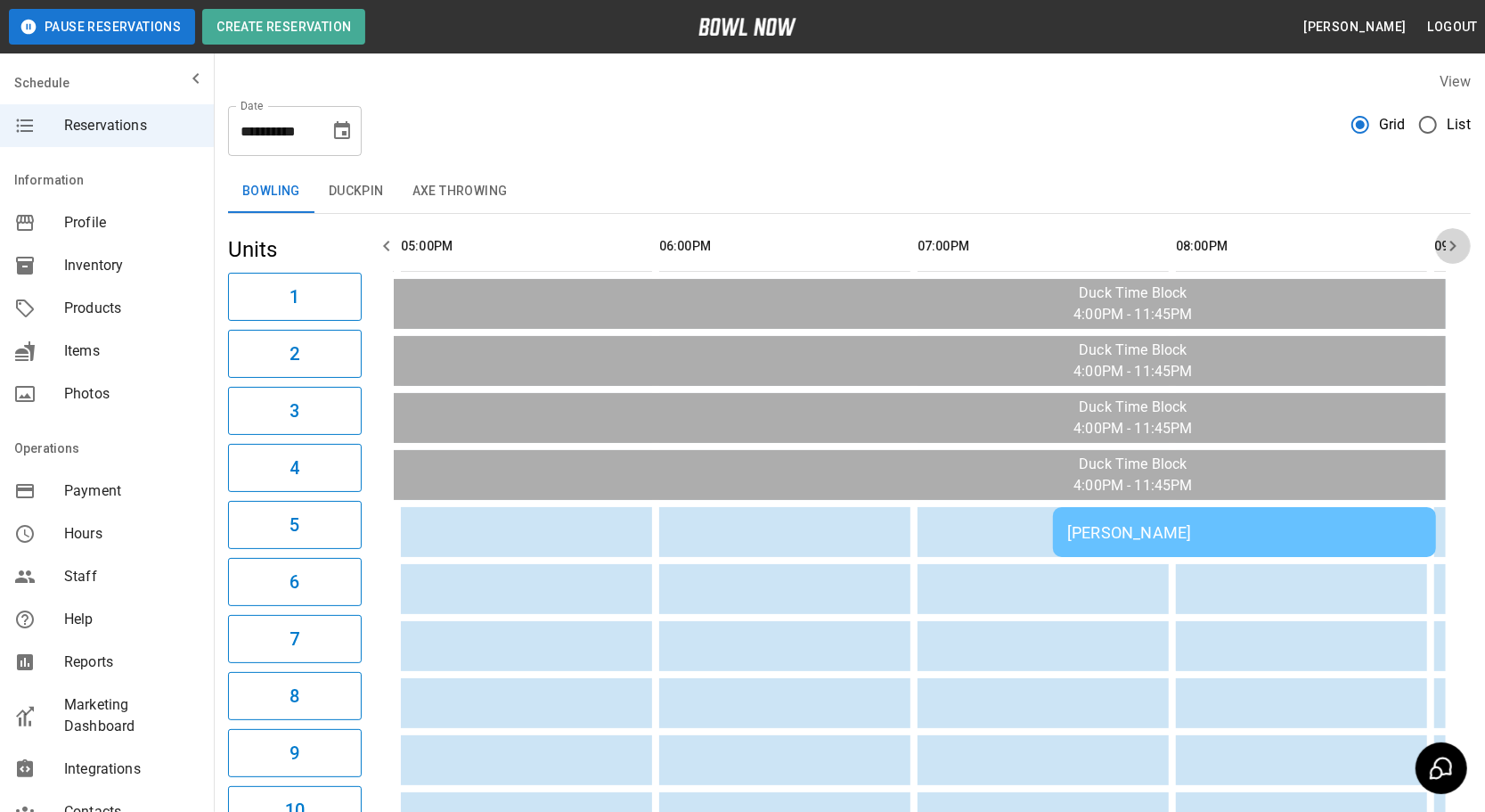
click at [1461, 251] on icon "button" at bounding box center [1453, 246] width 22 height 22
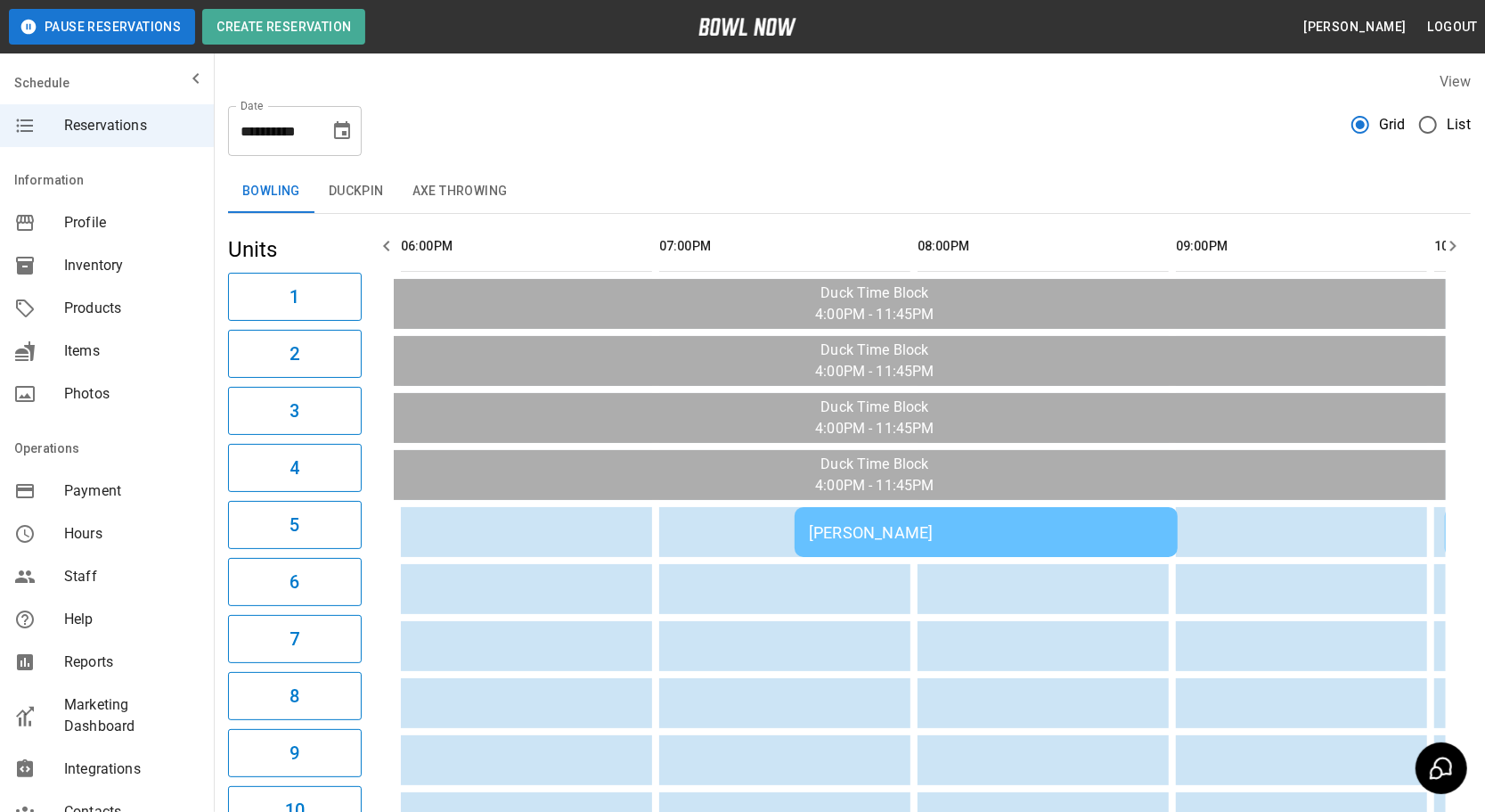
click at [1461, 251] on icon "button" at bounding box center [1453, 246] width 22 height 22
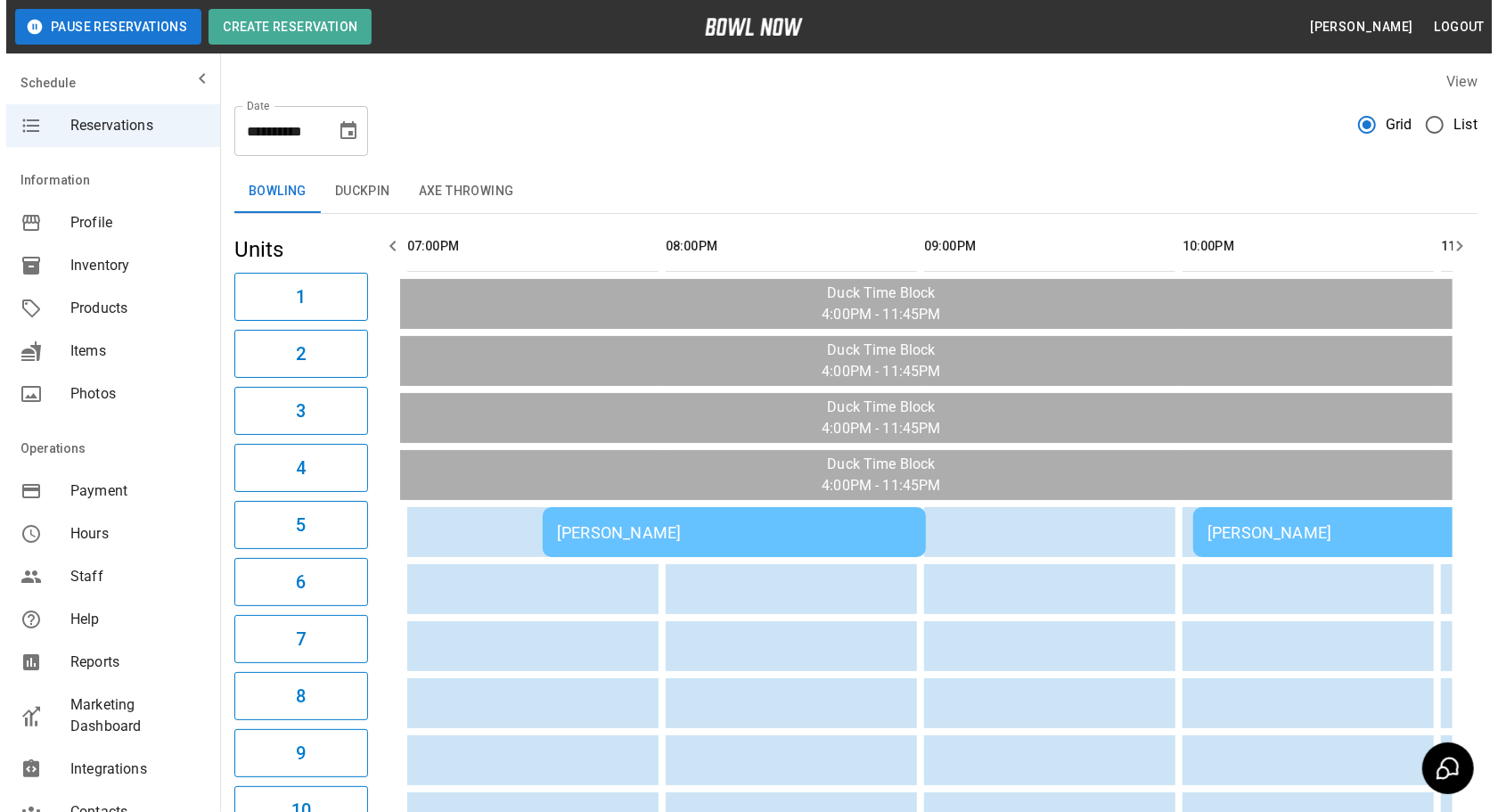
scroll to position [0, 775]
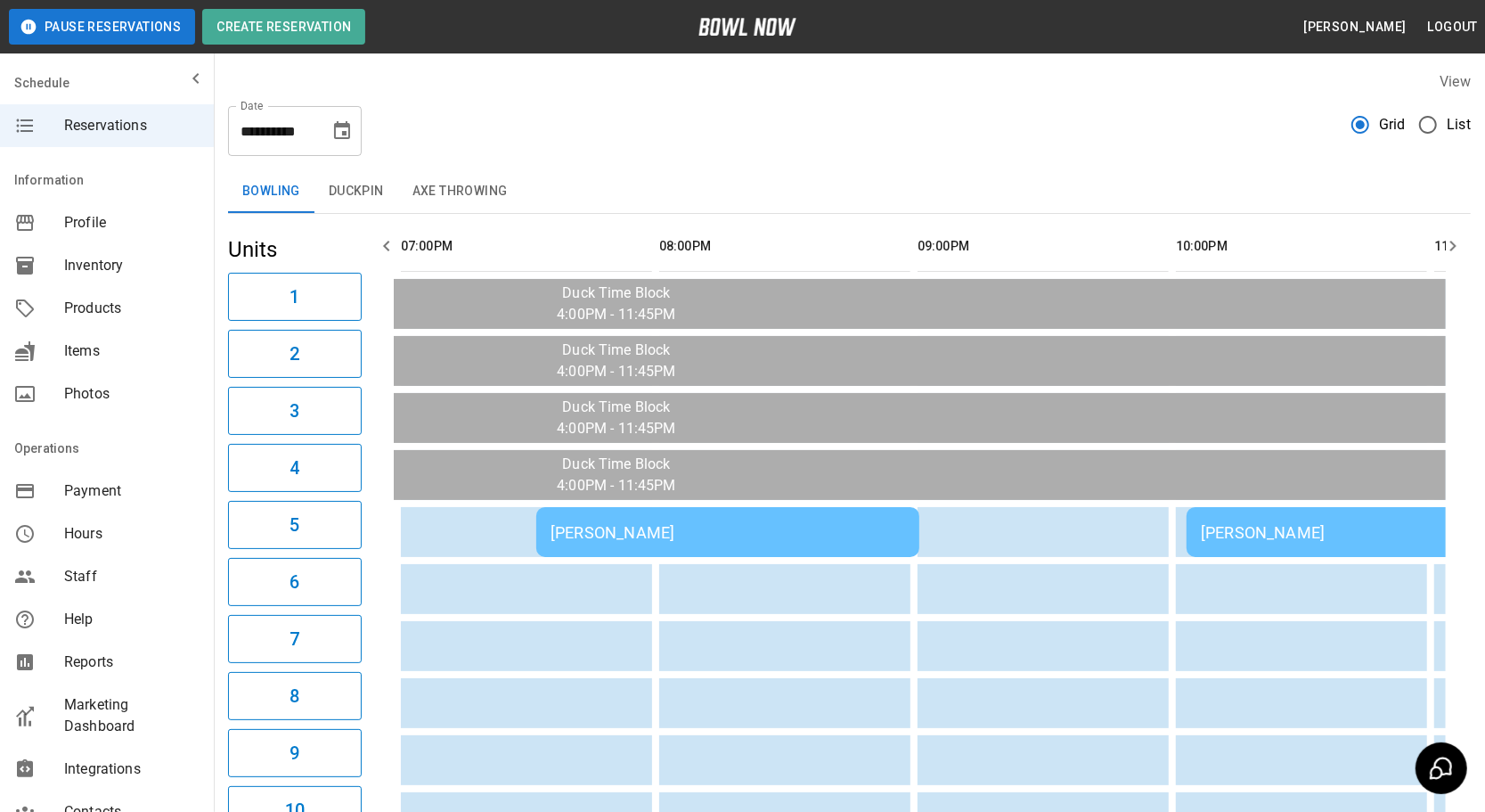
click at [690, 512] on td "[PERSON_NAME]" at bounding box center [728, 532] width 383 height 50
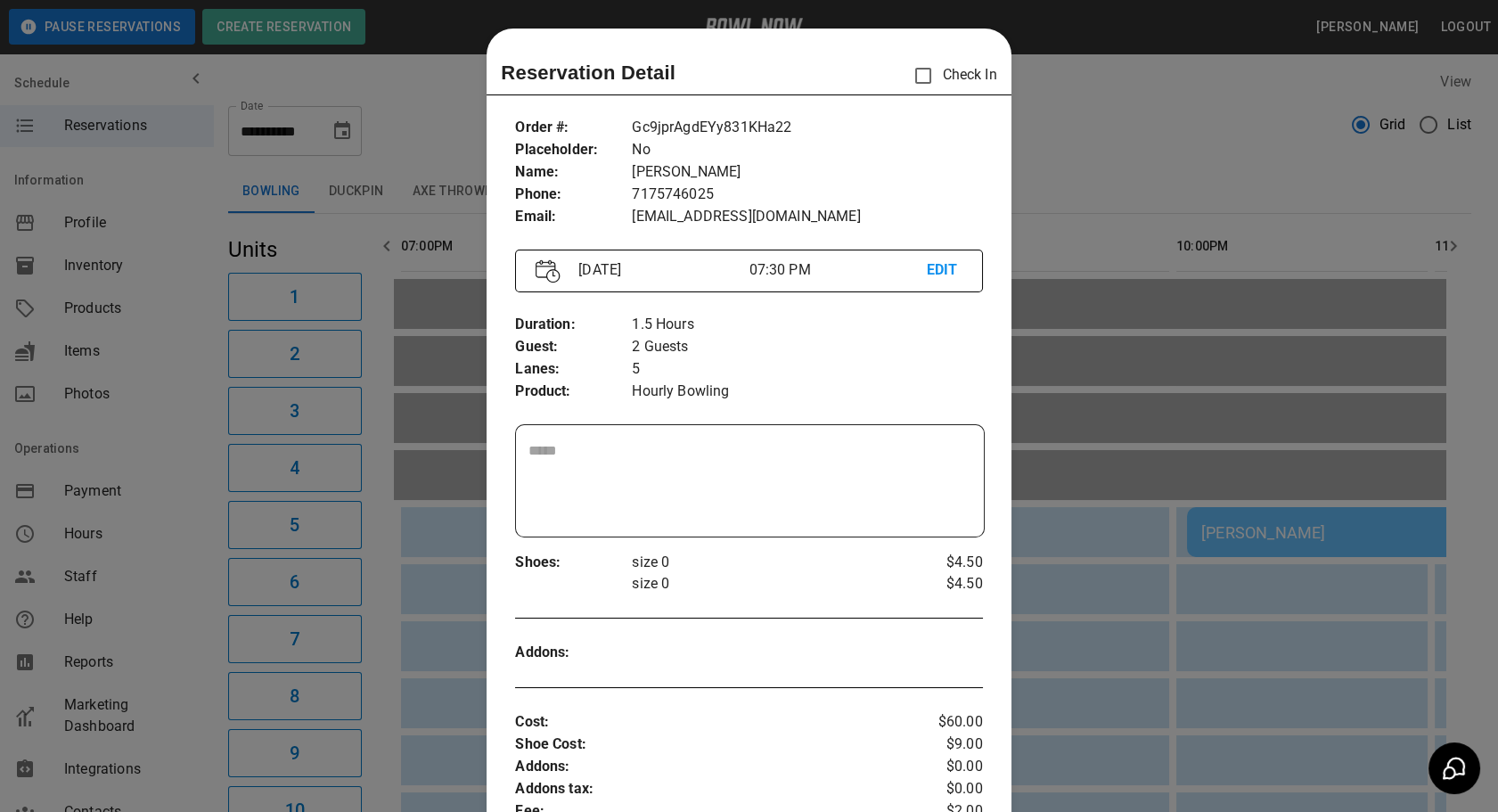
scroll to position [28, 0]
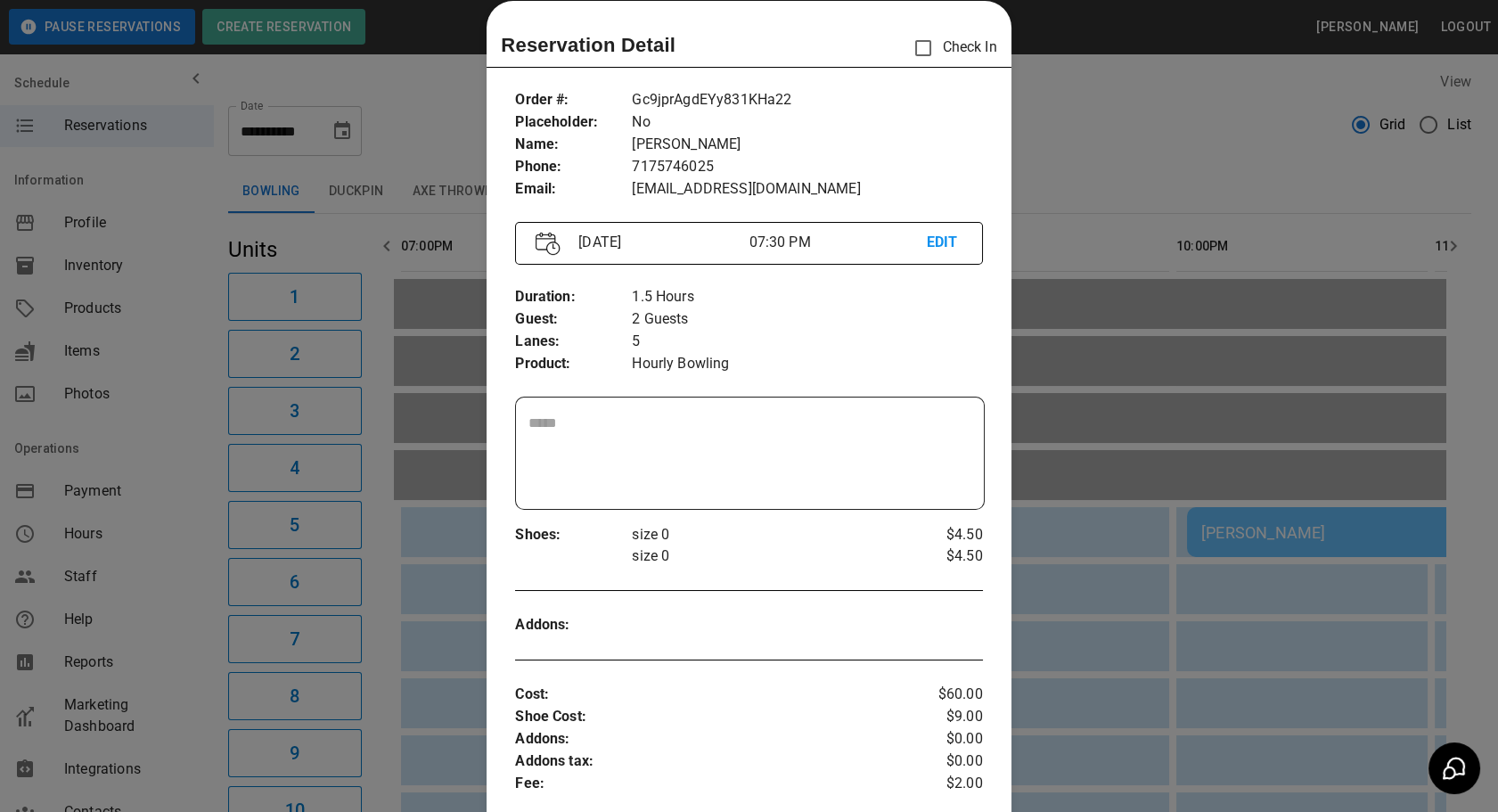
click at [1298, 204] on div at bounding box center [749, 406] width 1498 height 812
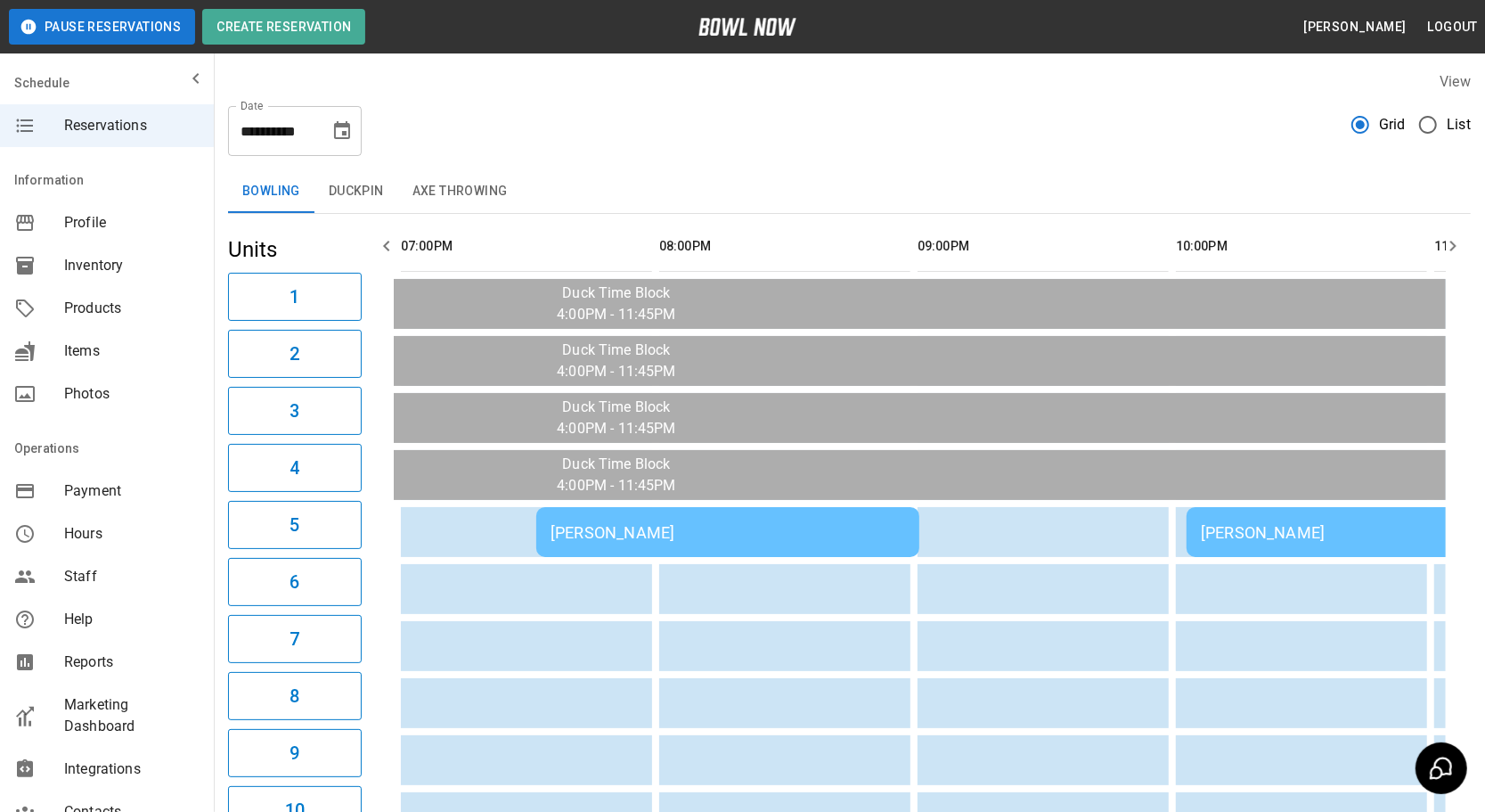
click at [1273, 549] on td "[PERSON_NAME]" at bounding box center [1442, 532] width 513 height 50
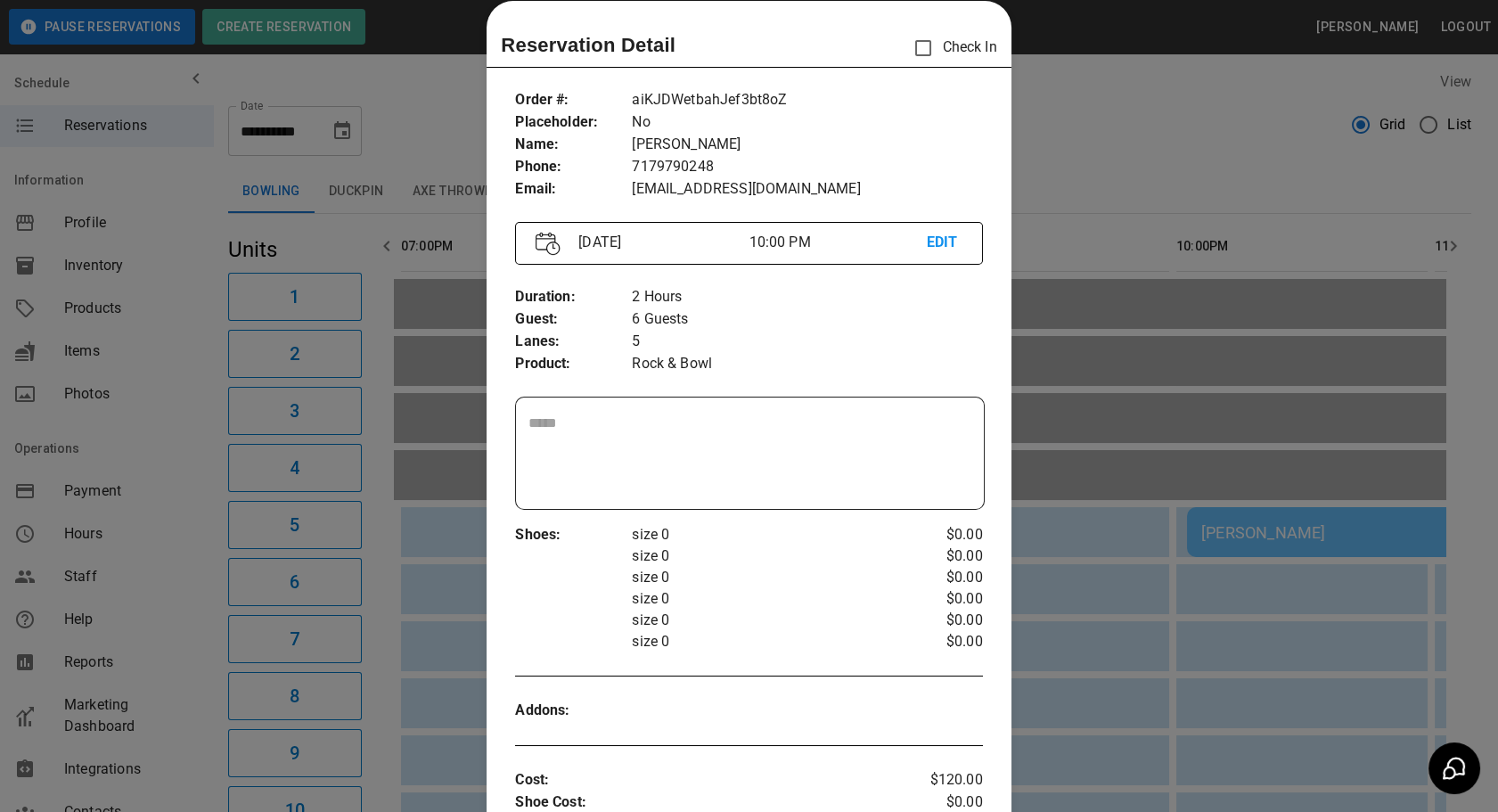
click at [1093, 186] on div at bounding box center [749, 406] width 1498 height 812
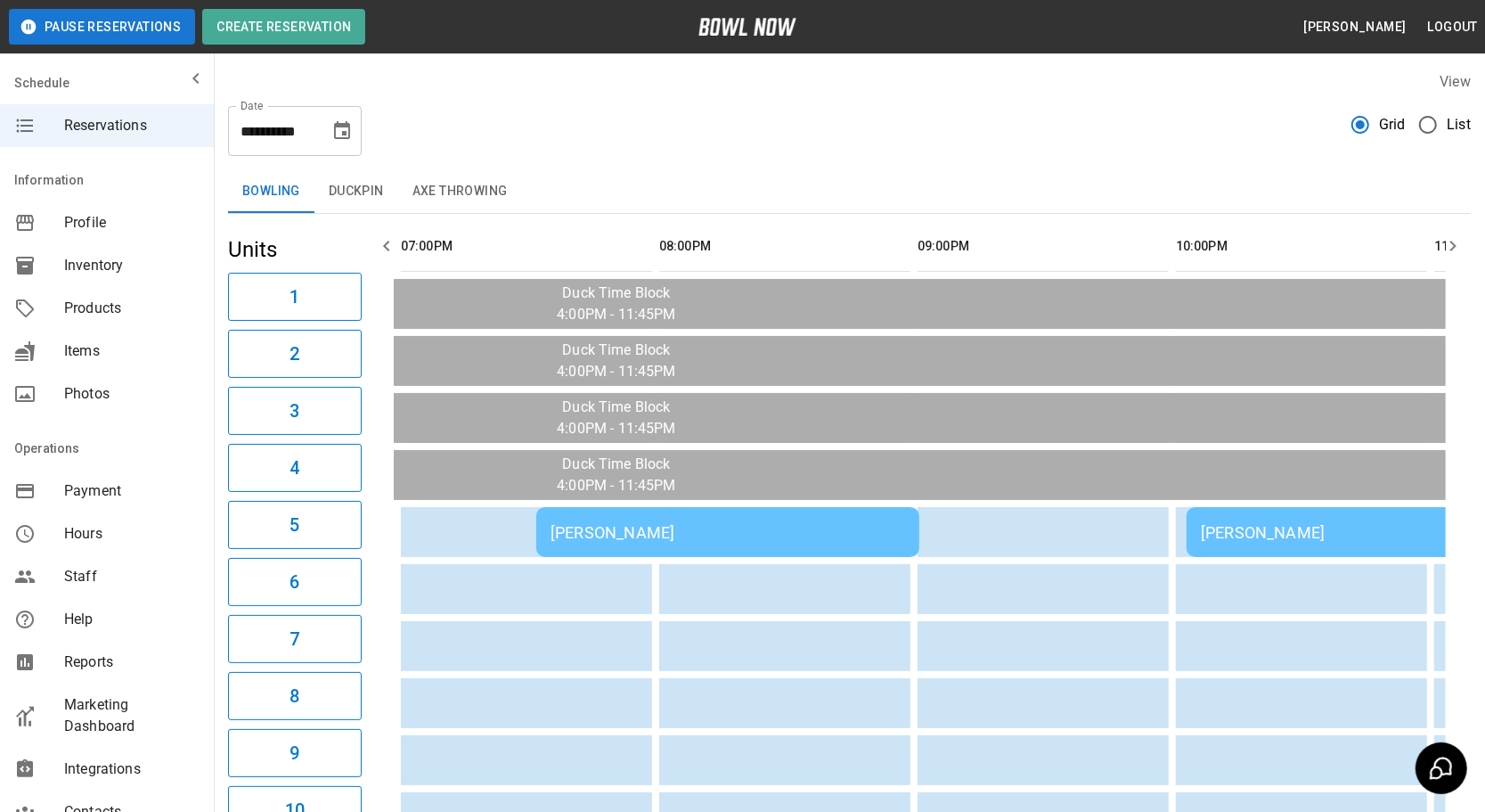
click at [1451, 262] on button "button" at bounding box center [1452, 245] width 35 height 35
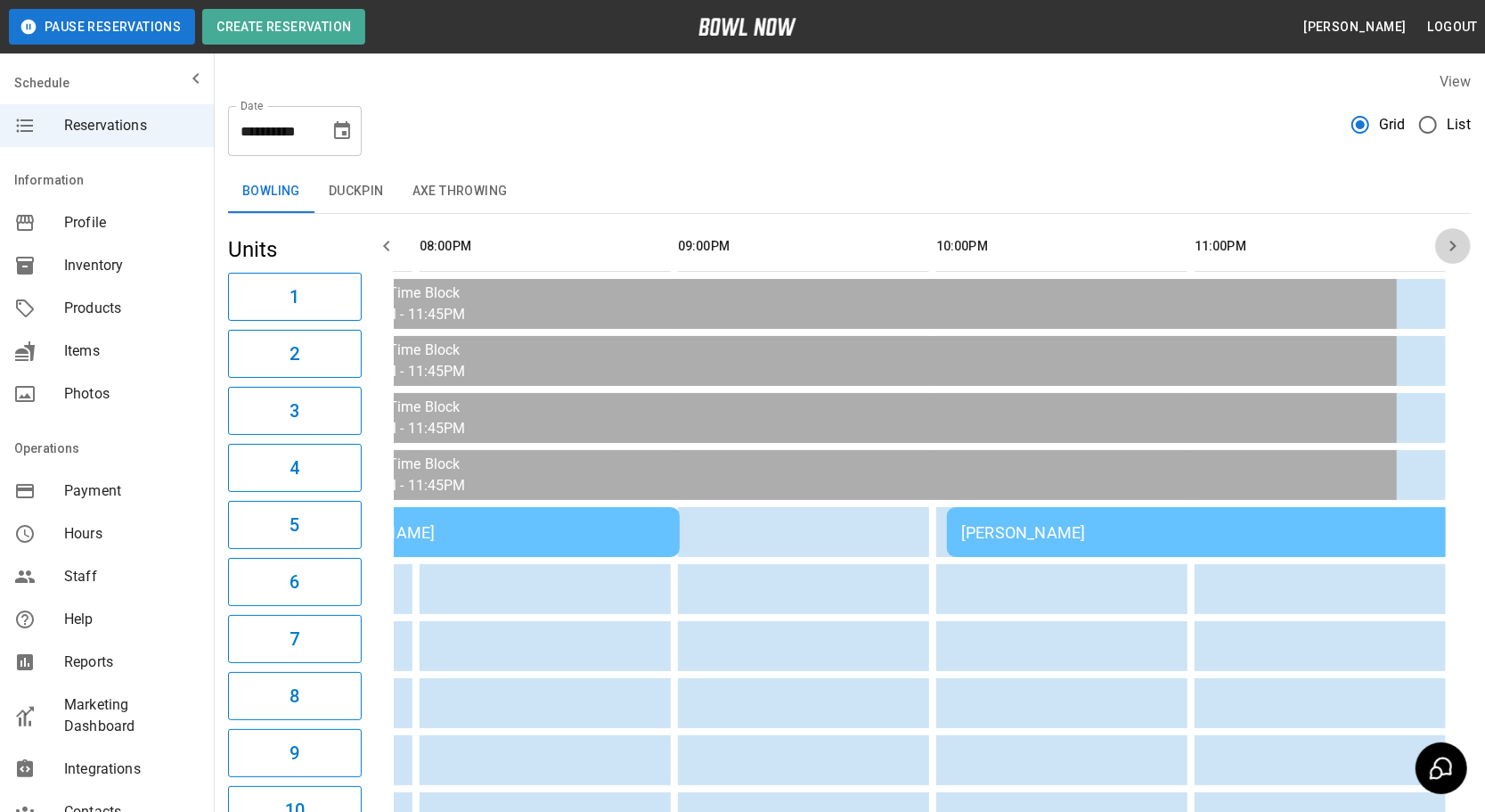
click at [1451, 262] on button "button" at bounding box center [1452, 245] width 35 height 35
click at [386, 241] on icon "button" at bounding box center [387, 246] width 22 height 22
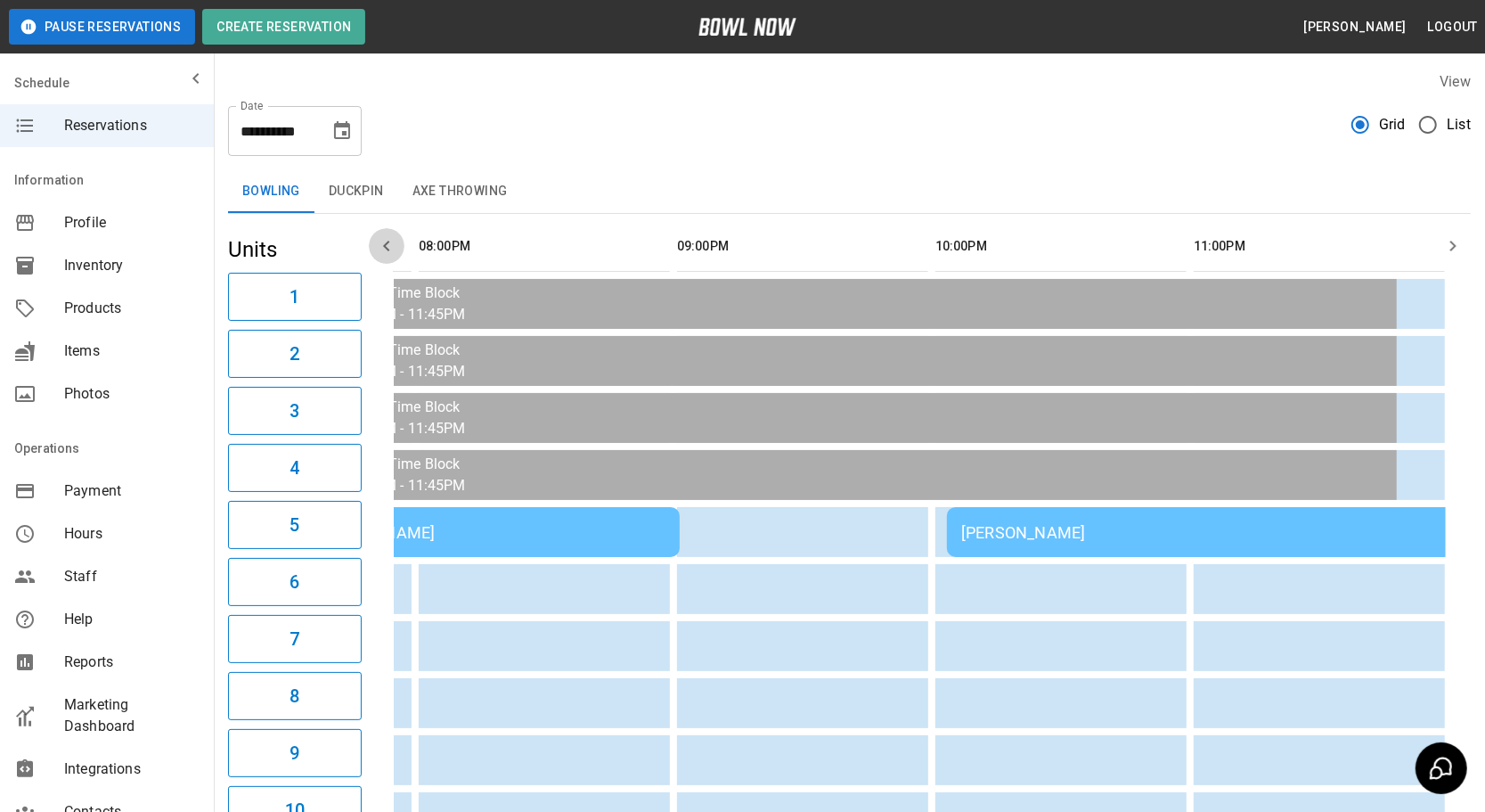
scroll to position [0, 516]
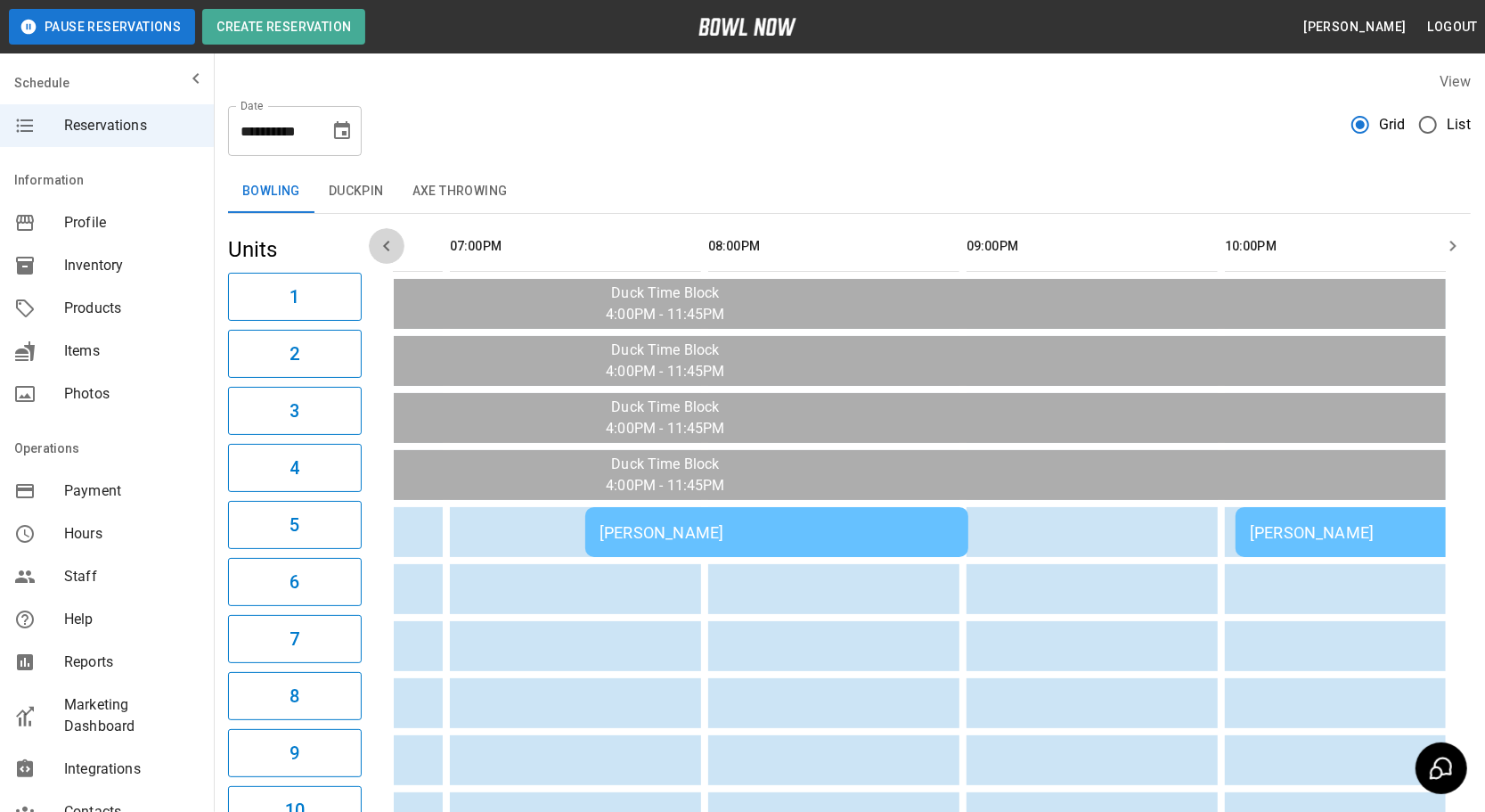
click at [386, 241] on icon "button" at bounding box center [387, 246] width 22 height 22
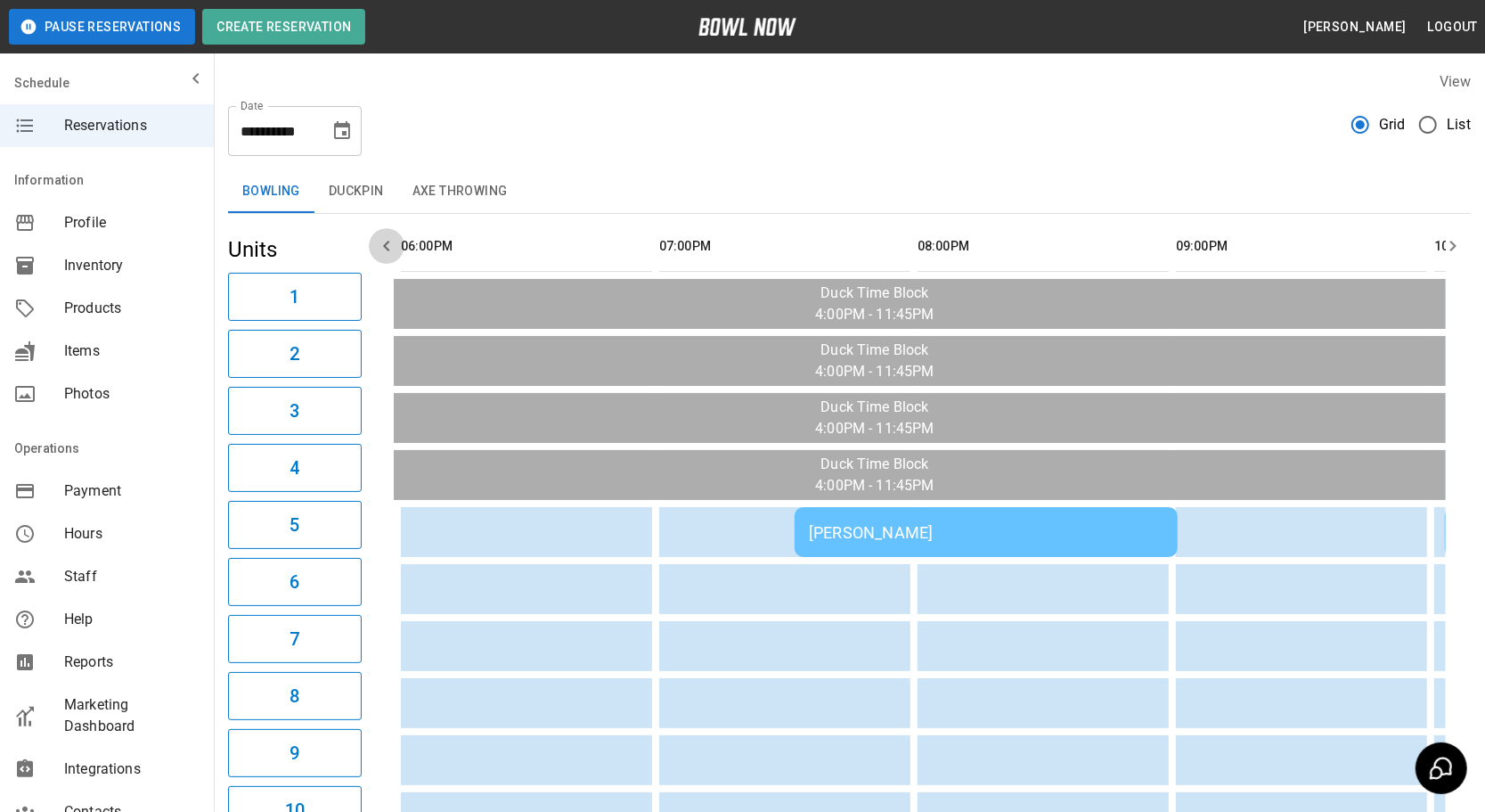
click at [386, 241] on icon "button" at bounding box center [387, 246] width 22 height 22
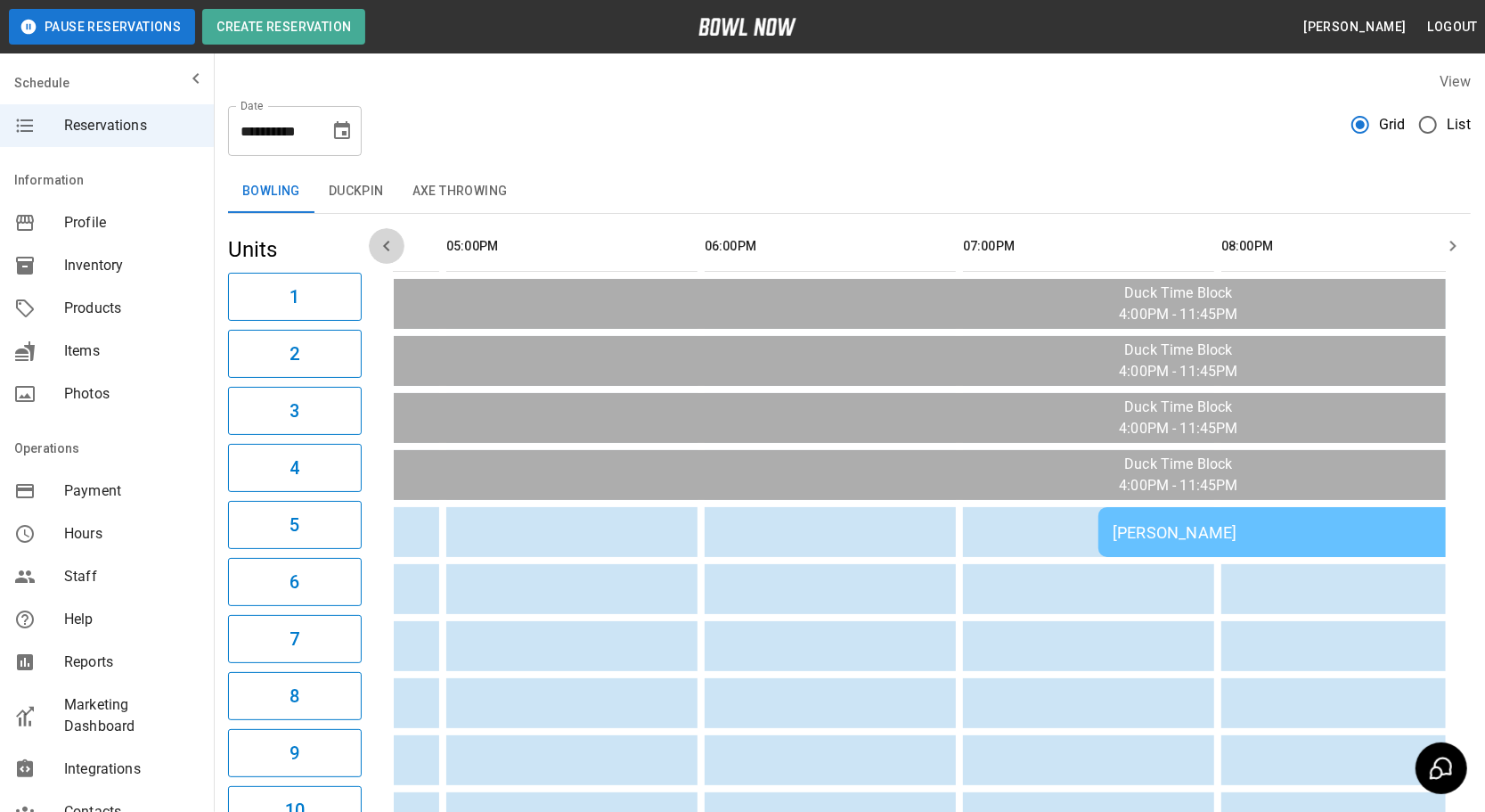
click at [386, 241] on icon "button" at bounding box center [387, 246] width 22 height 22
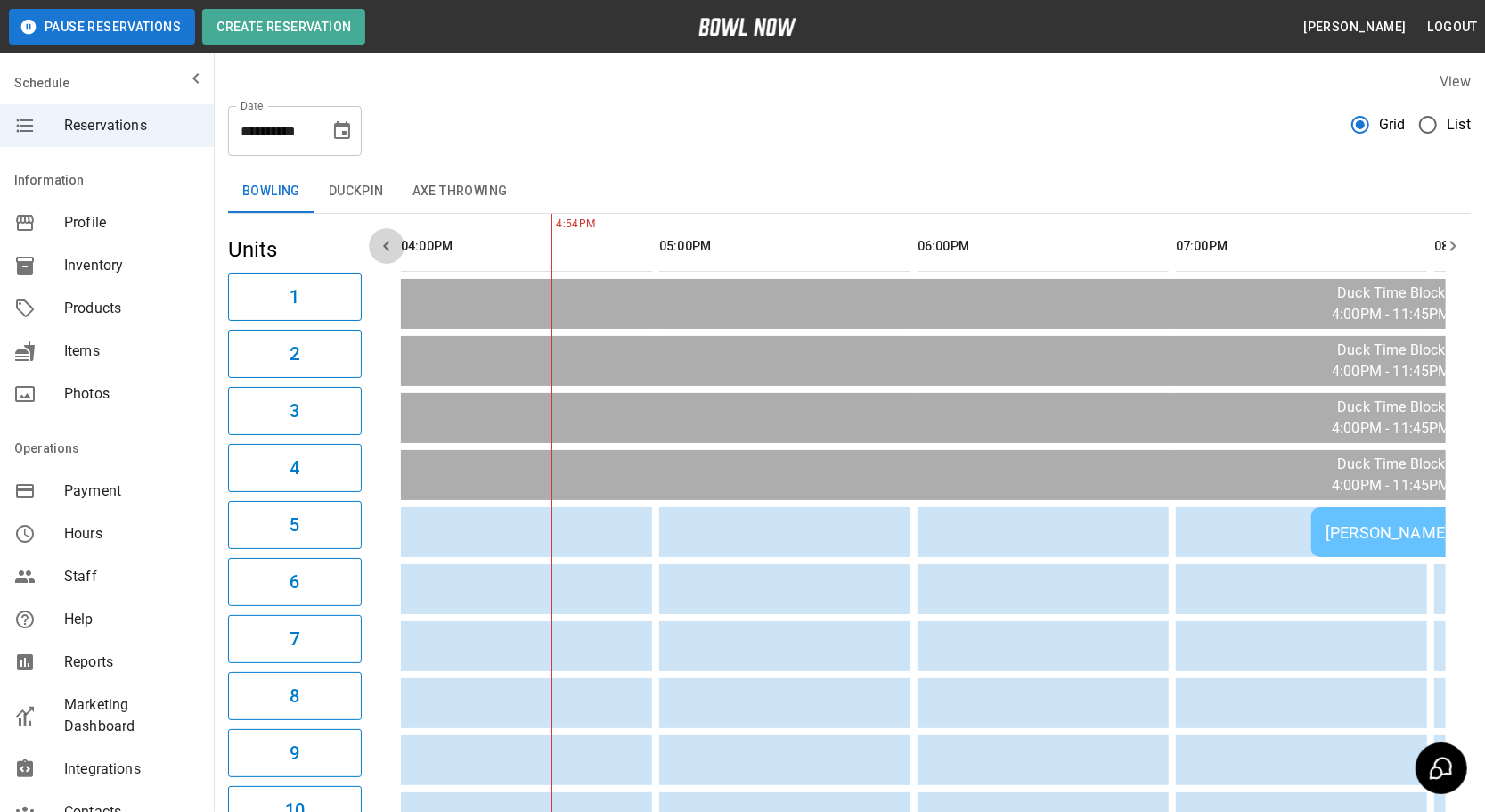
click at [386, 241] on icon "button" at bounding box center [387, 246] width 22 height 22
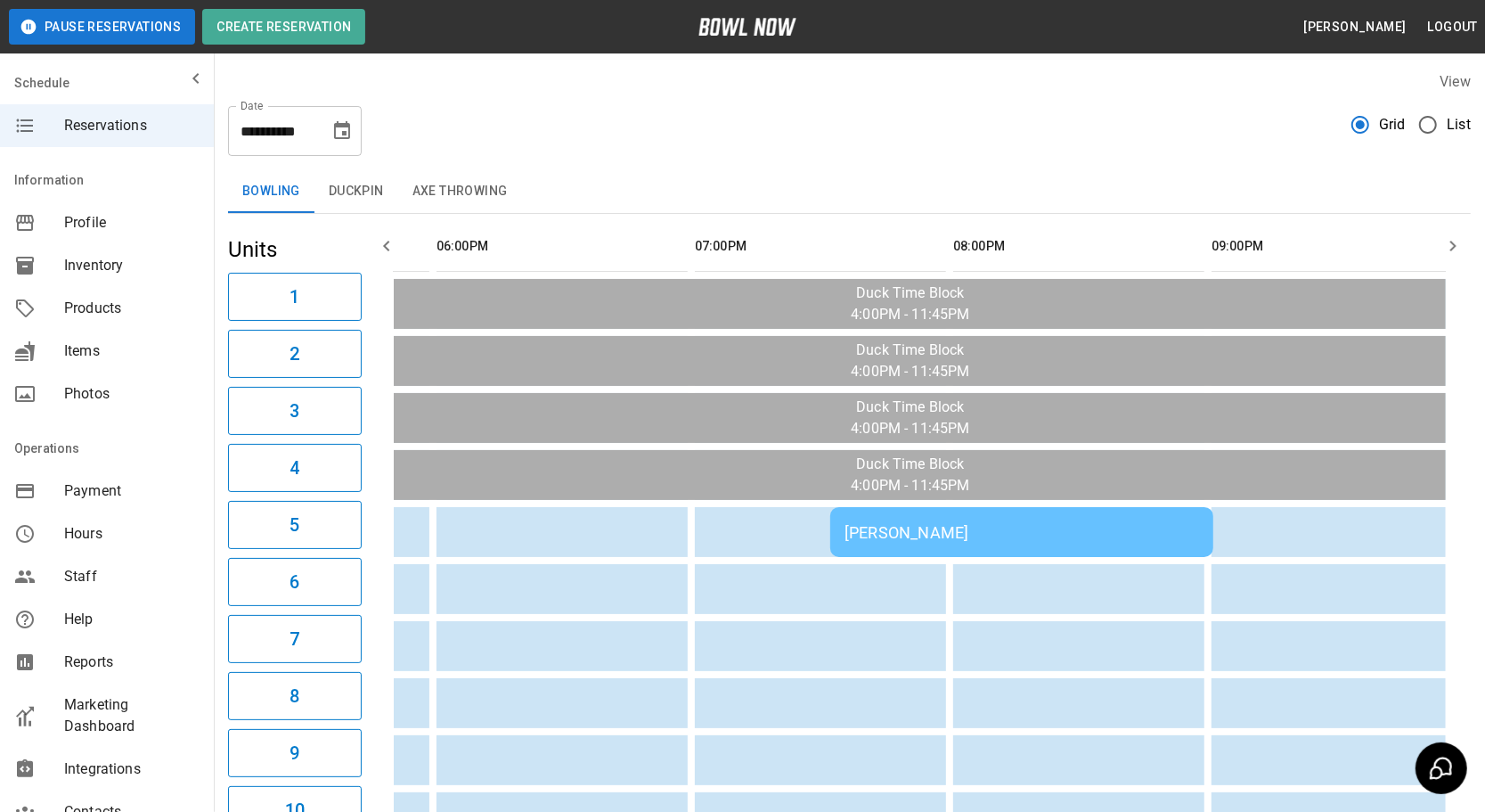
scroll to position [0, 546]
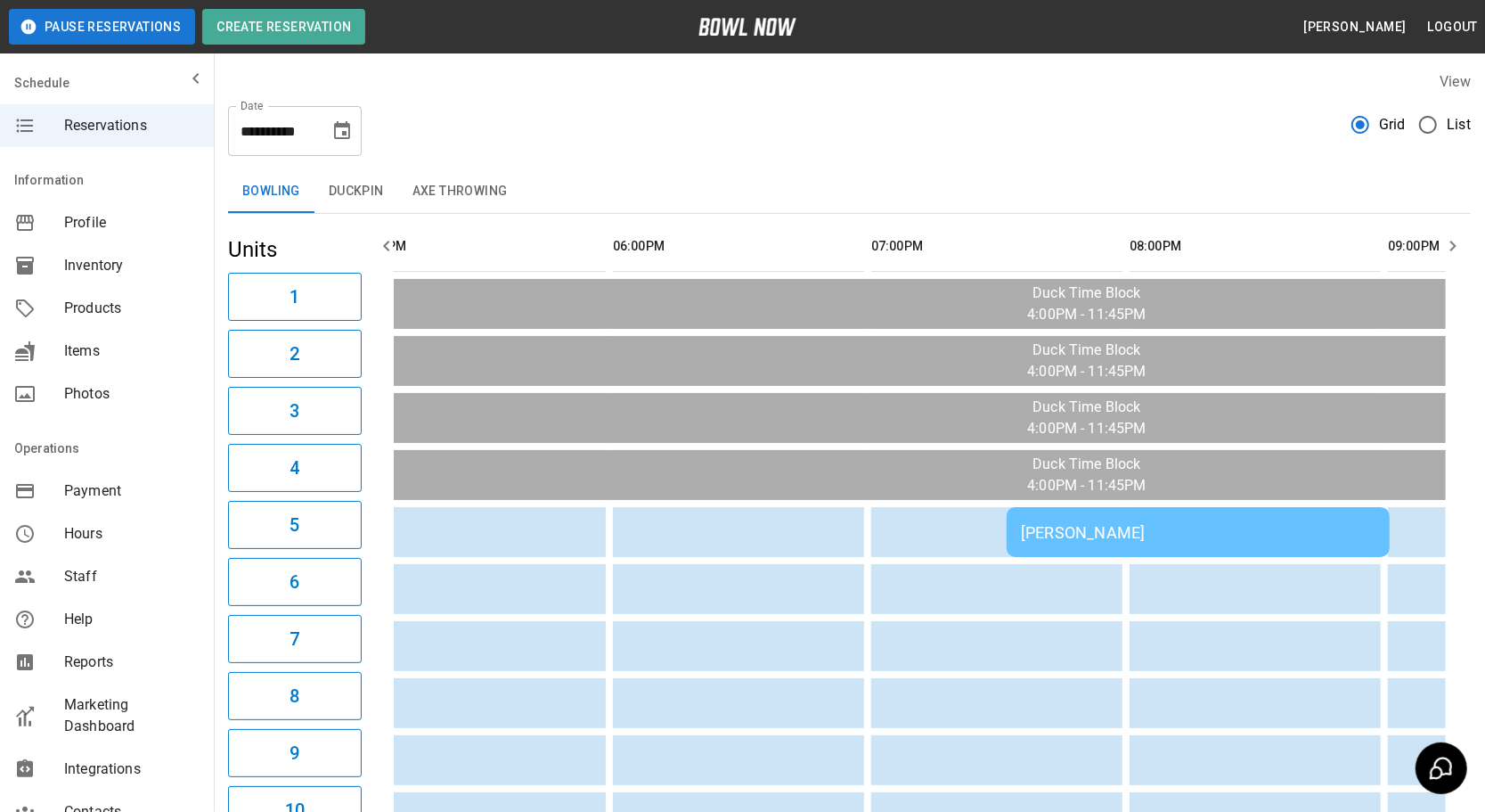
click at [1094, 525] on div "[PERSON_NAME]" at bounding box center [1198, 532] width 355 height 19
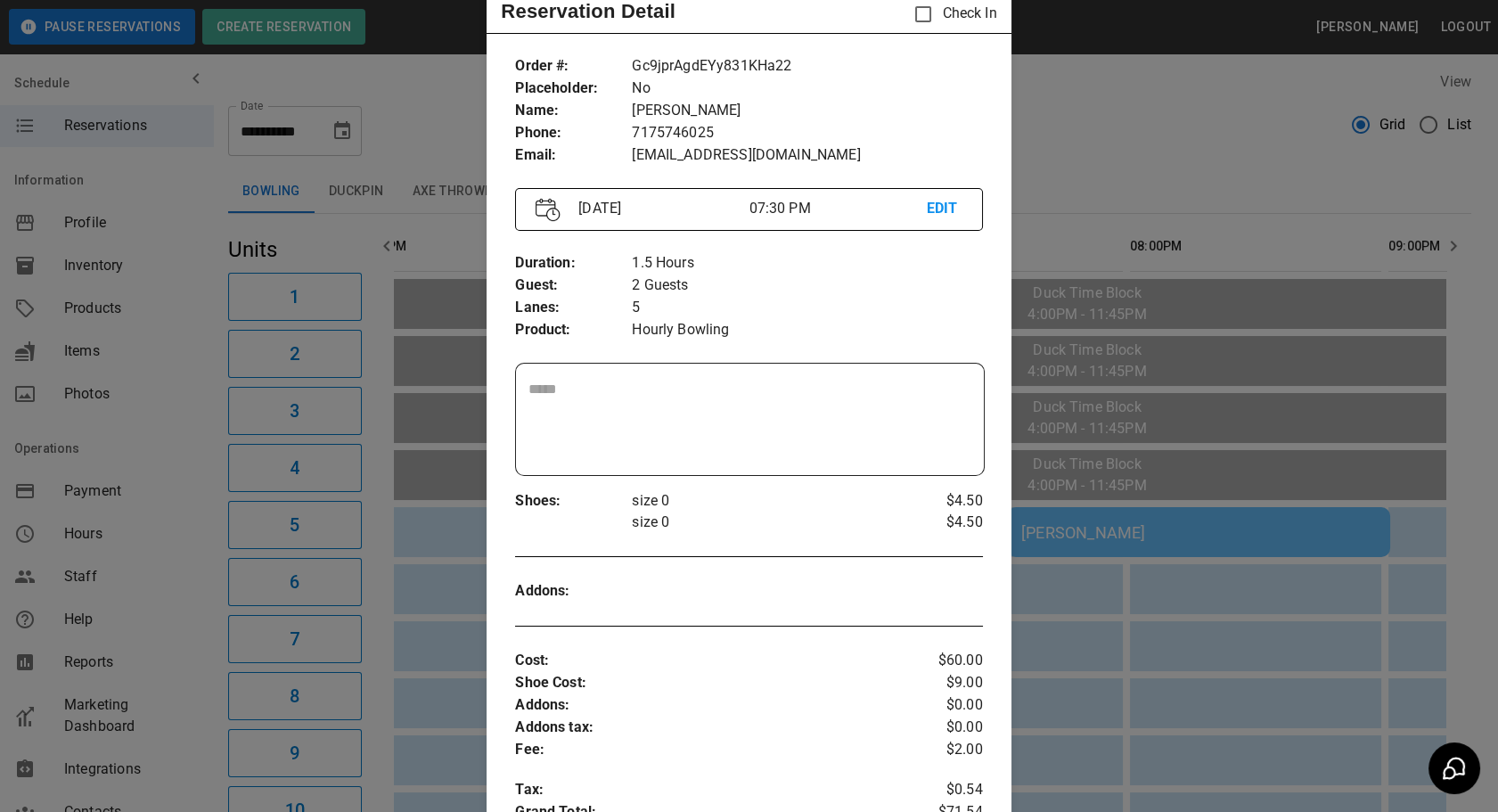
click at [1187, 644] on div at bounding box center [749, 406] width 1498 height 812
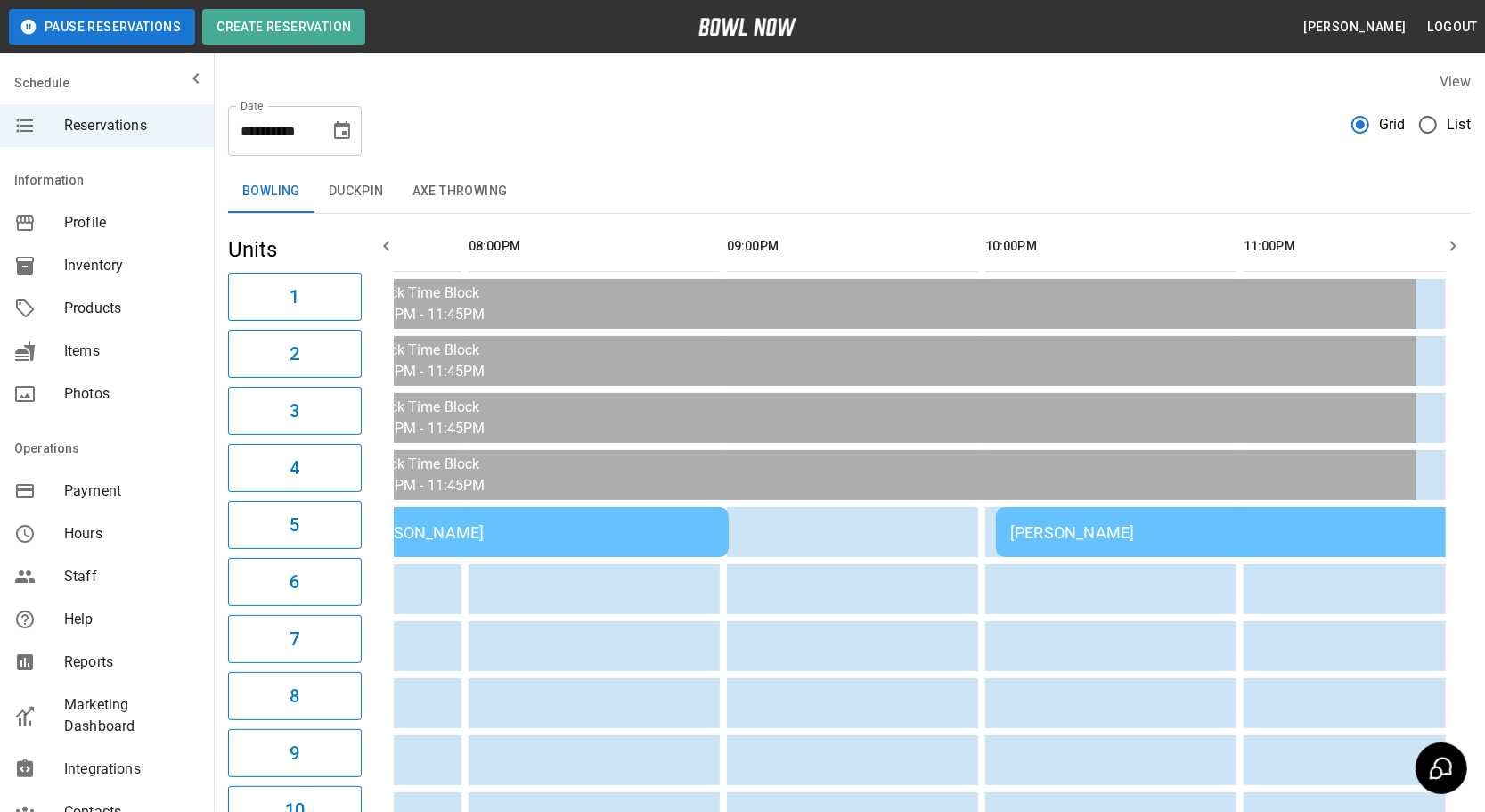
click at [1076, 529] on div "[PERSON_NAME]" at bounding box center [1253, 532] width 485 height 19
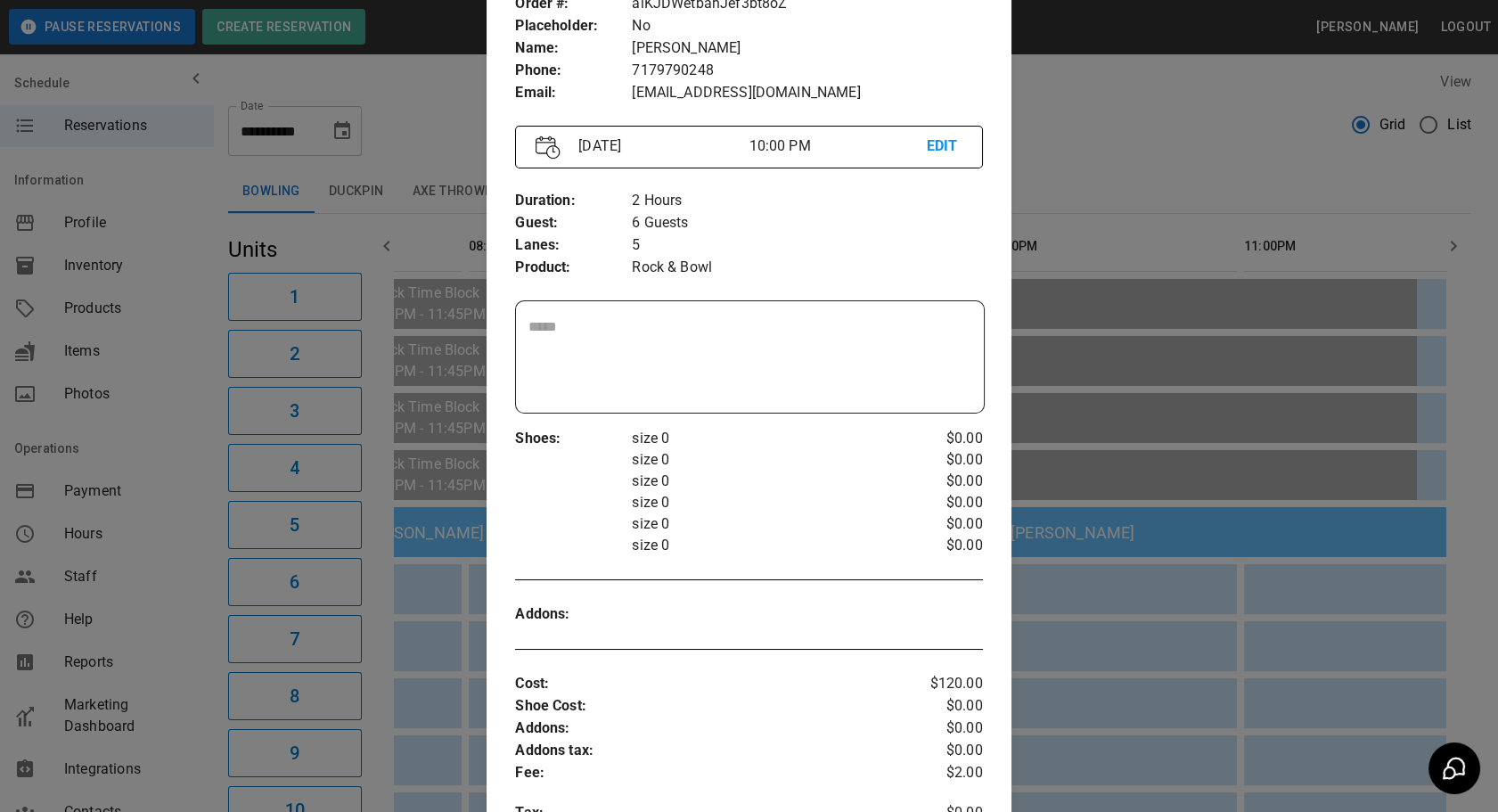
click at [1147, 668] on div at bounding box center [749, 406] width 1498 height 812
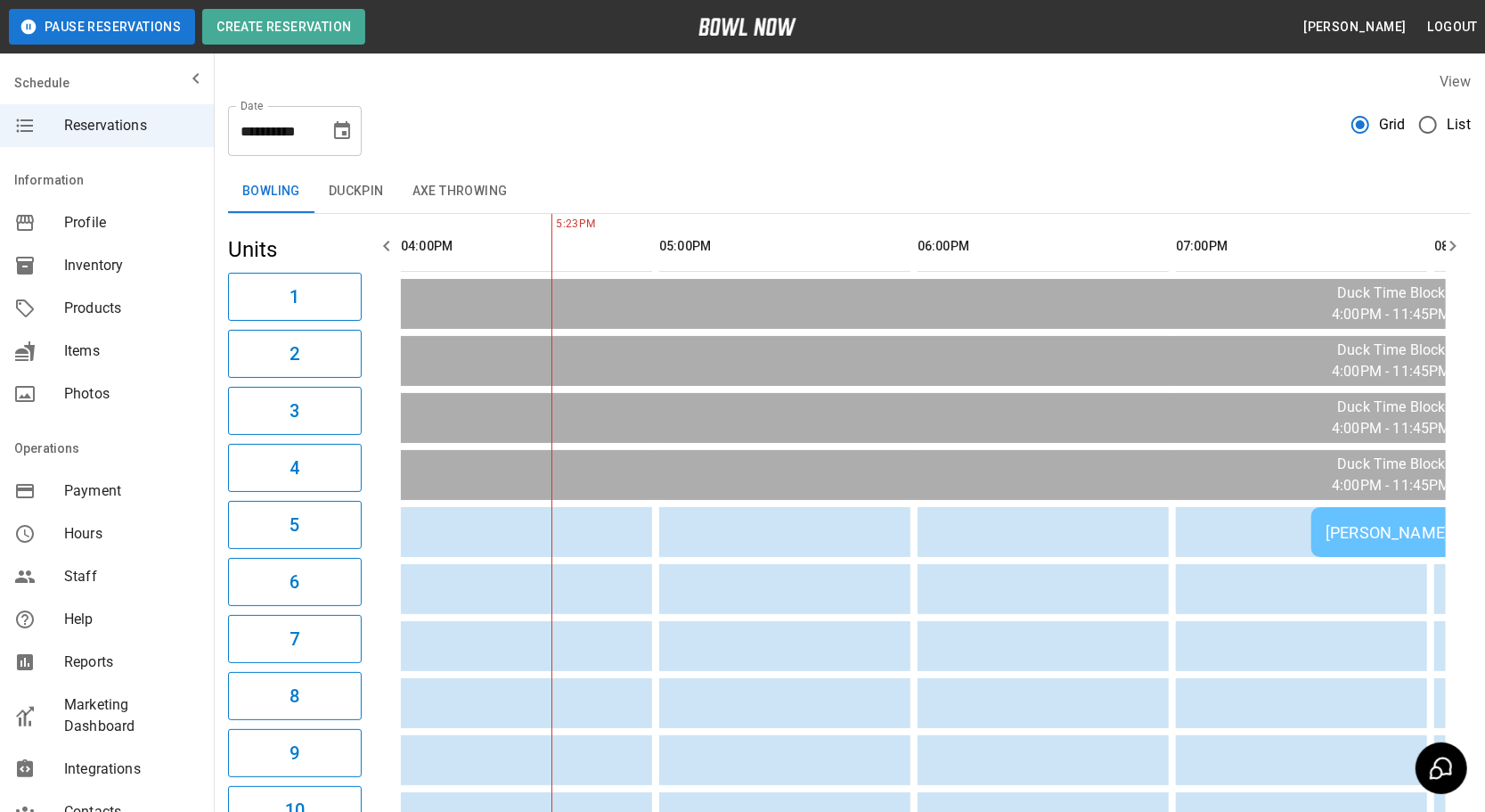
click at [363, 204] on button "Duckpin" at bounding box center [356, 191] width 84 height 42
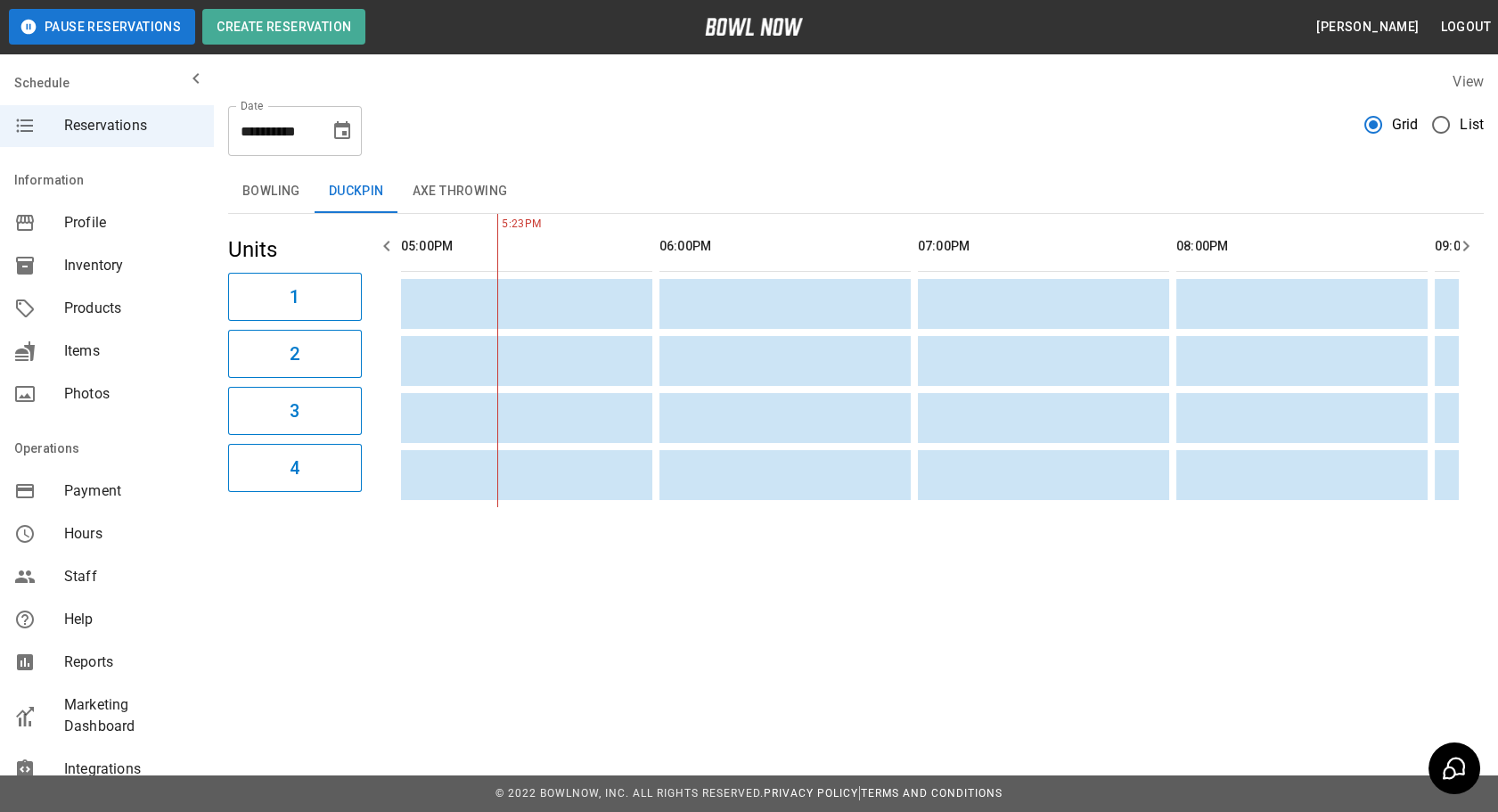
click at [270, 204] on button "Bowling" at bounding box center [271, 191] width 87 height 42
